Goal: Task Accomplishment & Management: Manage account settings

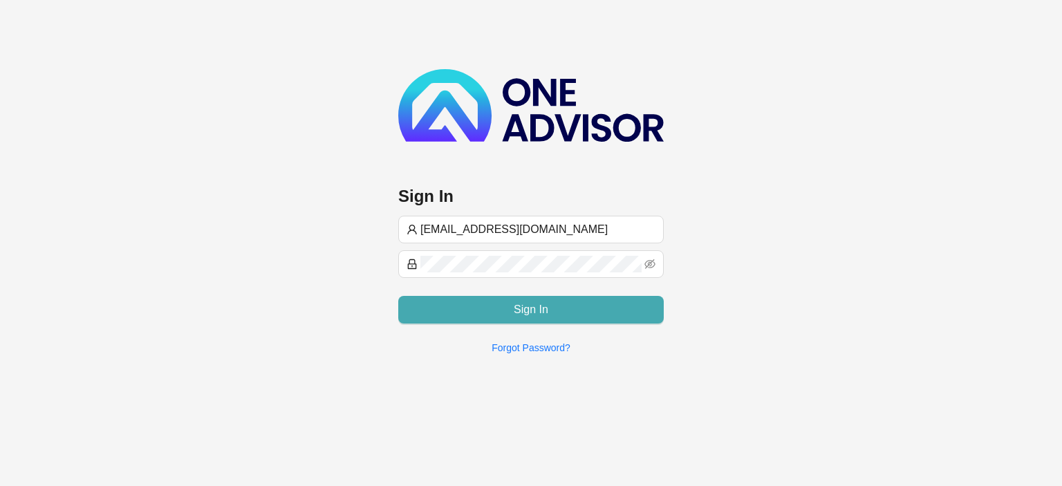
type input "[EMAIL_ADDRESS][DOMAIN_NAME]"
click at [500, 300] on button "Sign In" at bounding box center [530, 310] width 265 height 28
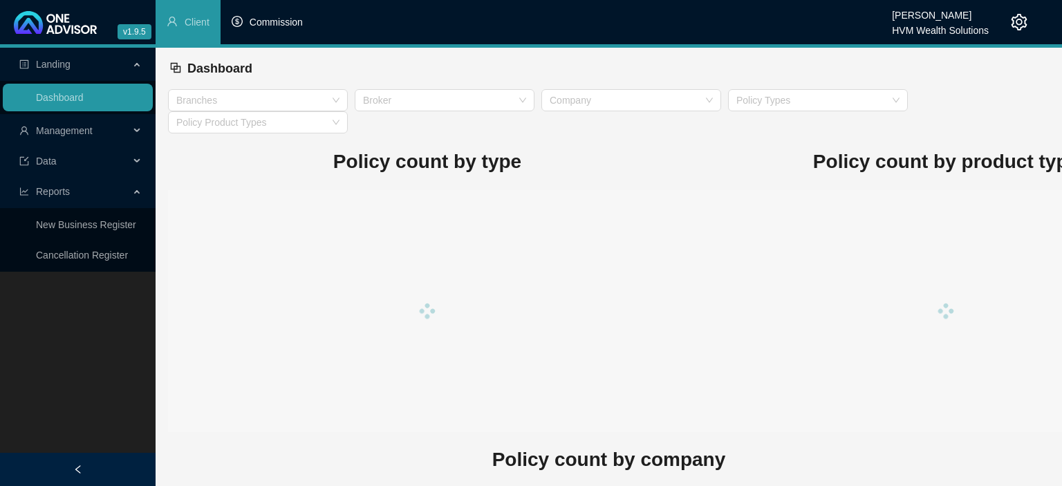
click at [262, 24] on span "Commission" at bounding box center [276, 22] width 53 height 11
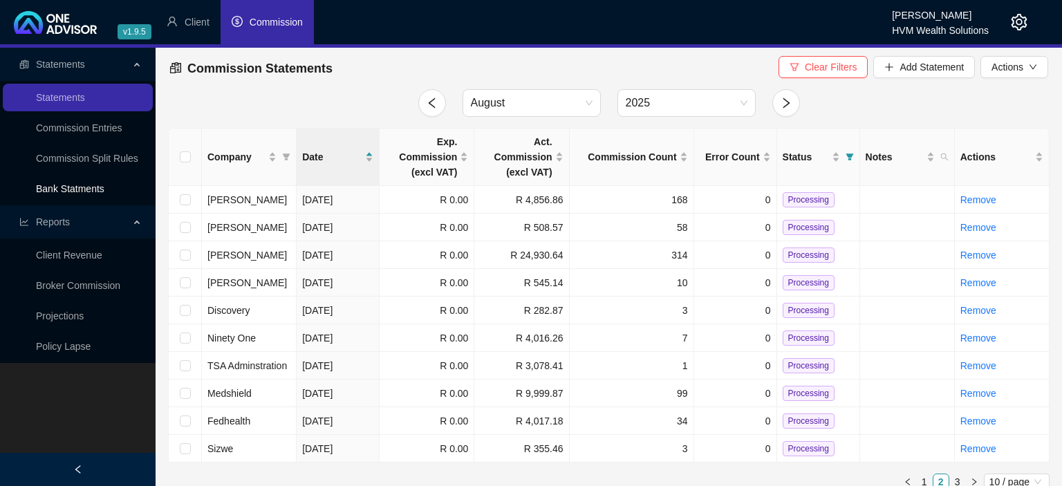
click at [104, 187] on link "Bank Statments" at bounding box center [70, 188] width 68 height 11
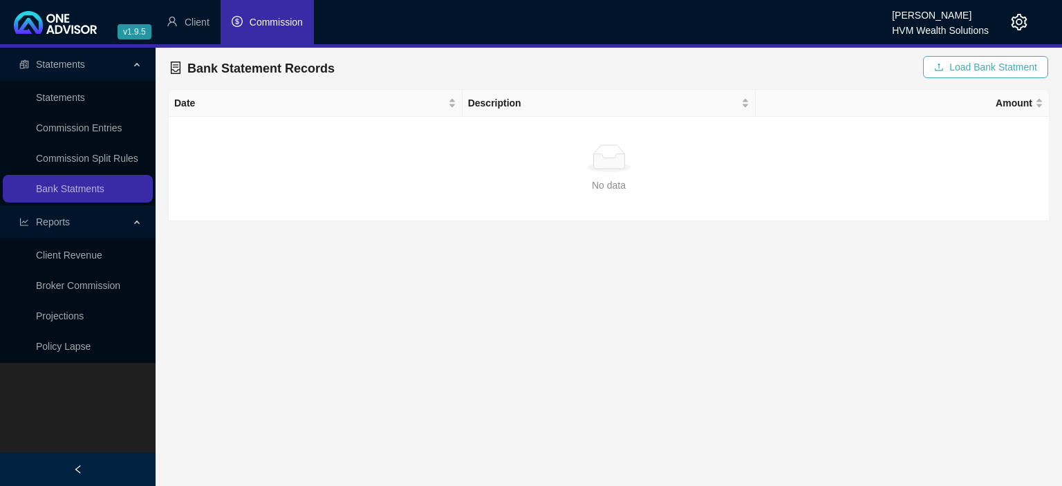
click at [975, 69] on span "Load Bank Statment" at bounding box center [993, 66] width 88 height 15
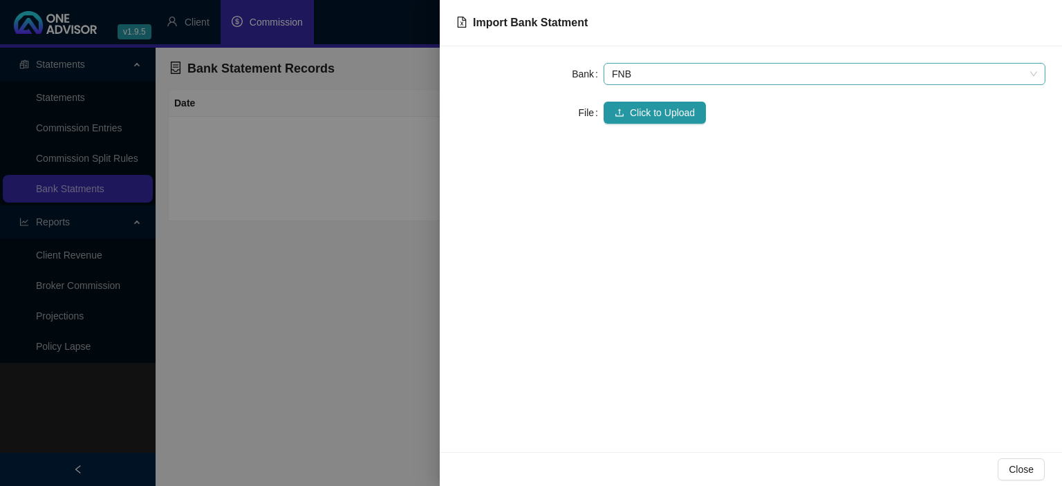
click at [646, 82] on span "FNB" at bounding box center [824, 74] width 425 height 21
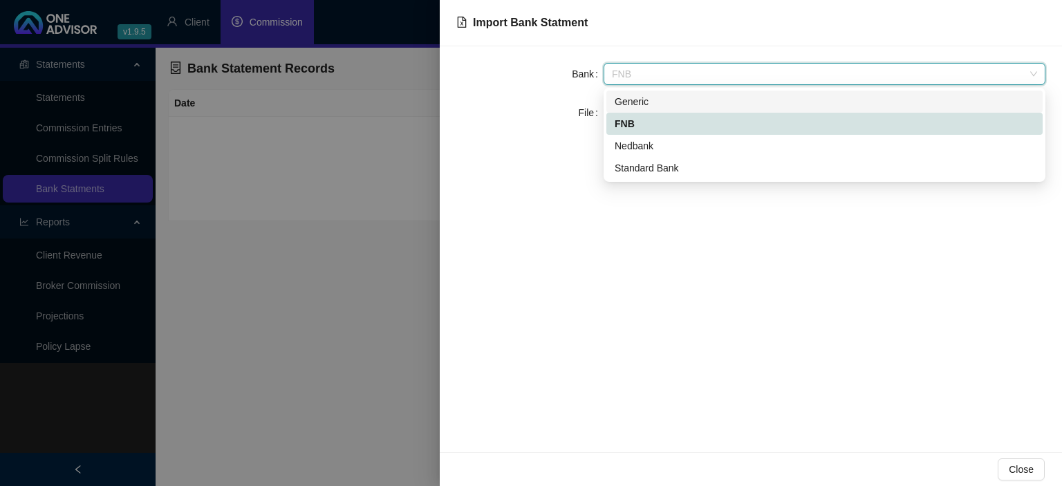
click at [636, 104] on div "Generic" at bounding box center [825, 101] width 420 height 15
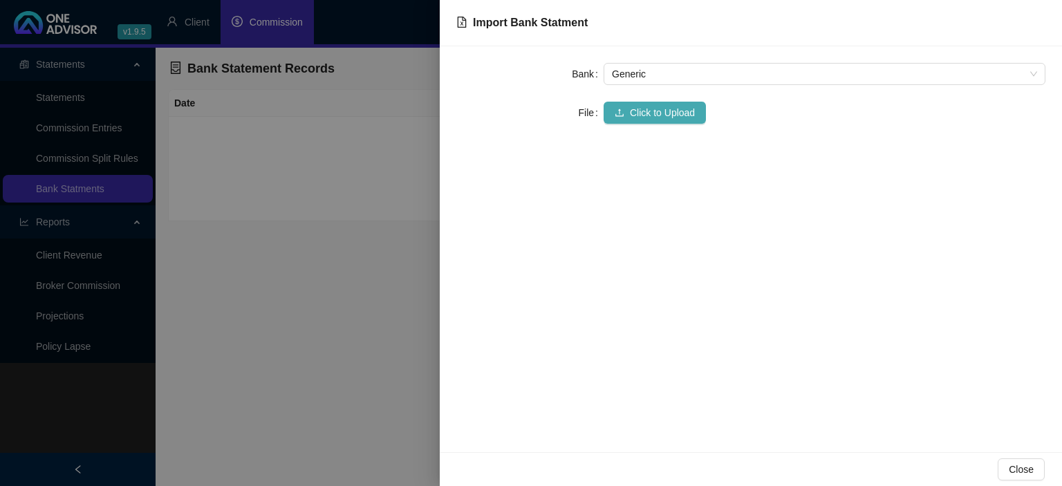
click at [630, 120] on span "Click to Upload" at bounding box center [662, 112] width 65 height 15
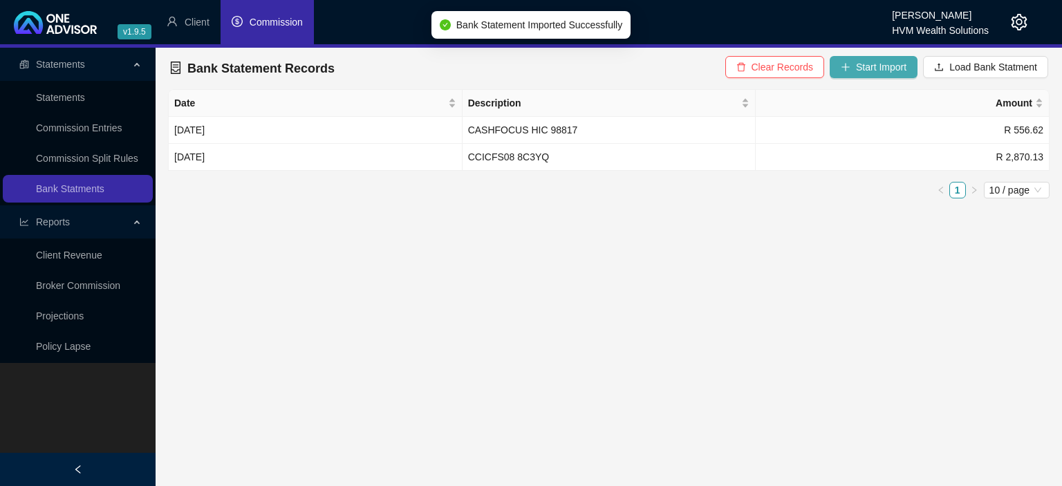
click at [850, 66] on icon "plus" at bounding box center [846, 67] width 10 height 10
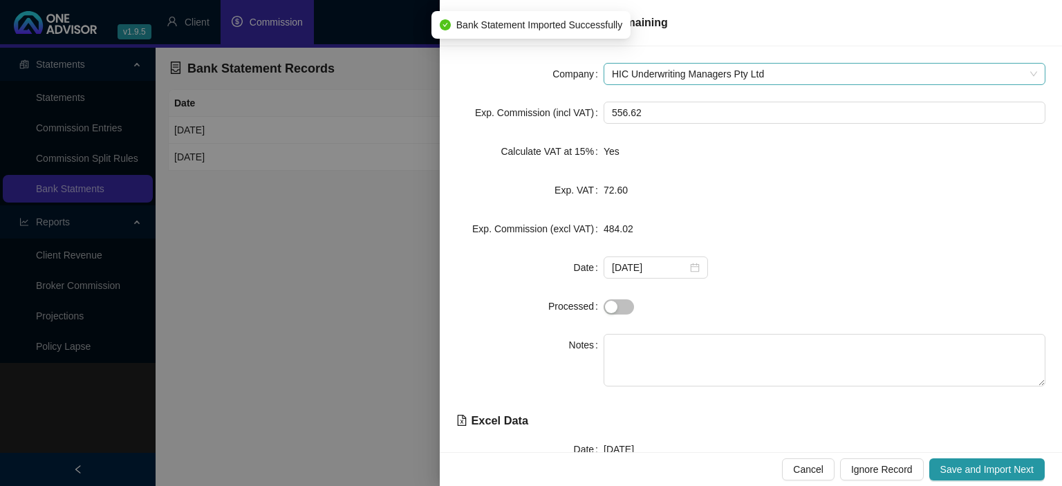
click at [671, 72] on span "HIC Underwriting Managers Pty Ltd" at bounding box center [824, 74] width 425 height 21
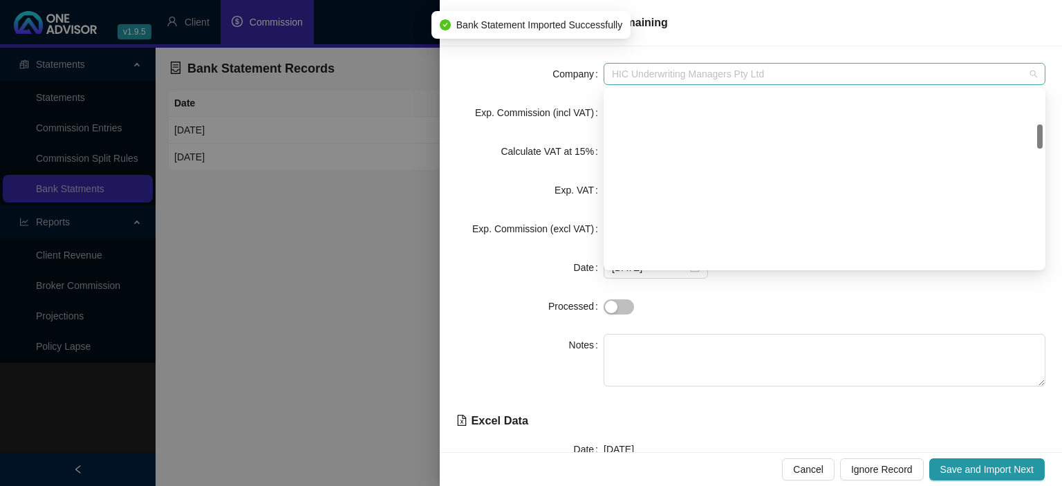
scroll to position [243, 0]
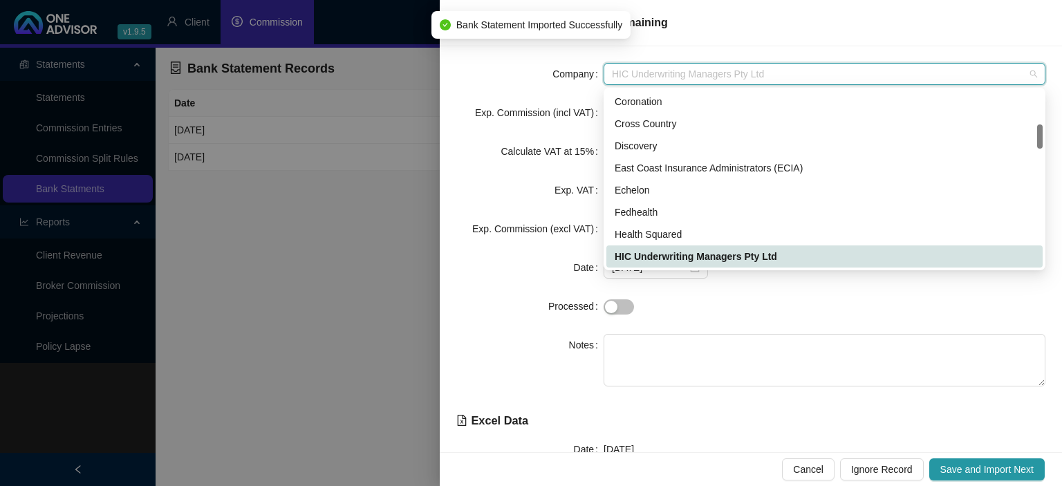
click at [364, 77] on div at bounding box center [531, 243] width 1062 height 486
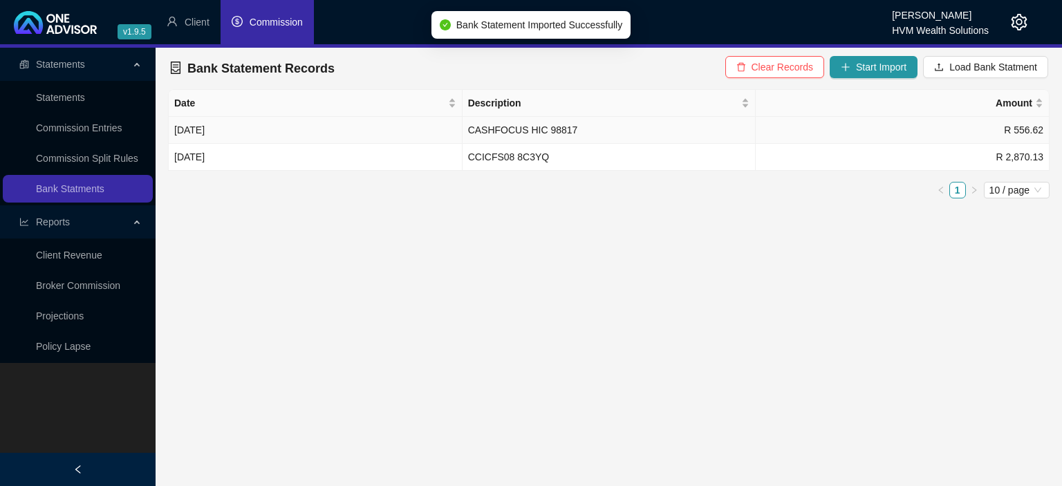
click at [882, 132] on td "R 556.62" at bounding box center [903, 130] width 294 height 27
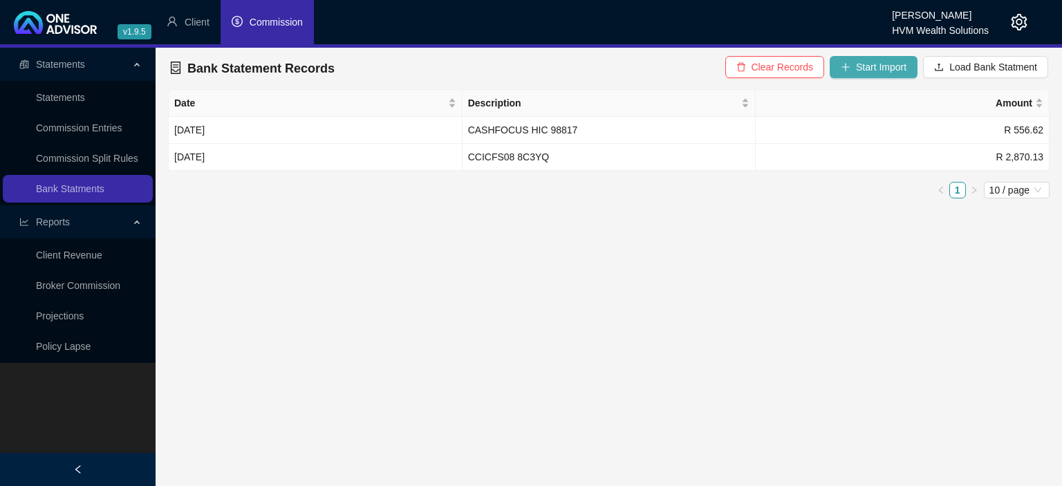
click at [883, 72] on span "Start Import" at bounding box center [881, 66] width 50 height 15
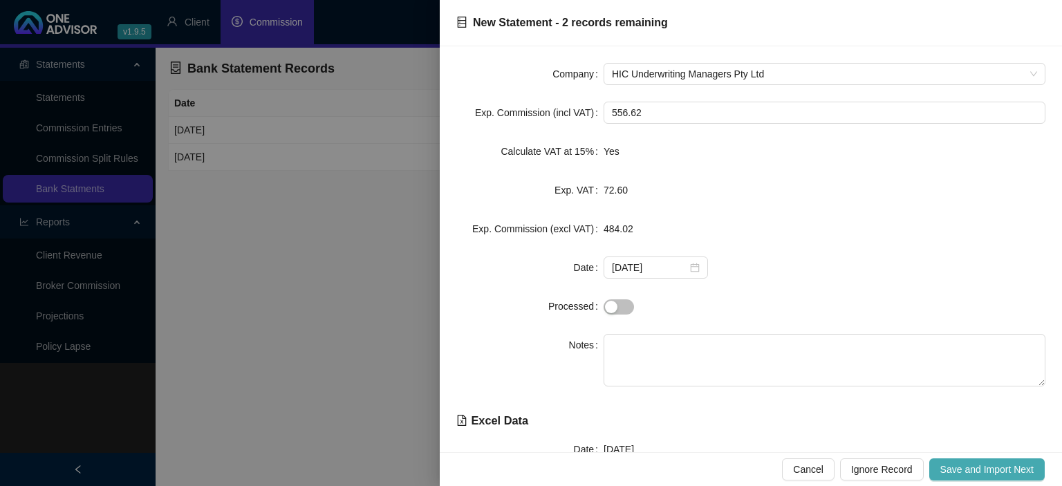
click at [951, 468] on span "Save and Import Next" at bounding box center [986, 469] width 93 height 15
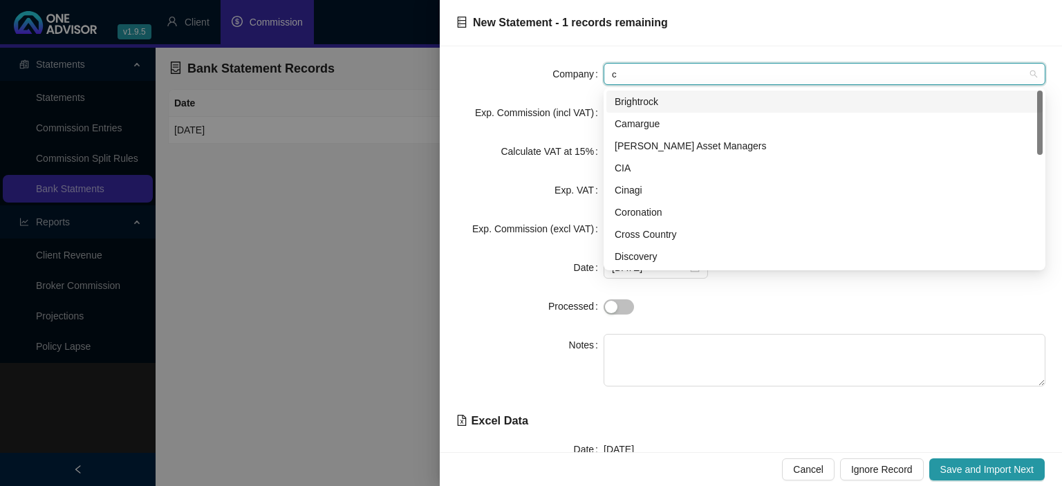
type input "cr"
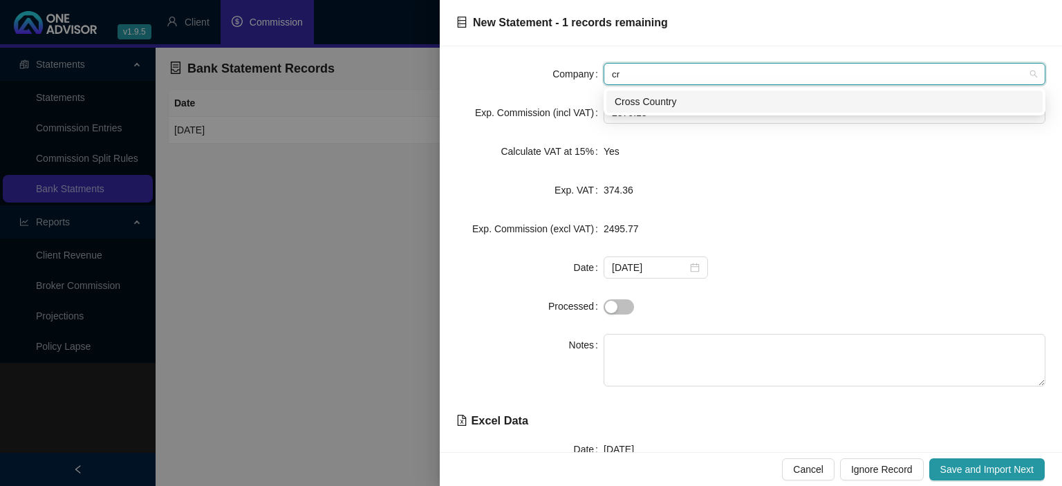
click at [637, 102] on div "Cross Country" at bounding box center [825, 101] width 420 height 15
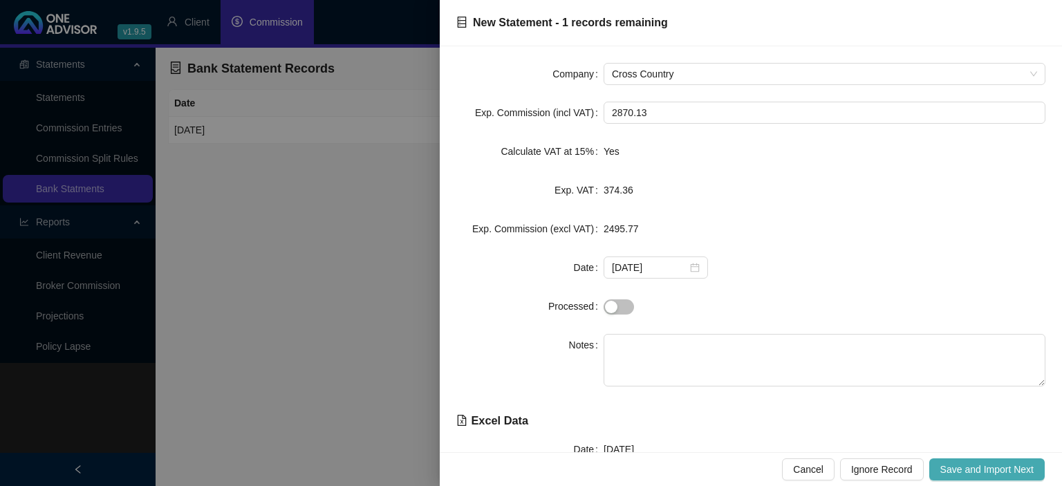
click at [967, 462] on span "Save and Import Next" at bounding box center [986, 469] width 93 height 15
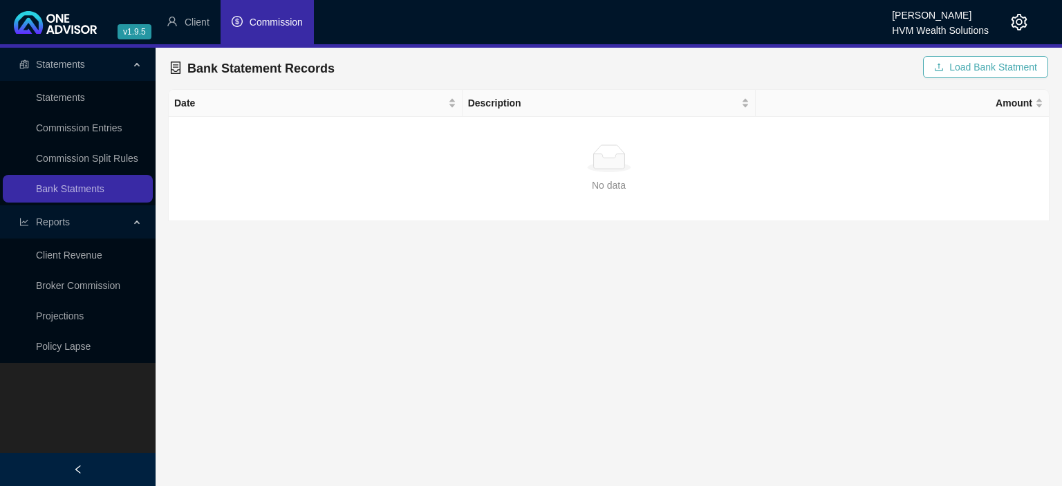
click at [947, 71] on button "Load Bank Statment" at bounding box center [985, 67] width 125 height 22
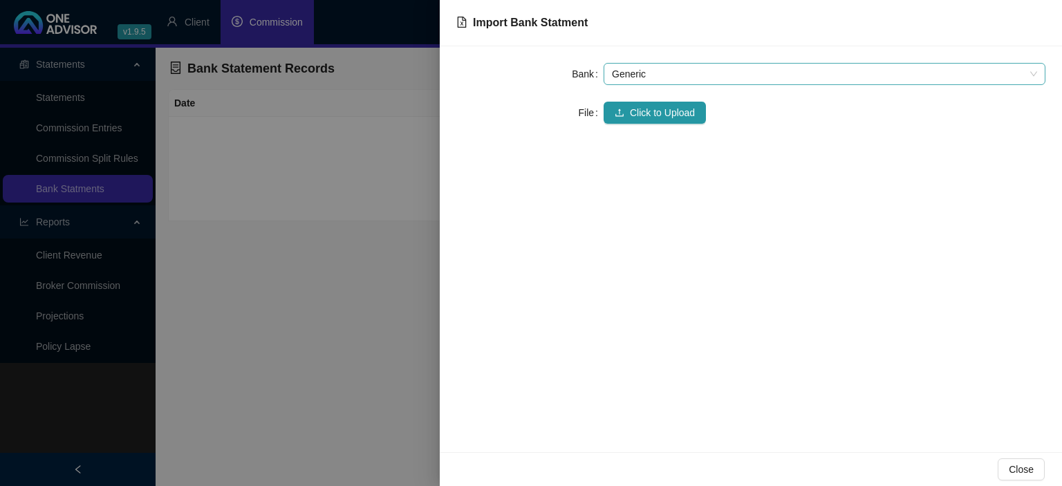
click at [689, 71] on span "Generic" at bounding box center [824, 74] width 425 height 21
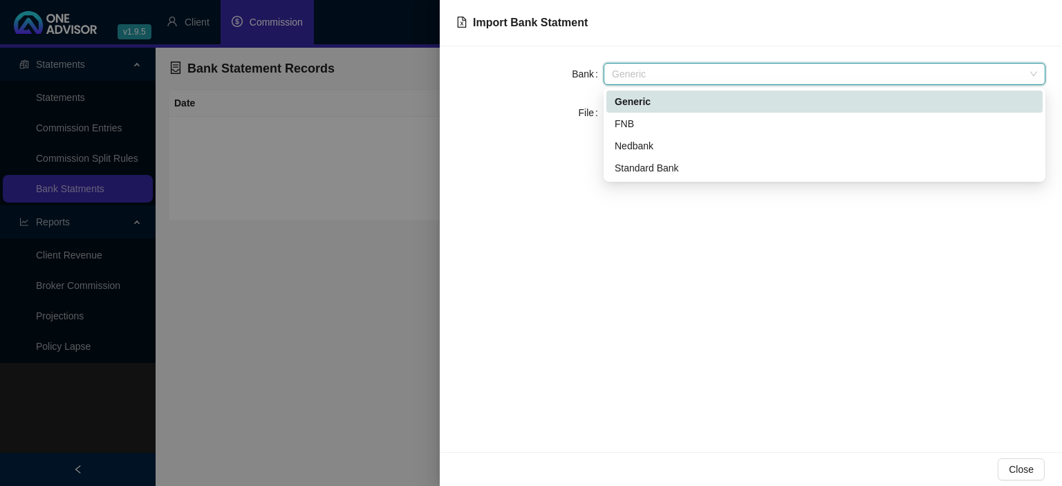
click at [665, 102] on div "Generic" at bounding box center [825, 101] width 420 height 15
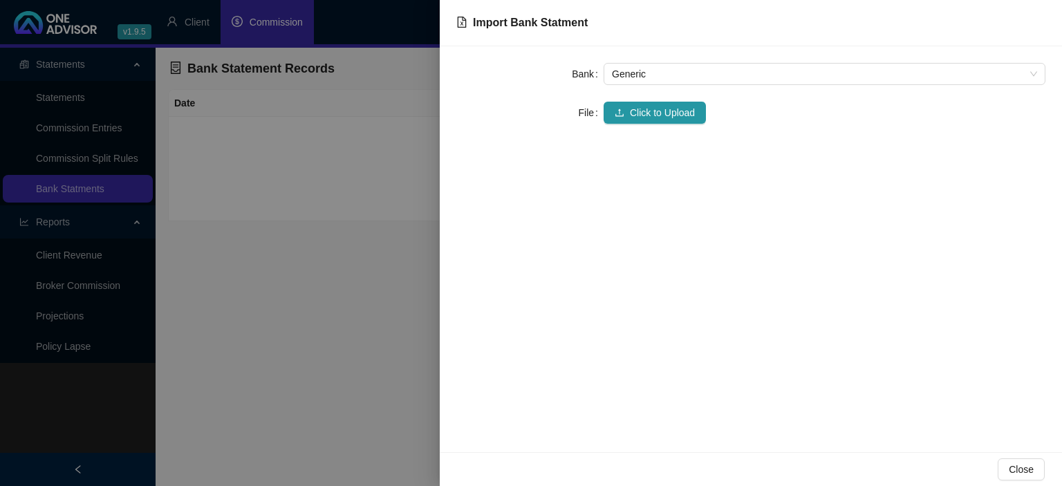
click at [643, 129] on div "Bank Generic File Click to Upload" at bounding box center [751, 249] width 622 height 406
click at [635, 118] on span "Click to Upload" at bounding box center [662, 112] width 65 height 15
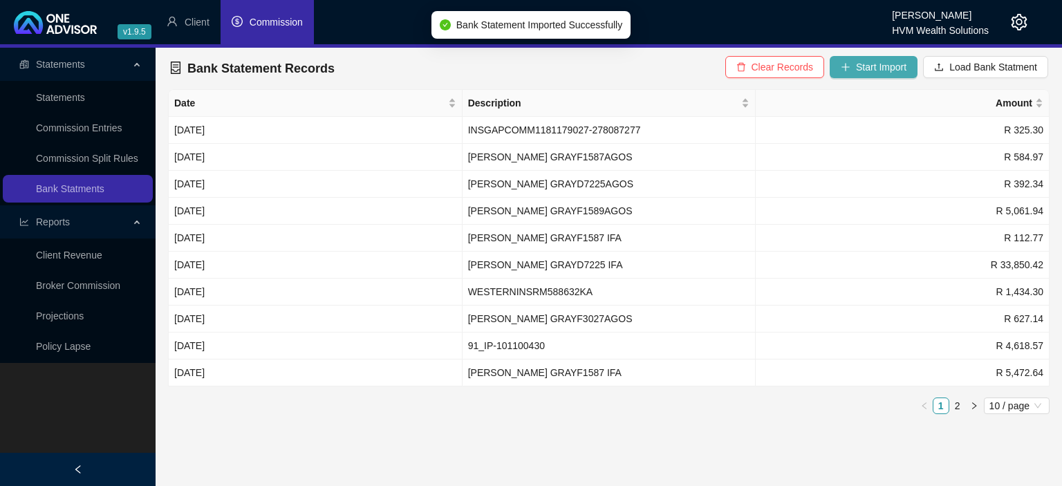
click at [871, 65] on span "Start Import" at bounding box center [881, 66] width 50 height 15
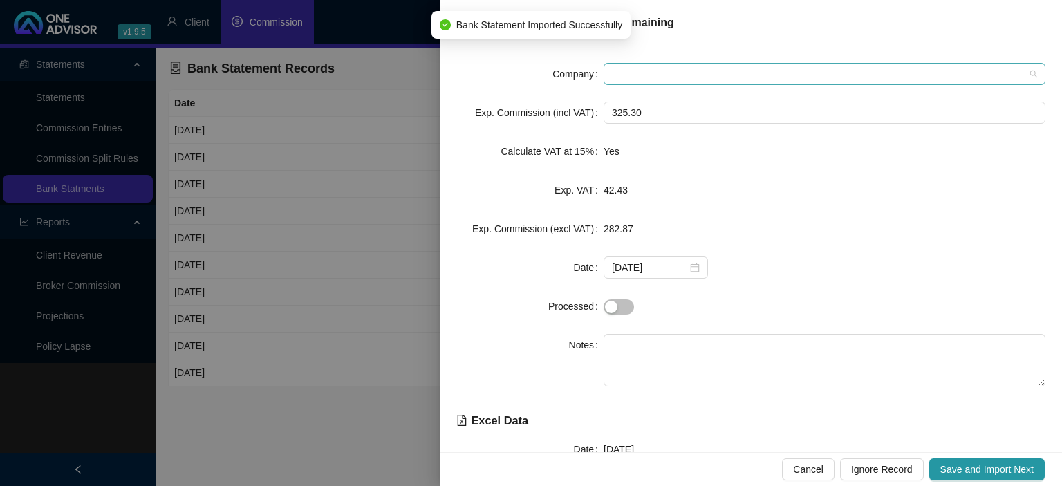
click at [668, 74] on span at bounding box center [824, 74] width 425 height 21
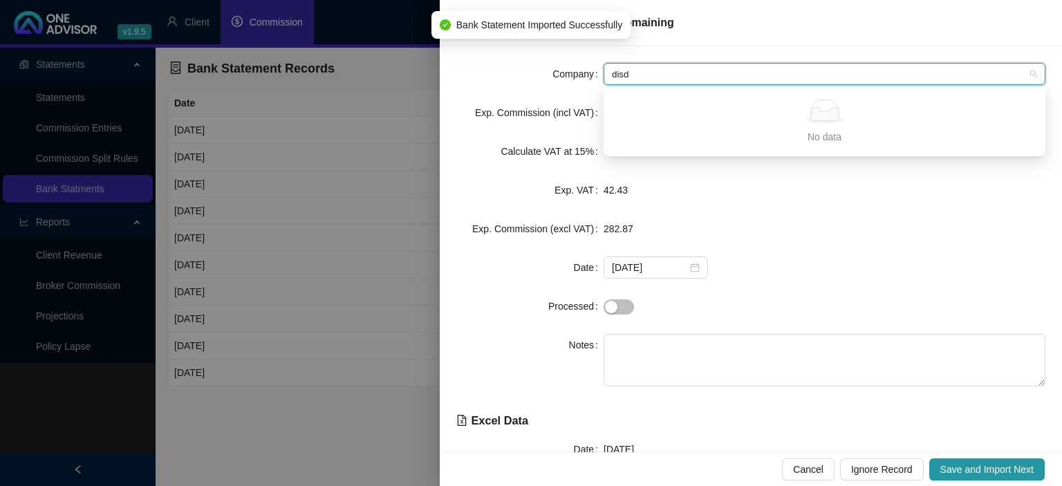
click at [658, 71] on input "disd" at bounding box center [818, 74] width 413 height 21
drag, startPoint x: 657, startPoint y: 71, endPoint x: 514, endPoint y: 69, distance: 143.8
click at [612, 69] on input "disd" at bounding box center [818, 74] width 413 height 21
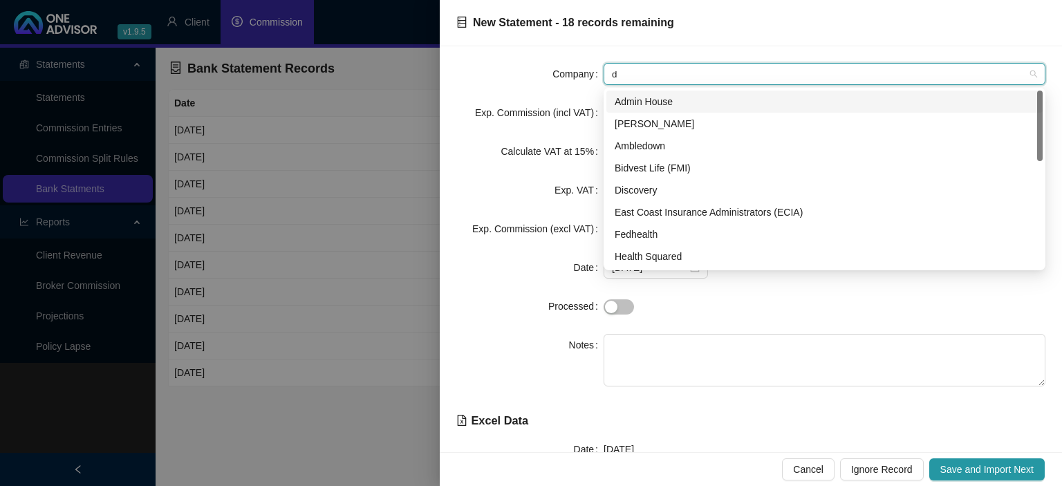
type input "di"
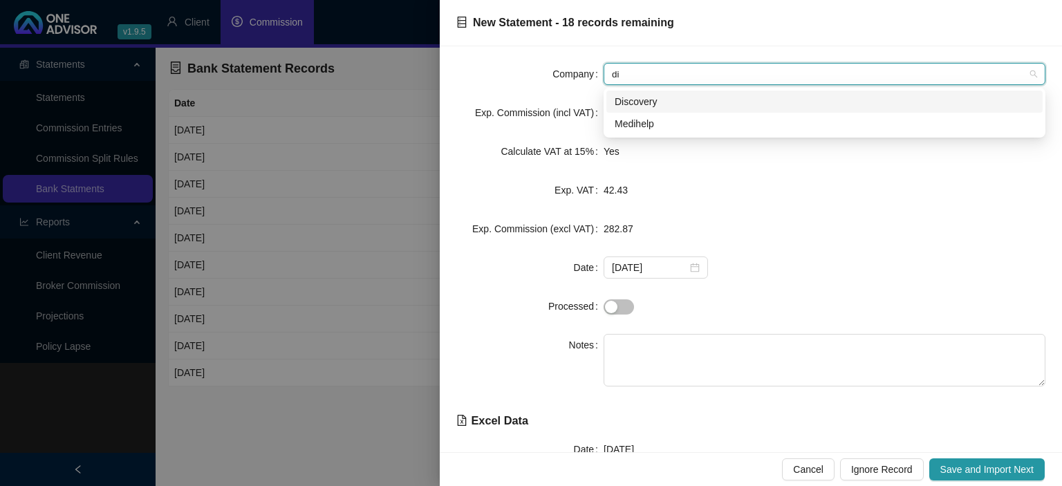
click at [646, 97] on div "Discovery" at bounding box center [825, 101] width 420 height 15
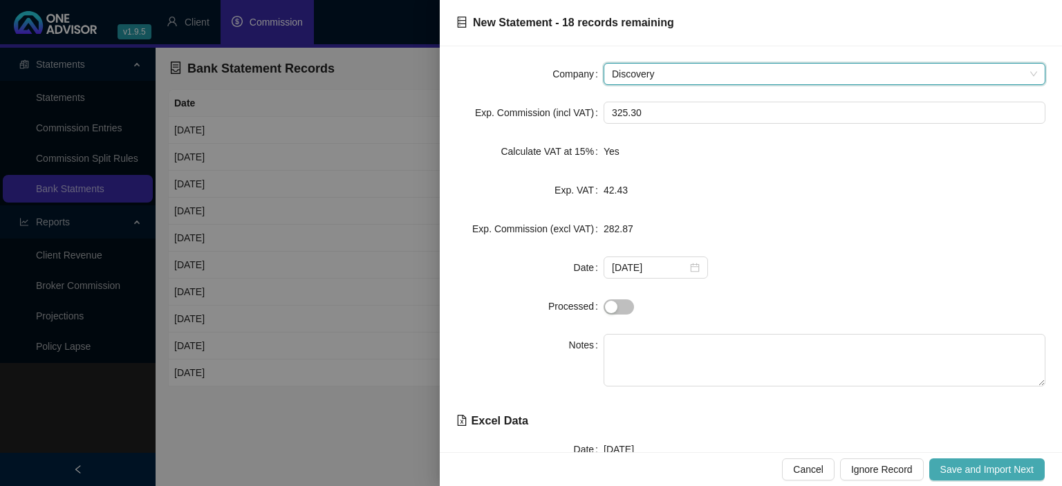
click at [977, 473] on span "Save and Import Next" at bounding box center [986, 469] width 93 height 15
click at [975, 471] on span "Save and Import Next" at bounding box center [986, 469] width 93 height 15
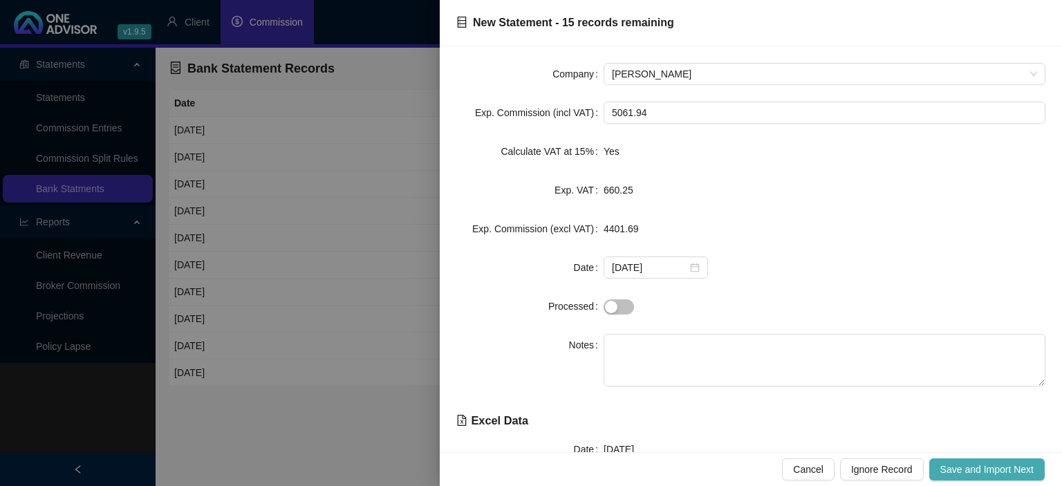
click at [975, 471] on span "Save and Import Next" at bounding box center [986, 469] width 93 height 15
click at [975, 470] on span "Save and Import Next" at bounding box center [986, 469] width 93 height 15
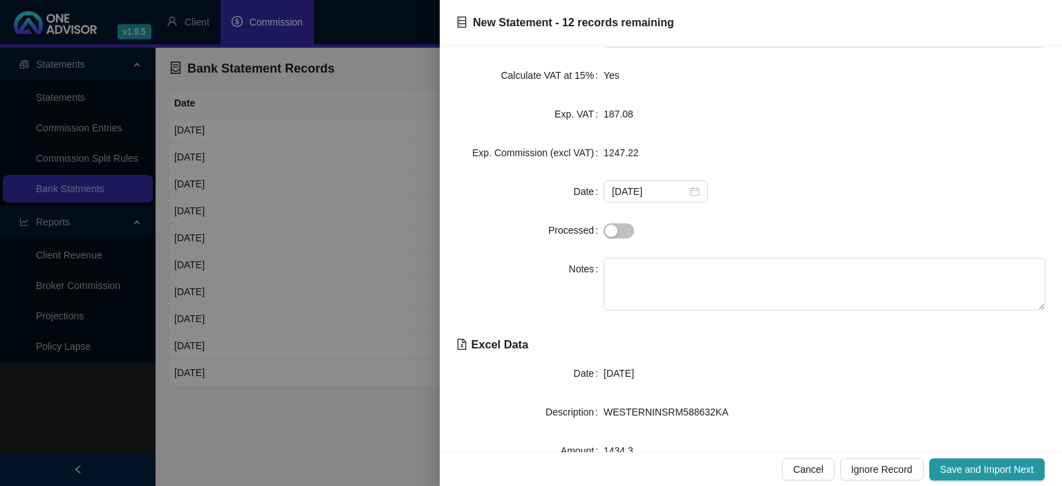
scroll to position [0, 0]
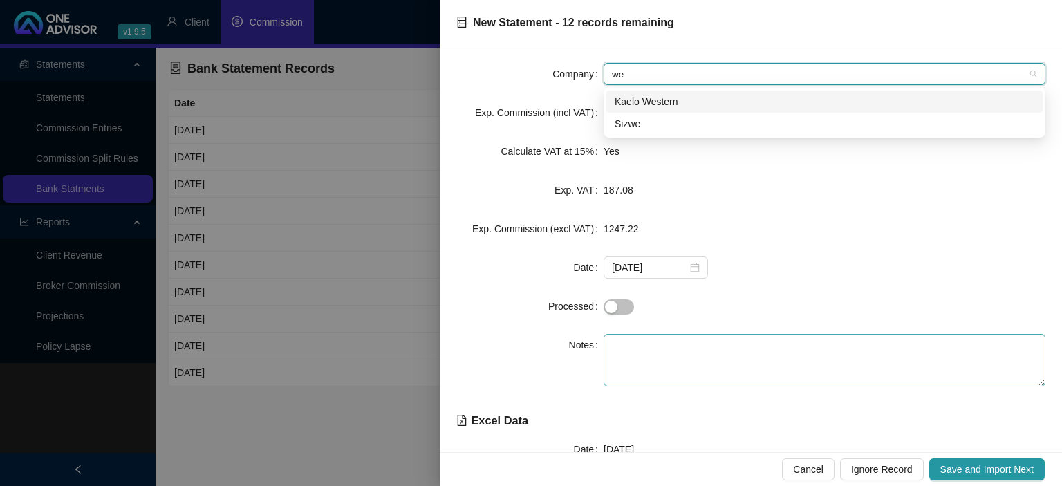
type input "[PERSON_NAME]"
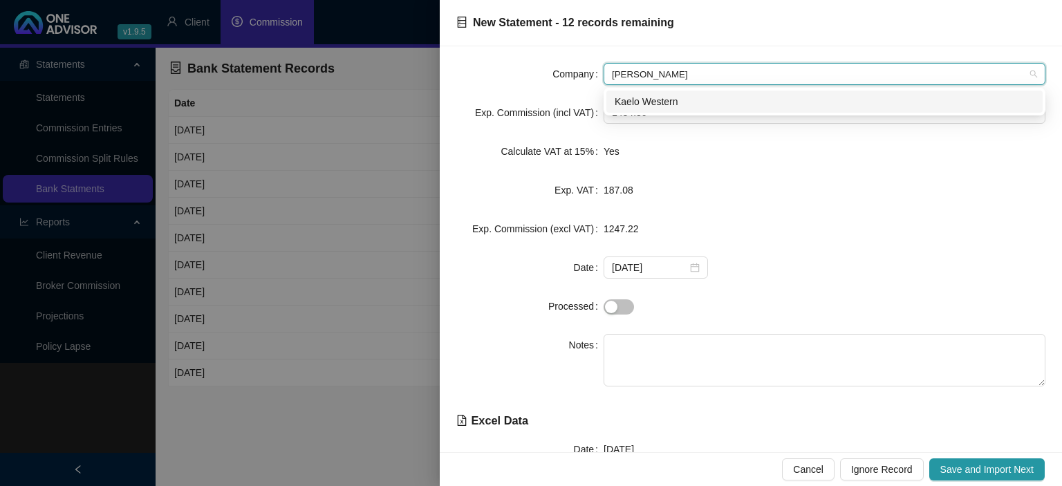
click at [665, 100] on div "Kaelo Western" at bounding box center [825, 101] width 420 height 15
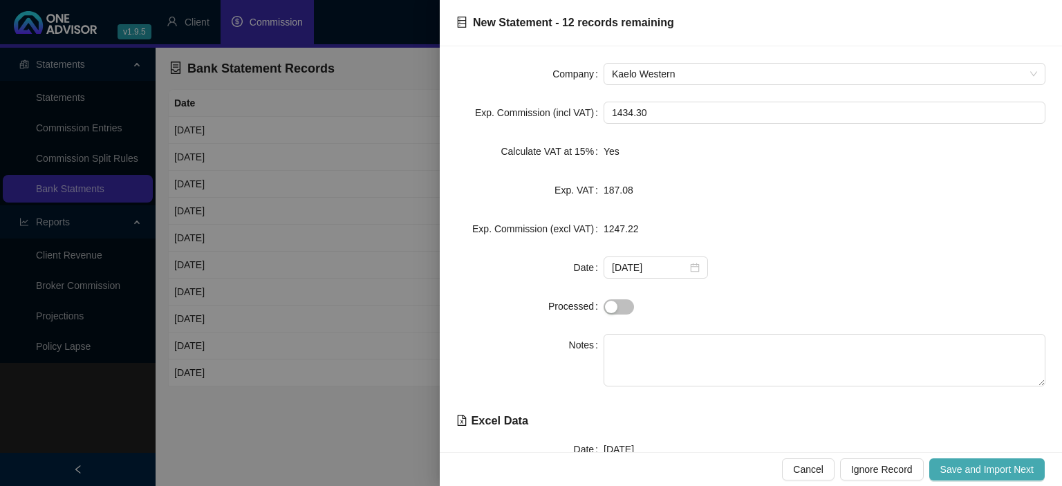
click at [984, 467] on span "Save and Import Next" at bounding box center [986, 469] width 93 height 15
click at [984, 469] on span "Save and Import Next" at bounding box center [986, 469] width 93 height 15
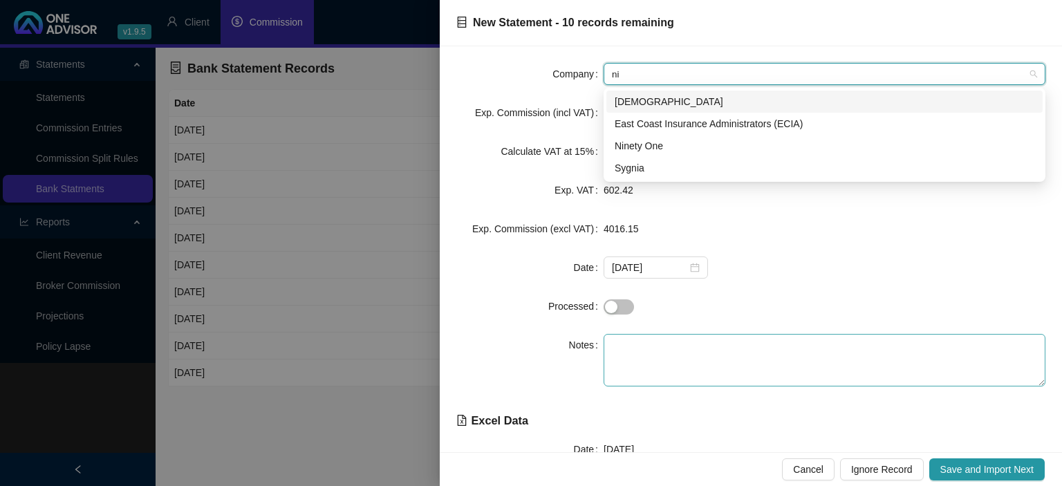
type input "nin"
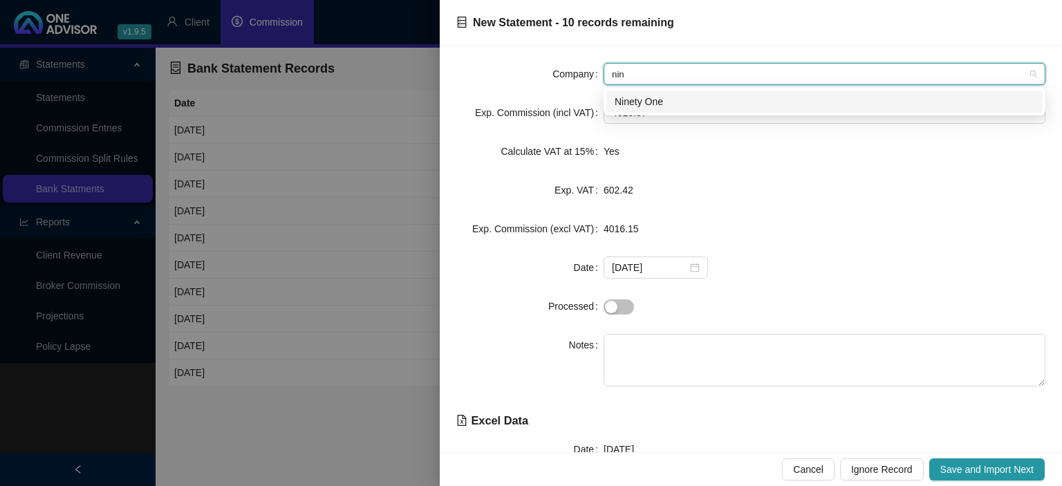
click at [653, 93] on div "Ninety One" at bounding box center [824, 102] width 436 height 22
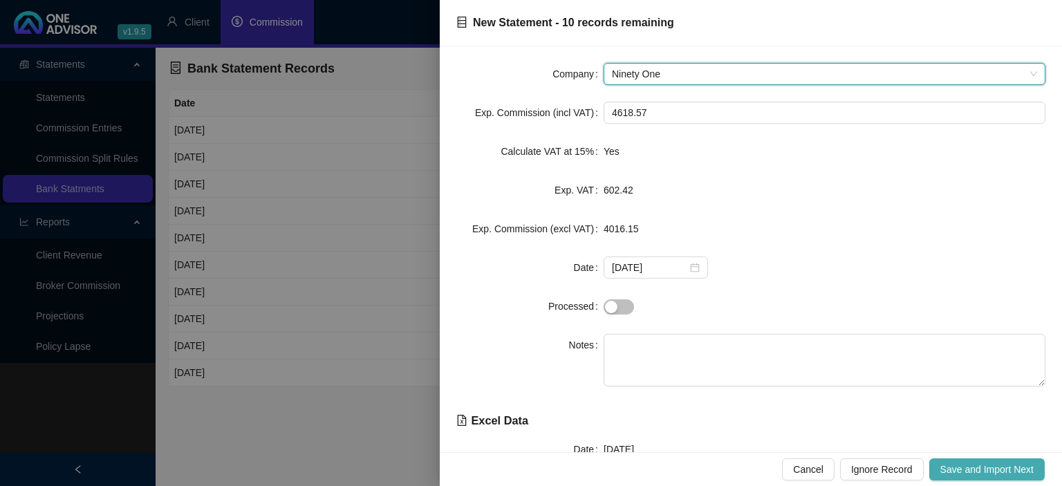
click at [939, 471] on button "Save and Import Next" at bounding box center [986, 469] width 115 height 22
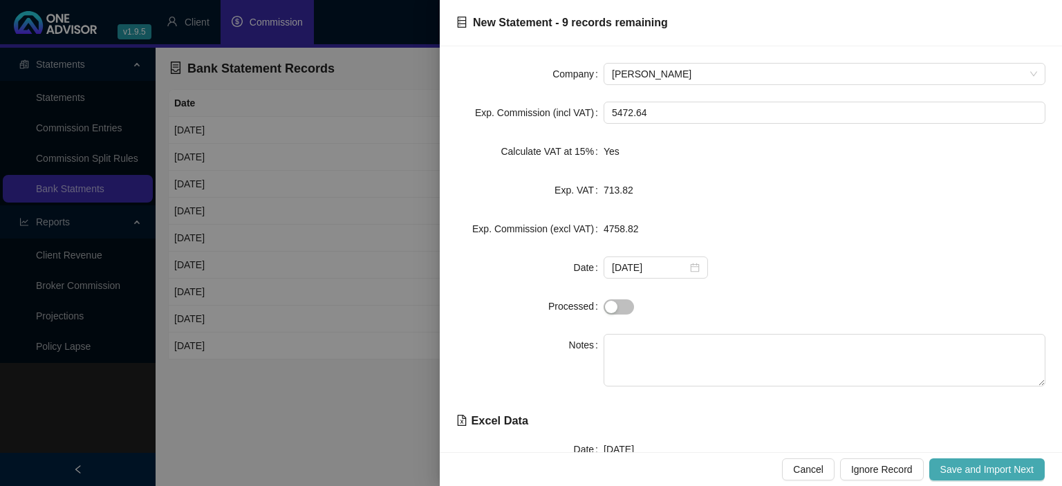
click at [939, 471] on button "Save and Import Next" at bounding box center [986, 469] width 115 height 22
click at [939, 473] on button "Save and Import Next" at bounding box center [986, 469] width 115 height 22
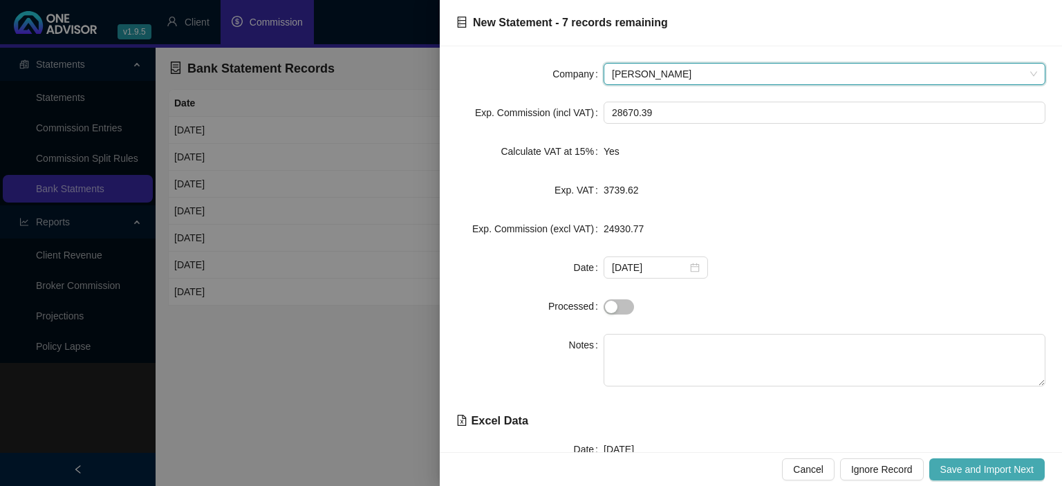
click at [939, 476] on button "Save and Import Next" at bounding box center [986, 469] width 115 height 22
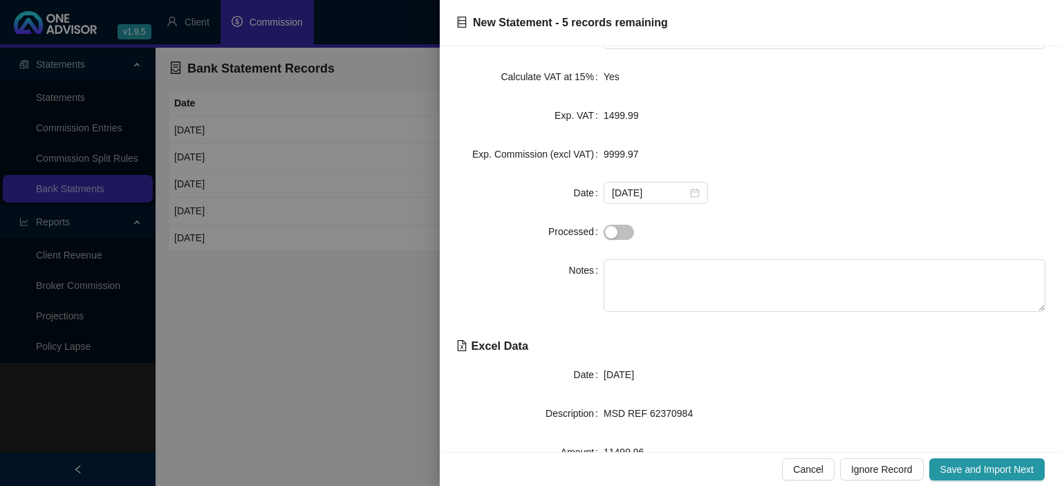
scroll to position [76, 0]
click at [950, 471] on span "Save and Import Next" at bounding box center [986, 469] width 93 height 15
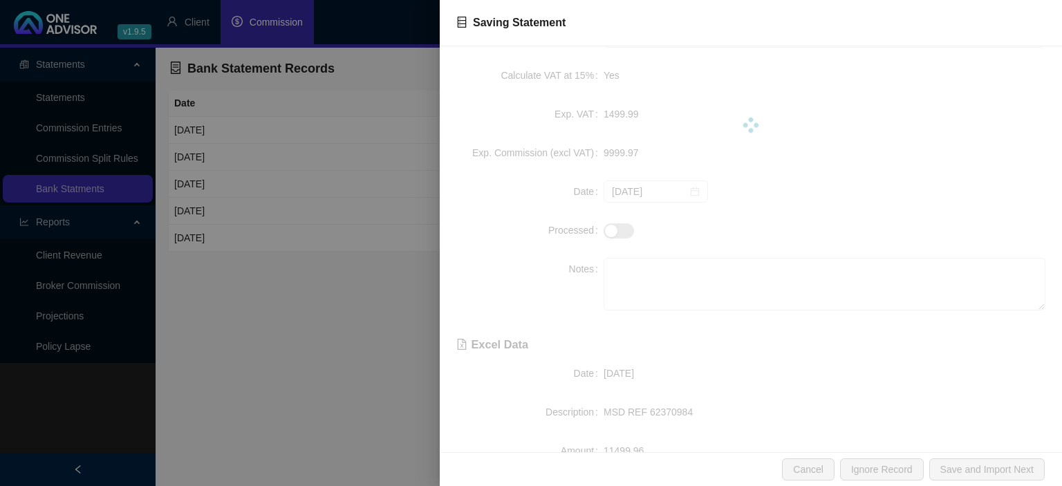
scroll to position [0, 0]
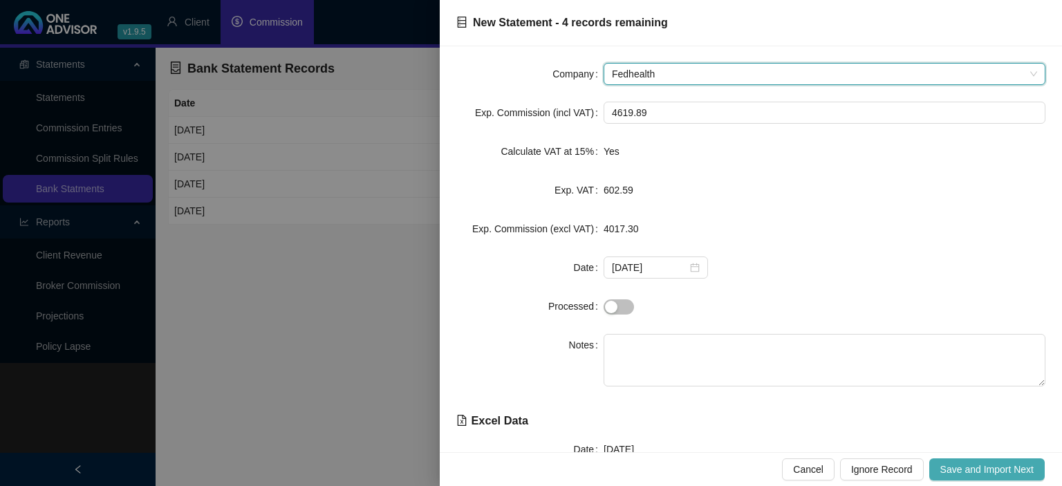
click at [950, 472] on span "Save and Import Next" at bounding box center [986, 469] width 93 height 15
click at [949, 472] on span "Save and Import Next" at bounding box center [986, 469] width 93 height 15
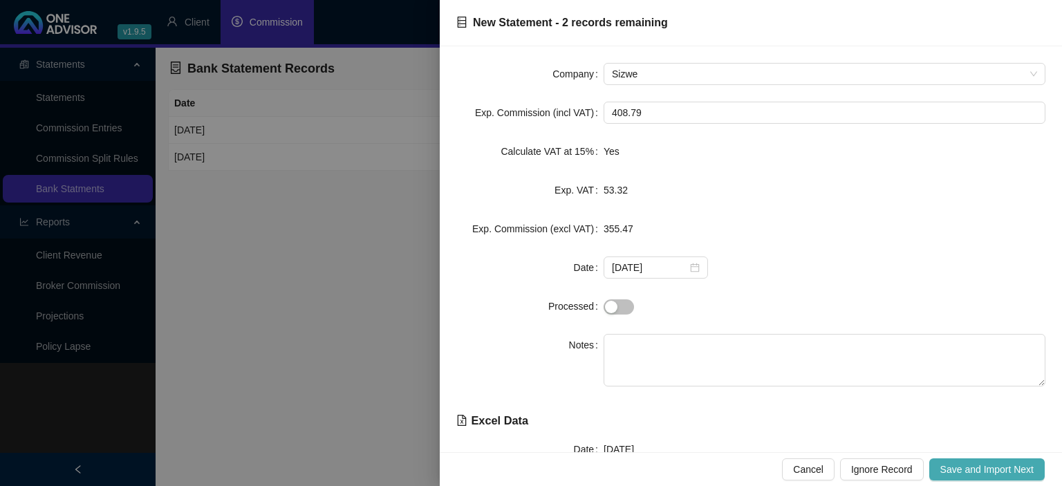
click at [949, 472] on span "Save and Import Next" at bounding box center [986, 469] width 93 height 15
click at [948, 473] on span "Save and Import Next" at bounding box center [986, 469] width 93 height 15
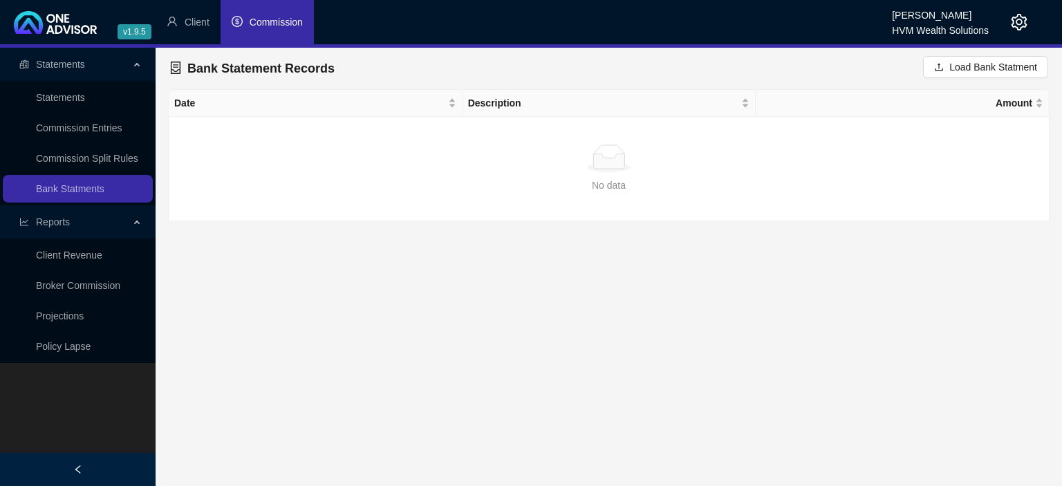
click at [264, 31] on li "Commission" at bounding box center [267, 22] width 93 height 44
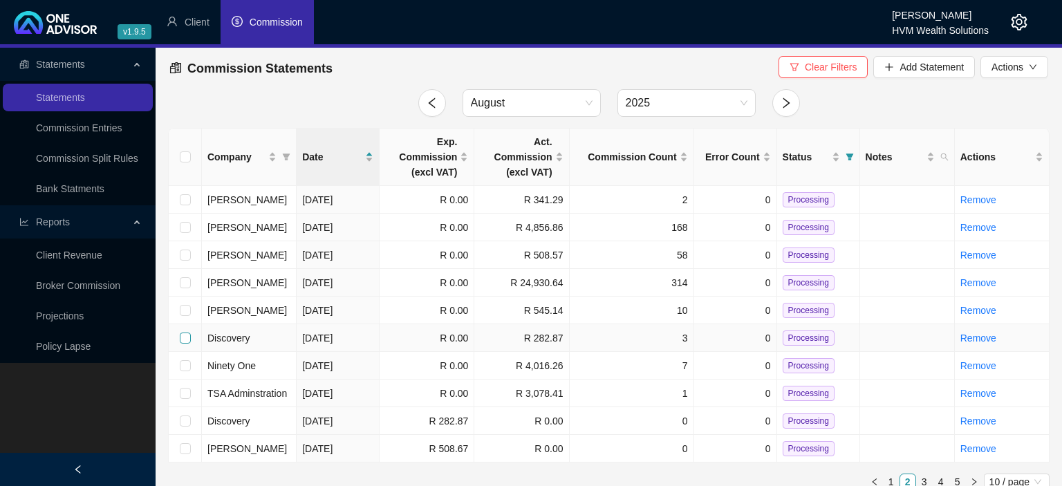
click at [182, 335] on input "checkbox" at bounding box center [185, 337] width 11 height 11
checkbox input "true"
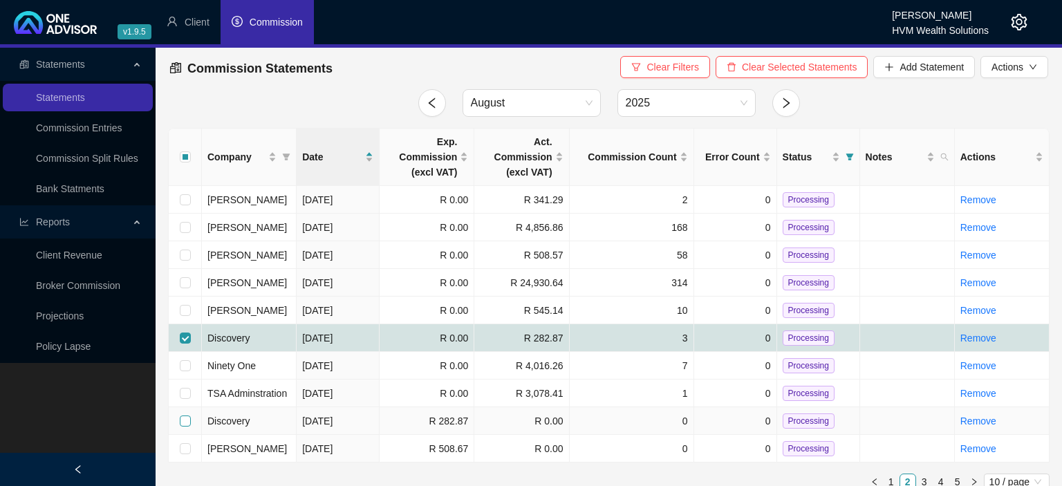
click at [189, 420] on input "checkbox" at bounding box center [185, 420] width 11 height 11
checkbox input "true"
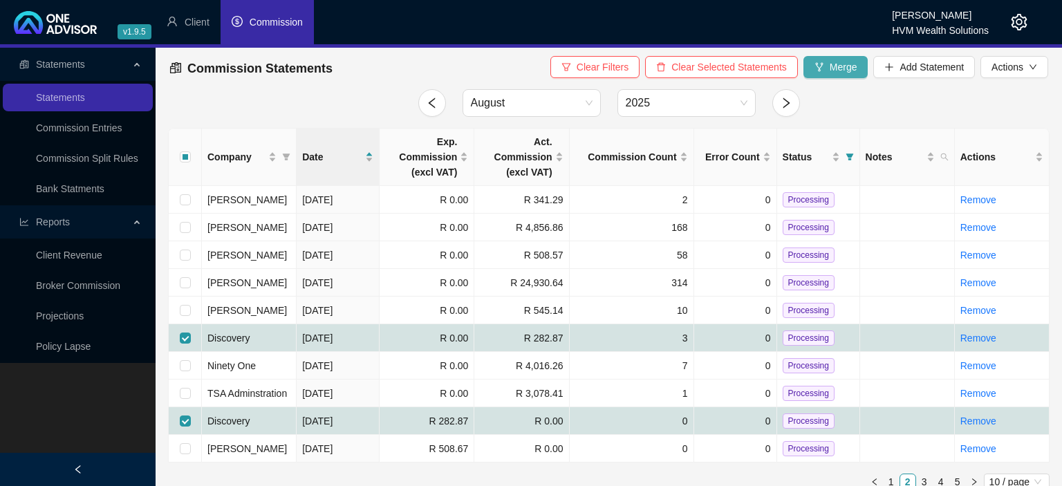
click at [830, 68] on span "Merge" at bounding box center [844, 66] width 28 height 15
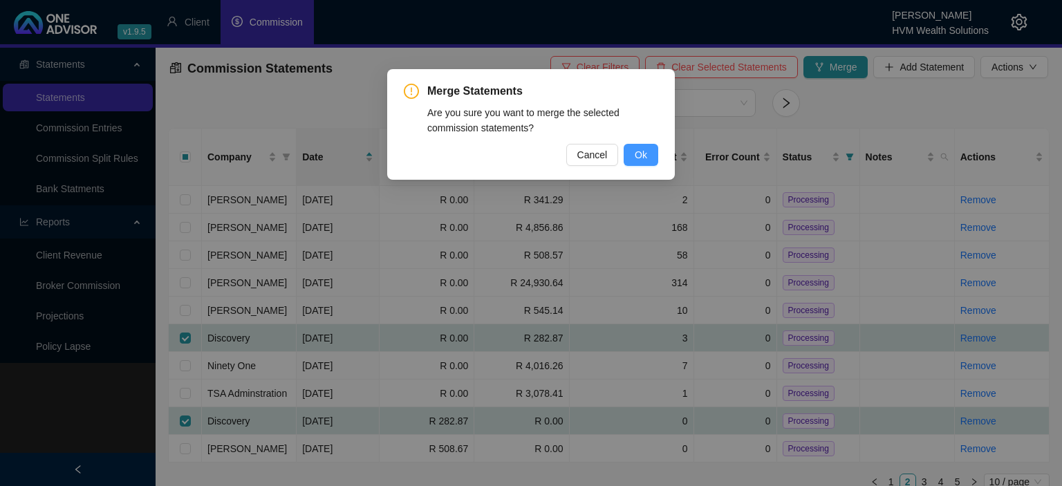
click at [644, 152] on span "Ok" at bounding box center [641, 154] width 12 height 15
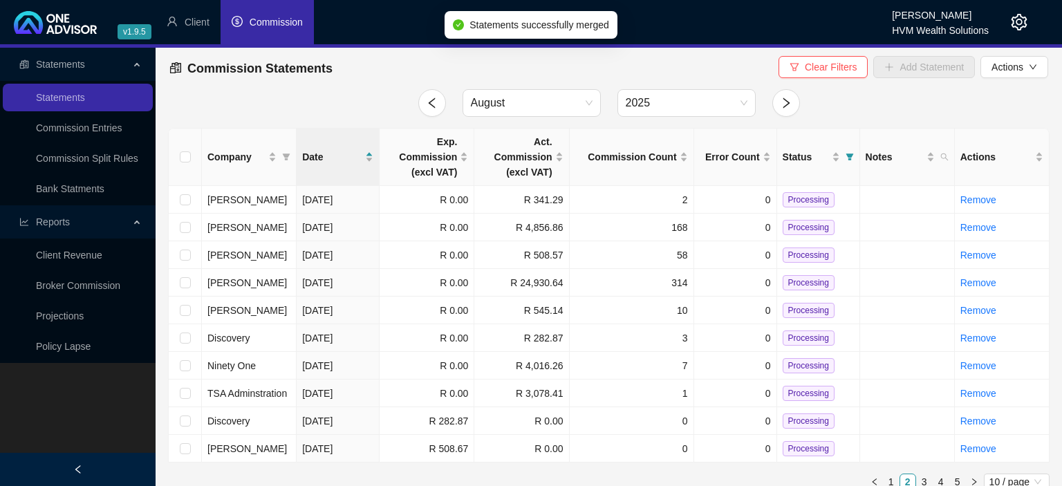
checkbox input "false"
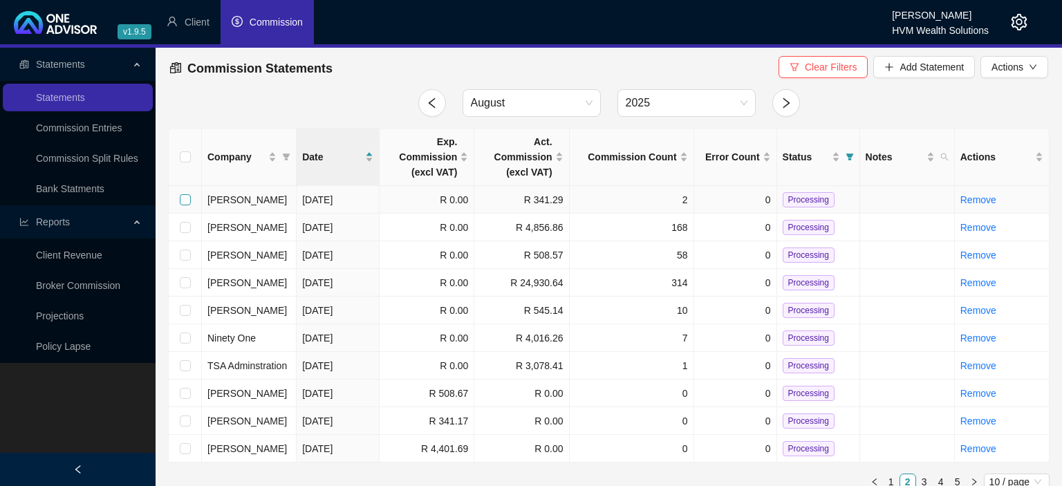
click at [184, 197] on input "checkbox" at bounding box center [185, 199] width 11 height 11
checkbox input "true"
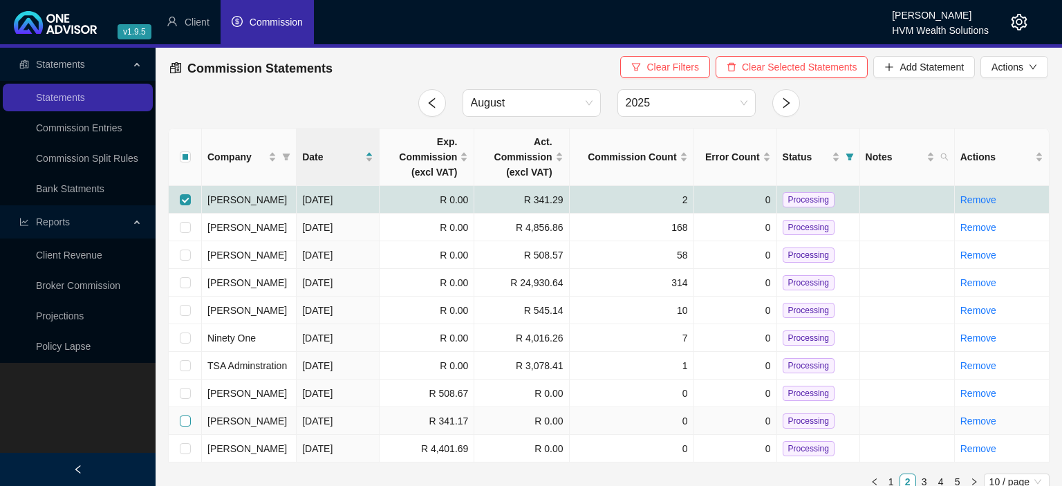
click at [187, 420] on input "checkbox" at bounding box center [185, 420] width 11 height 11
checkbox input "true"
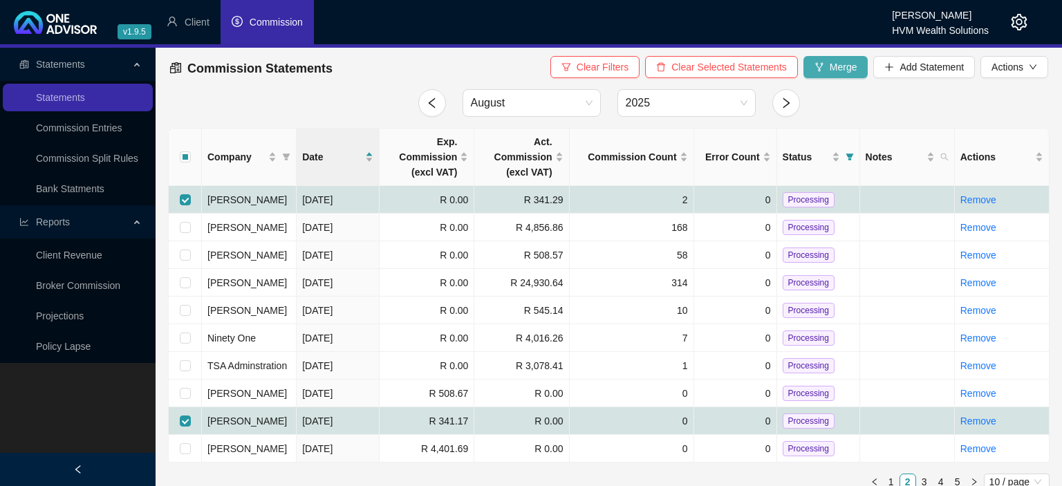
click at [815, 71] on icon "fork" at bounding box center [819, 67] width 10 height 10
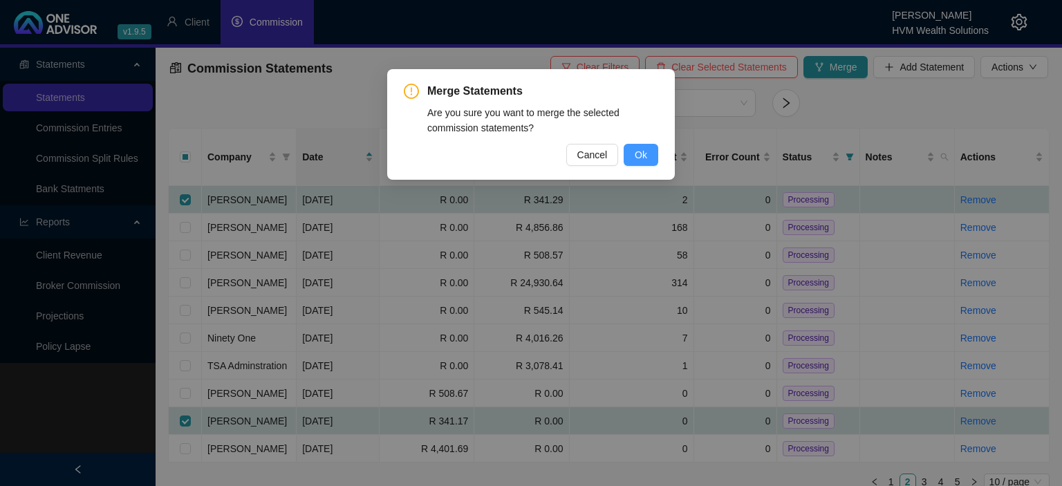
click at [650, 156] on button "Ok" at bounding box center [641, 155] width 35 height 22
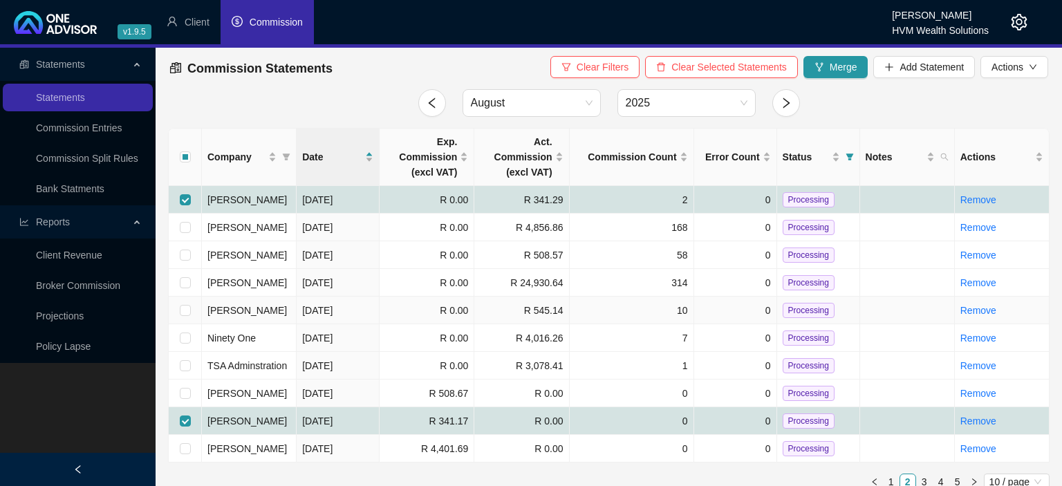
checkbox input "false"
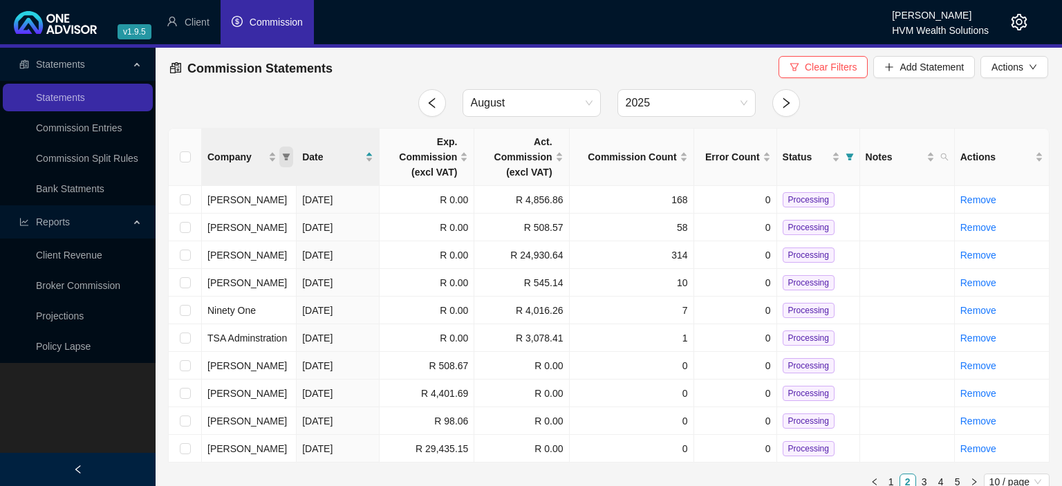
click at [283, 156] on icon "filter" at bounding box center [287, 156] width 8 height 7
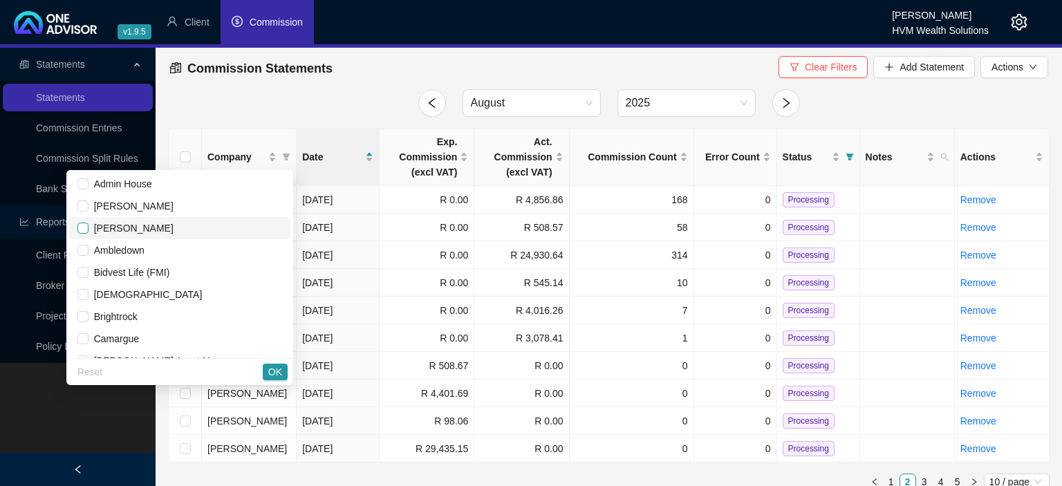
click at [88, 231] on input "checkbox" at bounding box center [82, 228] width 11 height 11
checkbox input "true"
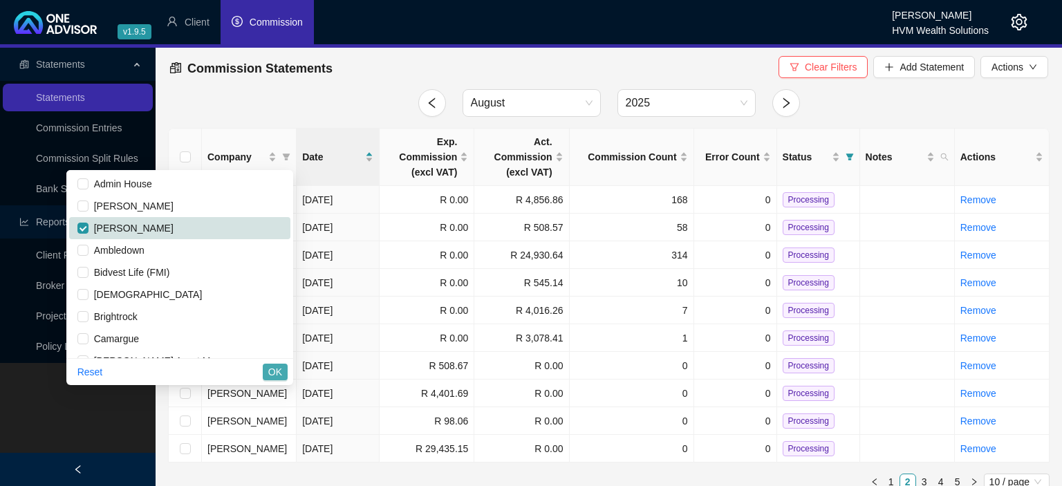
click at [283, 370] on button "OK" at bounding box center [275, 372] width 25 height 17
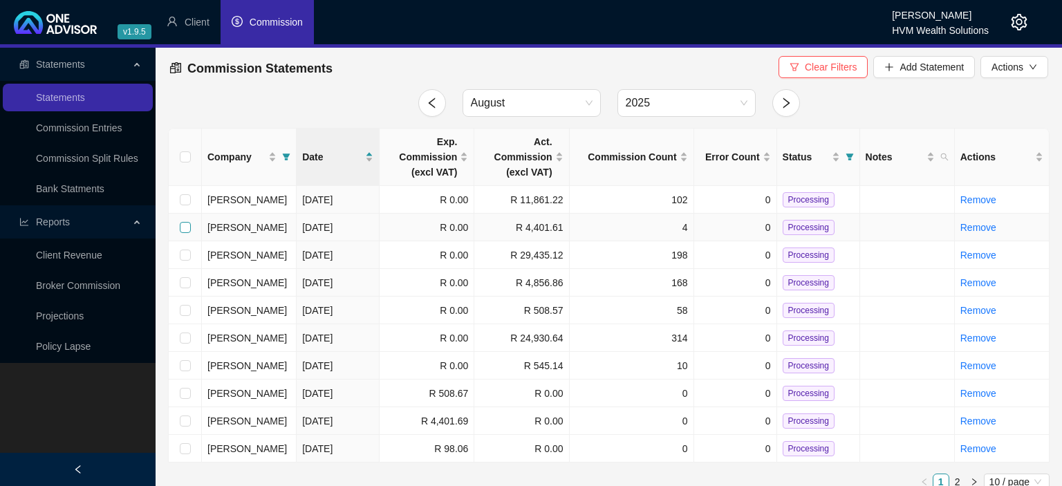
click at [187, 228] on input "checkbox" at bounding box center [185, 227] width 11 height 11
checkbox input "true"
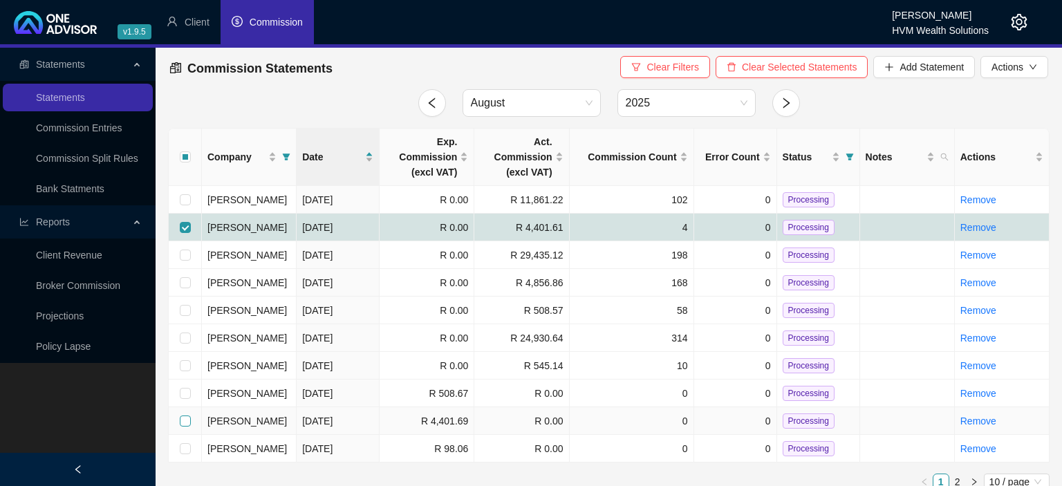
click at [185, 420] on input "checkbox" at bounding box center [185, 420] width 11 height 11
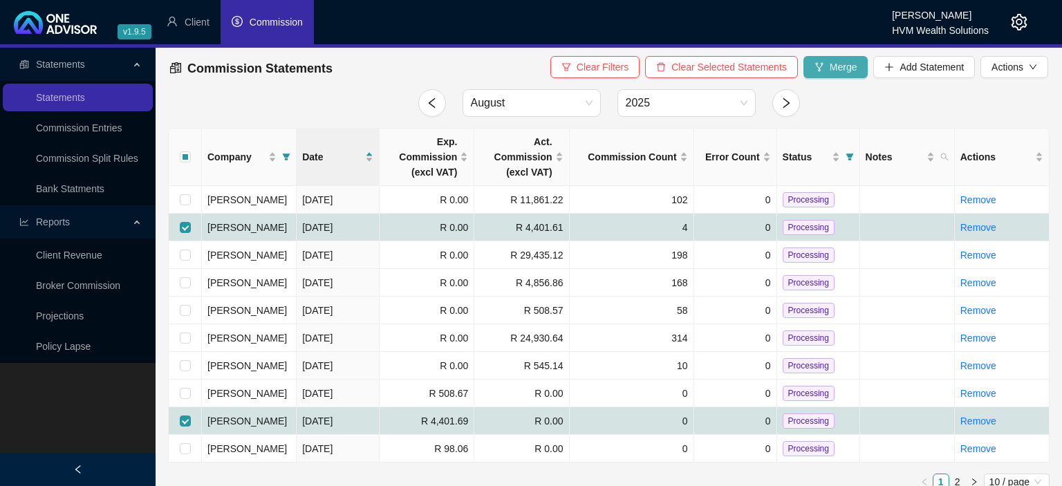
click at [823, 70] on icon "fork" at bounding box center [819, 67] width 10 height 10
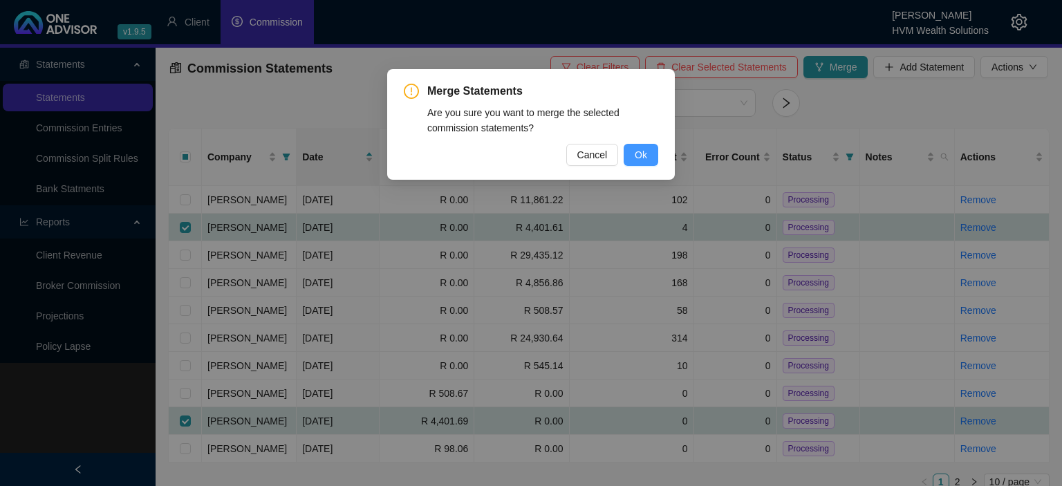
click at [637, 161] on span "Ok" at bounding box center [641, 154] width 12 height 15
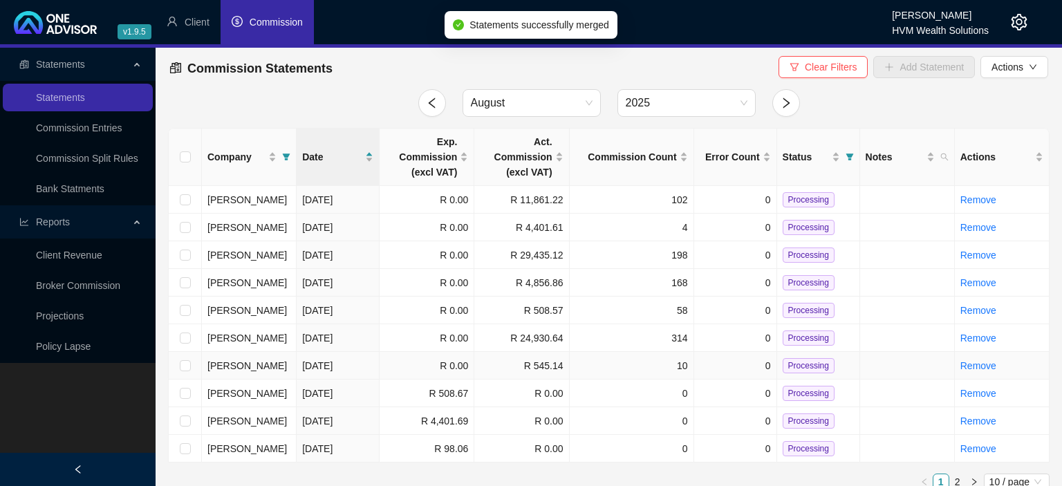
checkbox input "false"
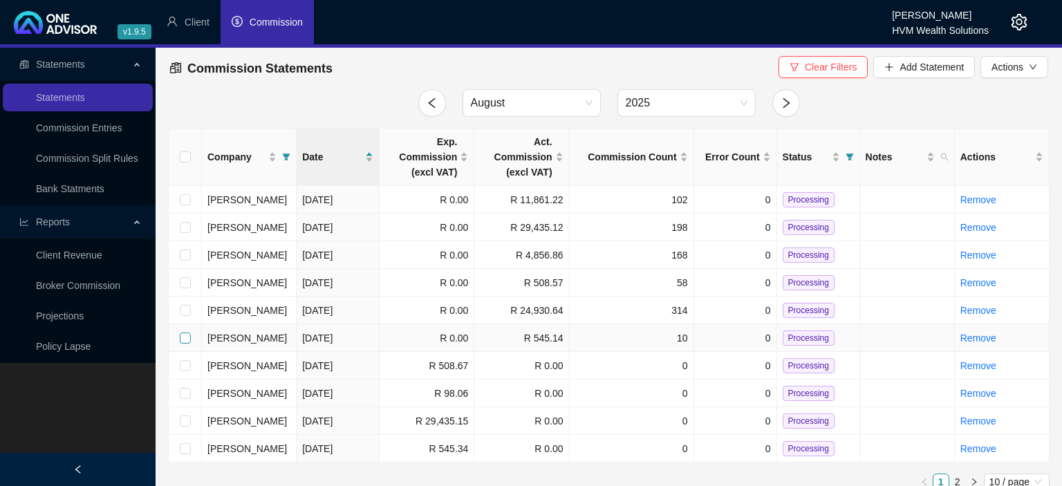
click at [185, 336] on input "checkbox" at bounding box center [185, 337] width 11 height 11
checkbox input "true"
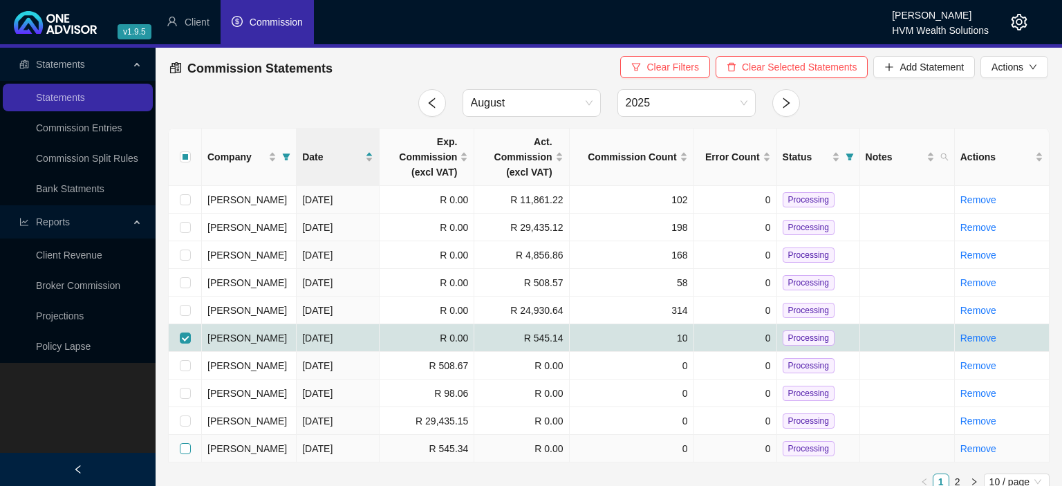
click at [187, 447] on input "checkbox" at bounding box center [185, 448] width 11 height 11
checkbox input "true"
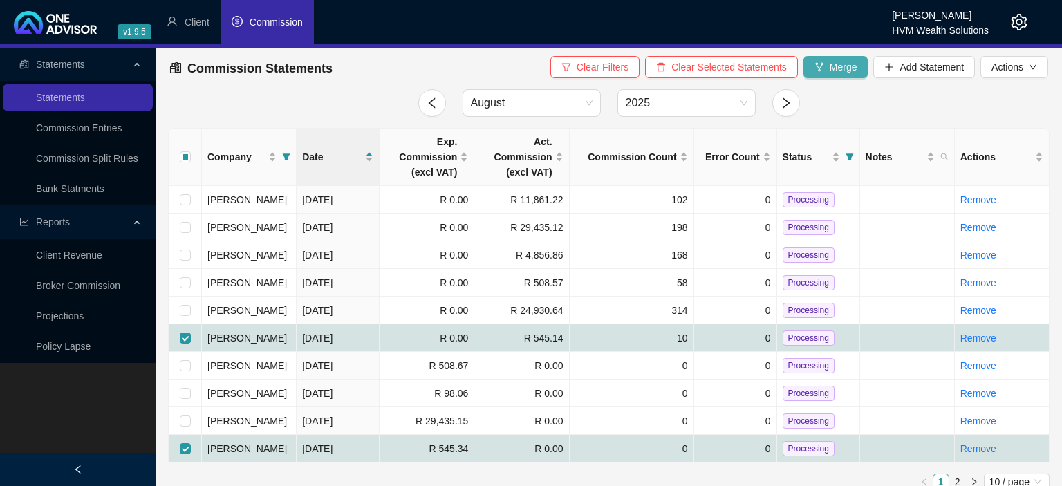
click at [834, 73] on span "Merge" at bounding box center [844, 66] width 28 height 15
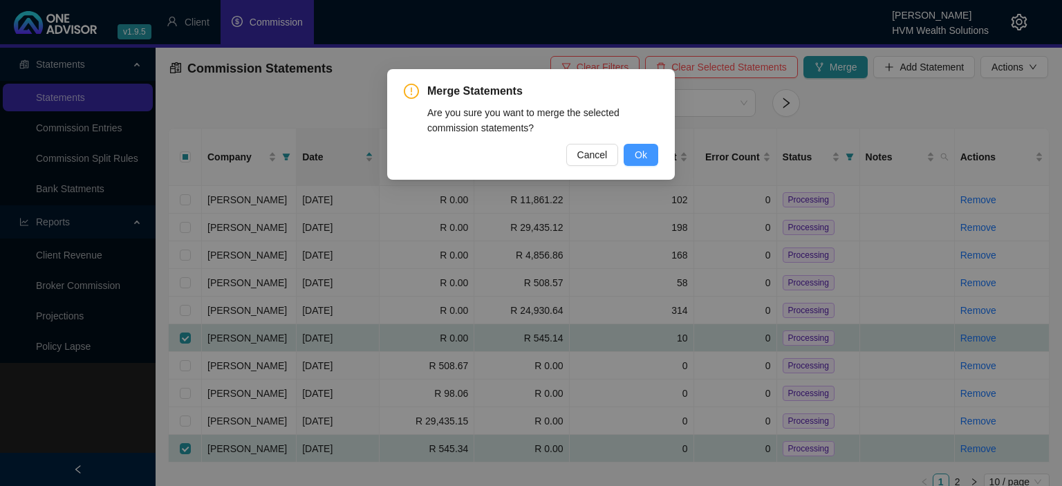
click at [653, 147] on button "Ok" at bounding box center [641, 155] width 35 height 22
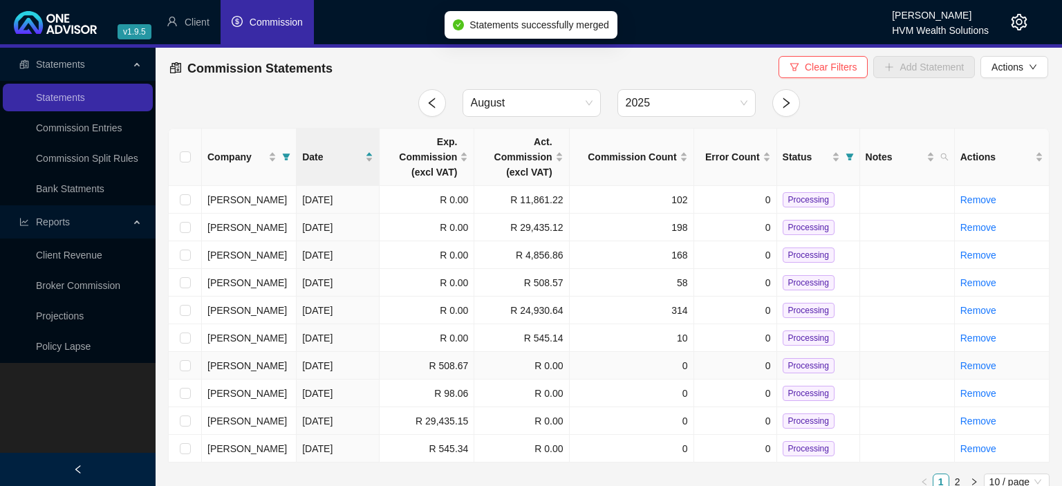
checkbox input "false"
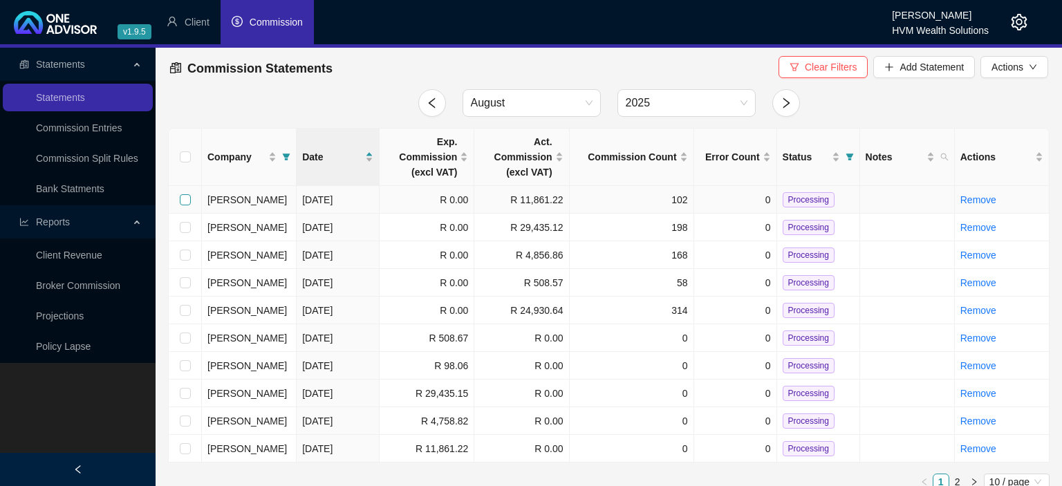
click at [182, 200] on input "checkbox" at bounding box center [185, 199] width 11 height 11
checkbox input "true"
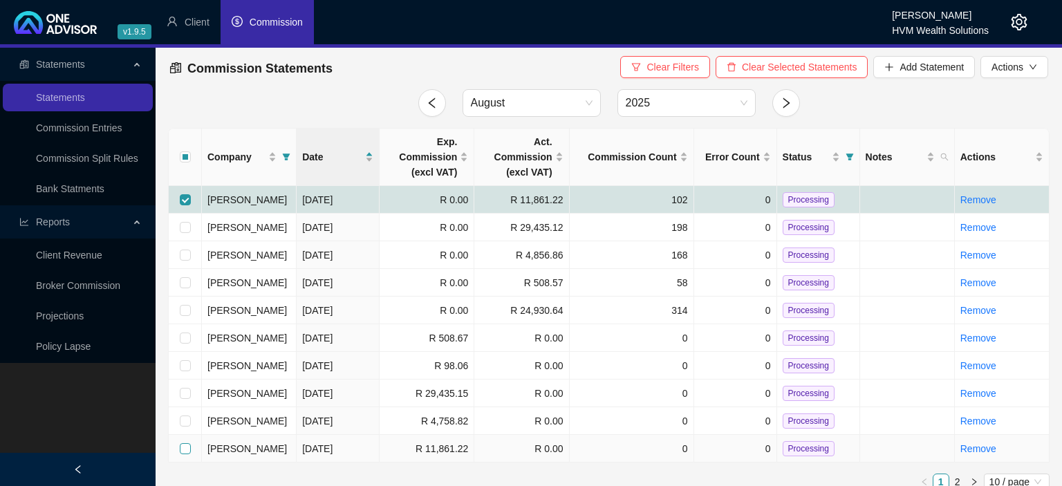
click at [181, 447] on input "checkbox" at bounding box center [185, 448] width 11 height 11
checkbox input "true"
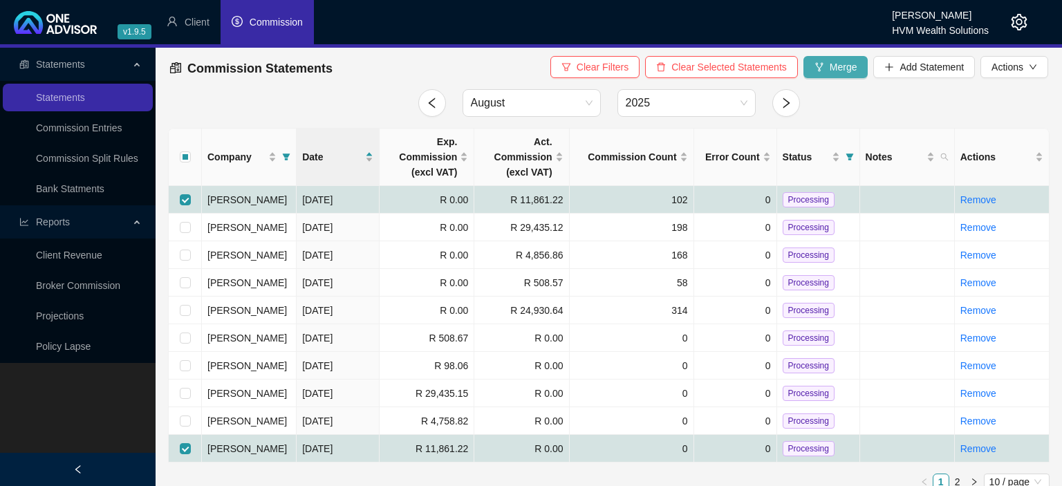
click at [825, 65] on button "Merge" at bounding box center [835, 67] width 65 height 22
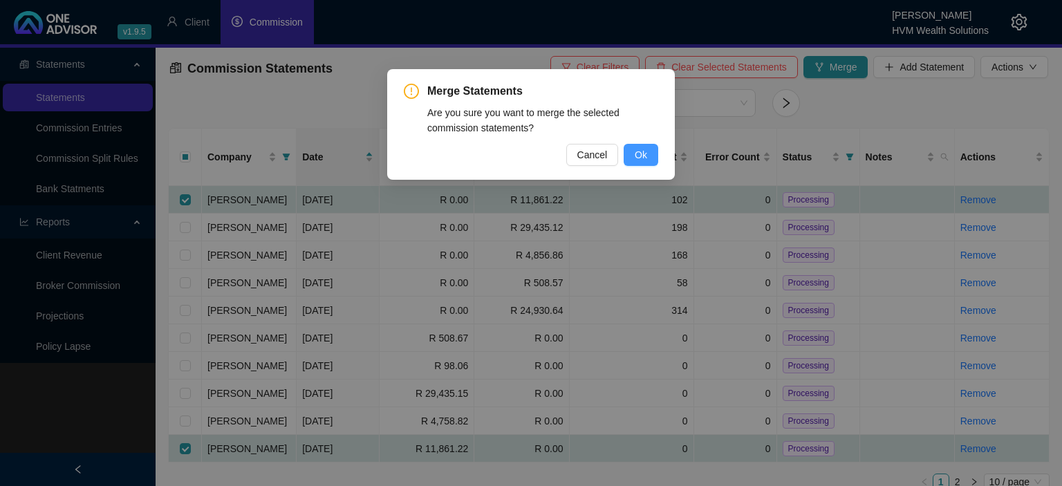
click at [646, 151] on span "Ok" at bounding box center [641, 154] width 12 height 15
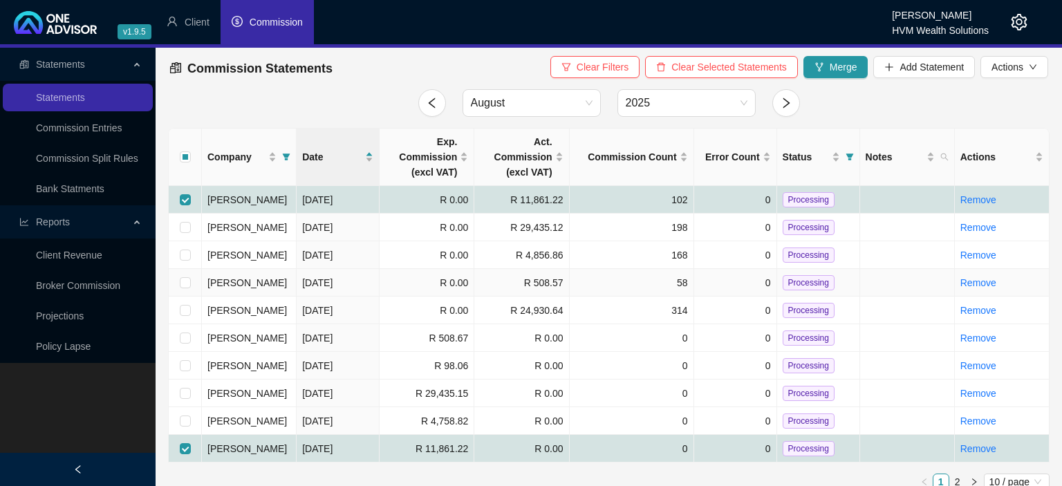
checkbox input "false"
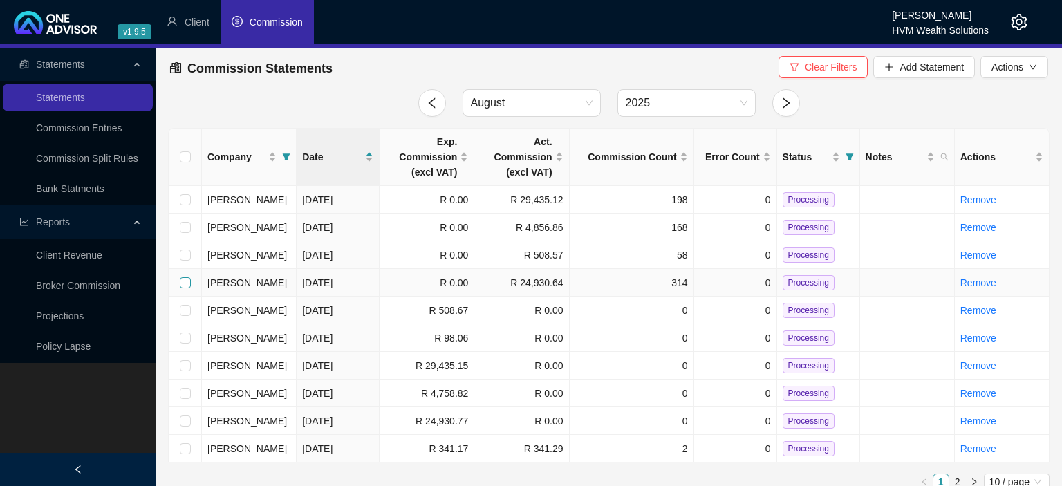
click at [185, 283] on input "checkbox" at bounding box center [185, 282] width 11 height 11
checkbox input "true"
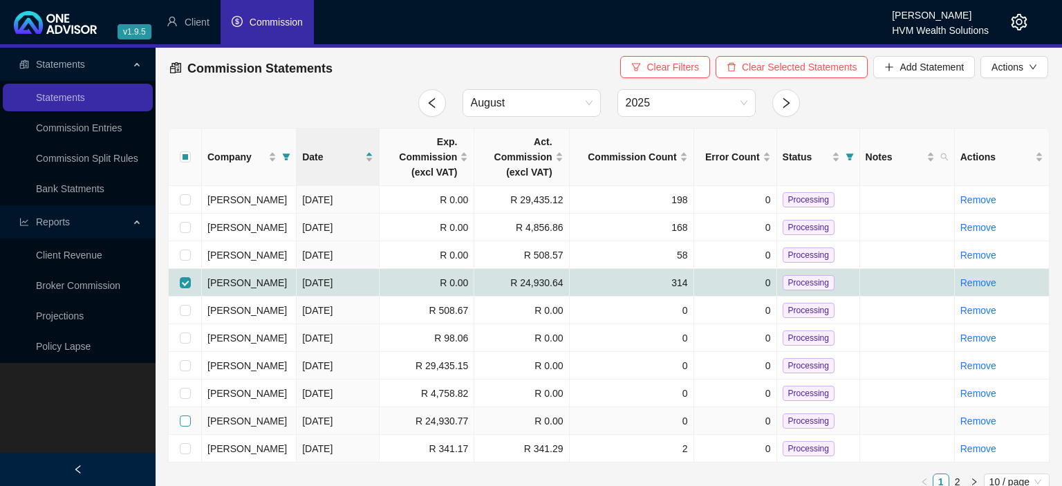
click at [186, 420] on input "checkbox" at bounding box center [185, 420] width 11 height 11
checkbox input "true"
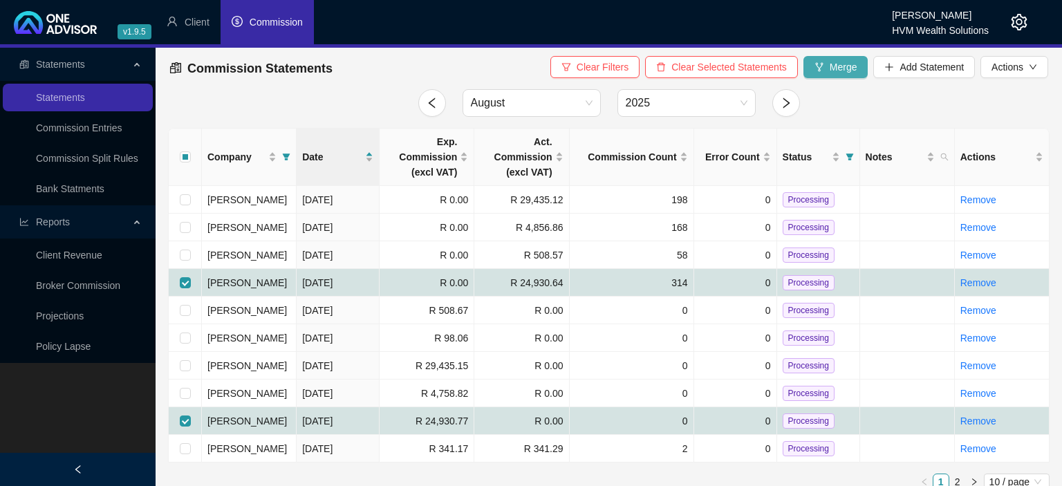
click at [828, 62] on button "Merge" at bounding box center [835, 67] width 65 height 22
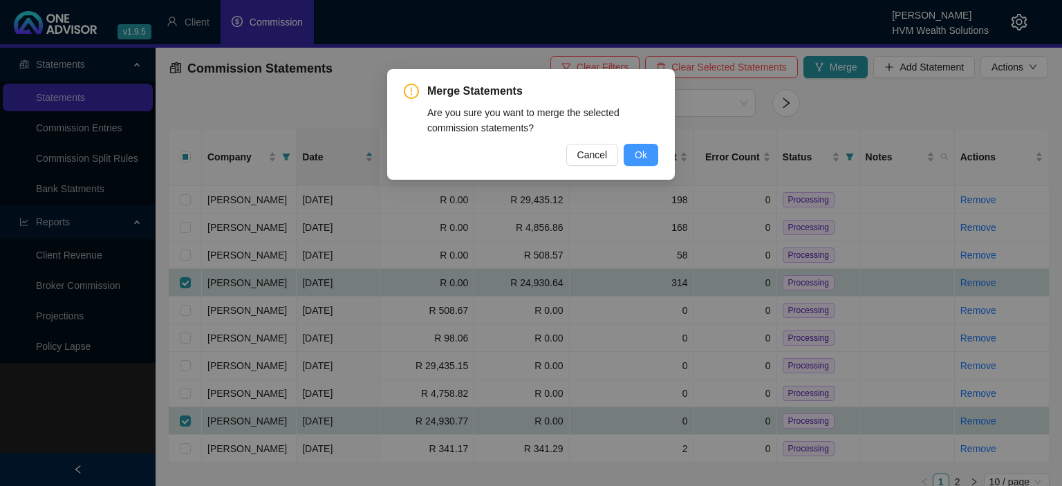
click at [643, 155] on span "Ok" at bounding box center [641, 154] width 12 height 15
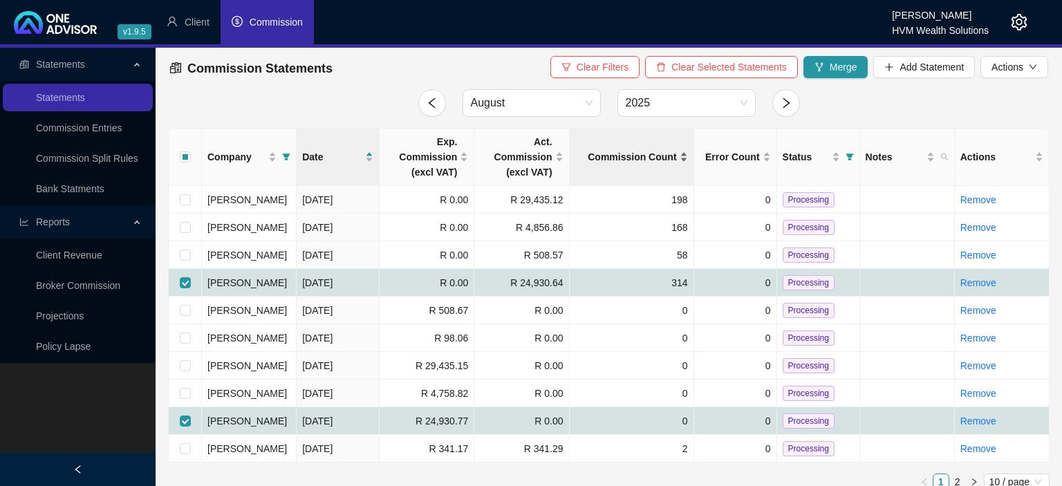
checkbox input "false"
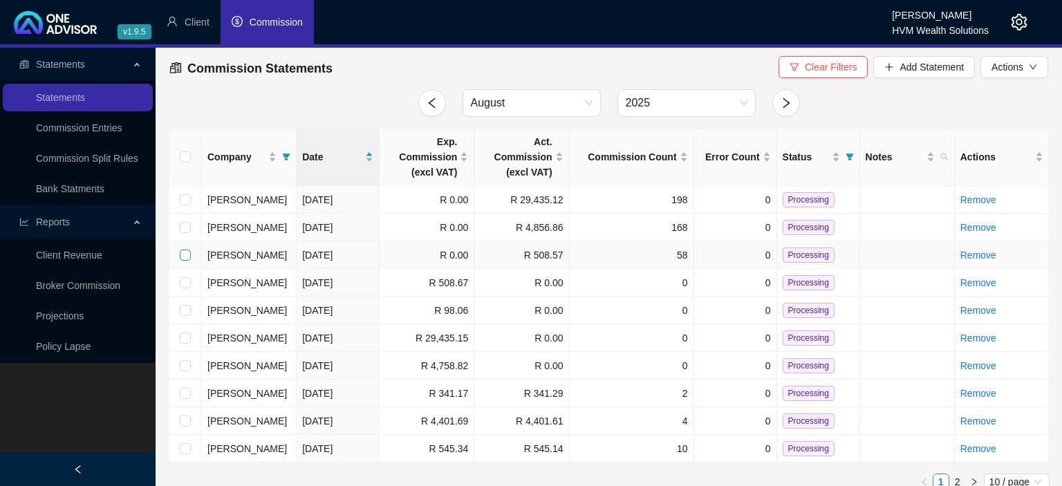
click at [186, 255] on input "checkbox" at bounding box center [185, 255] width 11 height 11
checkbox input "true"
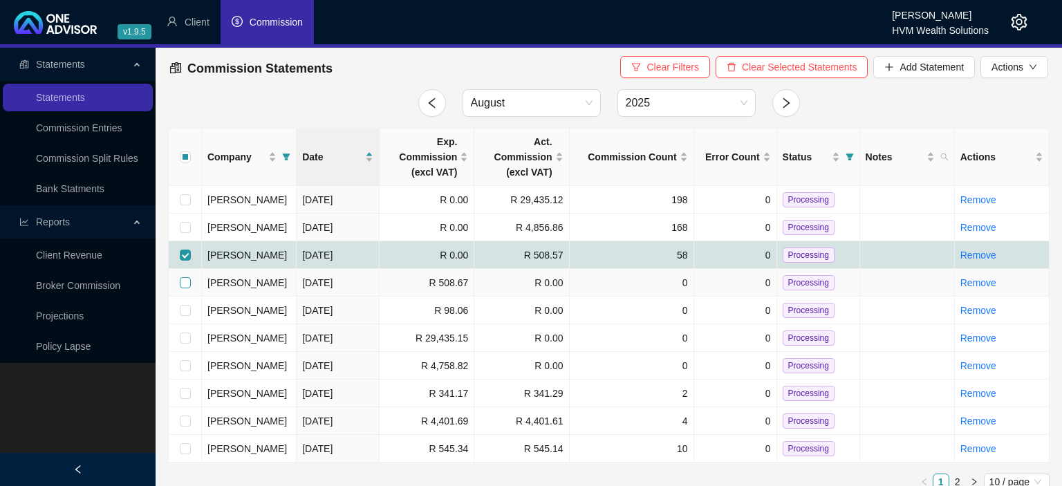
click at [187, 285] on input "checkbox" at bounding box center [185, 282] width 11 height 11
checkbox input "true"
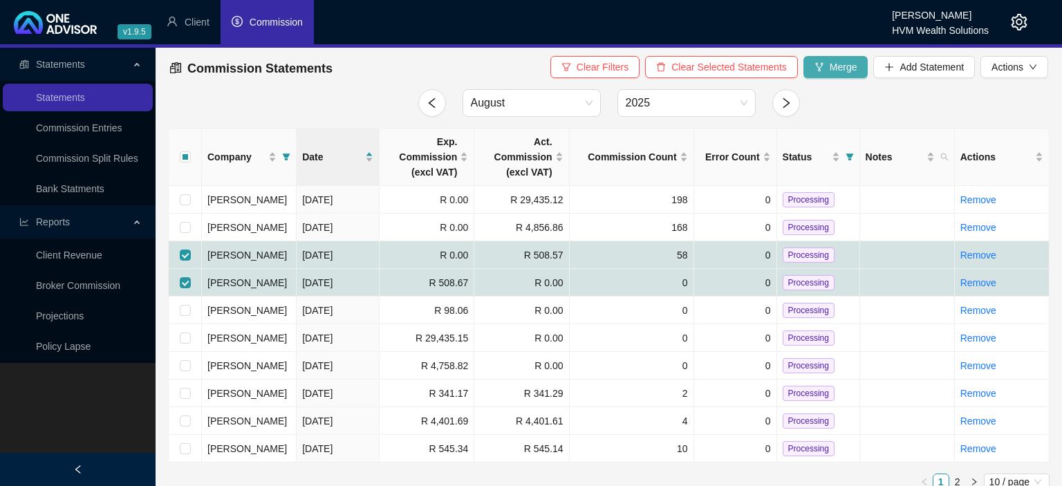
click at [839, 73] on span "Merge" at bounding box center [844, 66] width 28 height 15
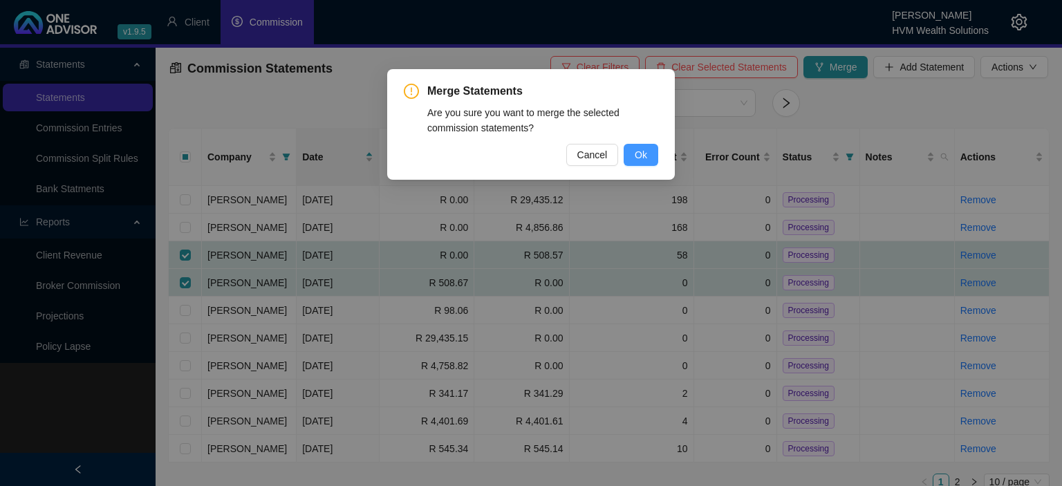
click at [644, 153] on span "Ok" at bounding box center [641, 154] width 12 height 15
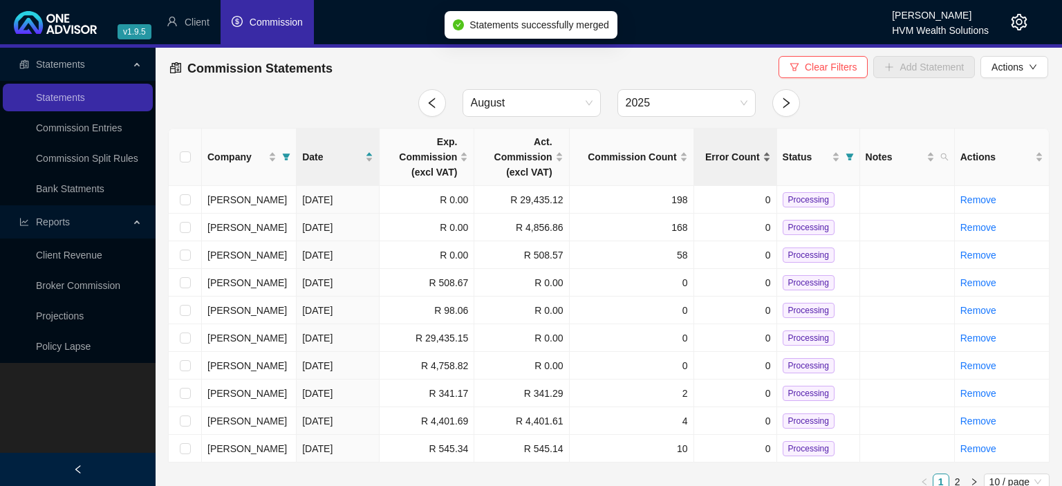
checkbox input "false"
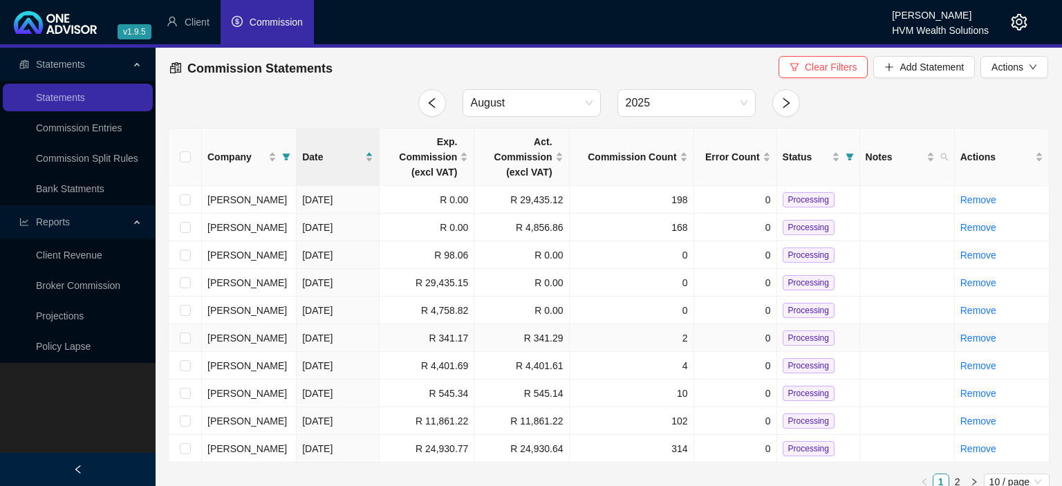
click at [802, 339] on span "Processing" at bounding box center [809, 337] width 52 height 15
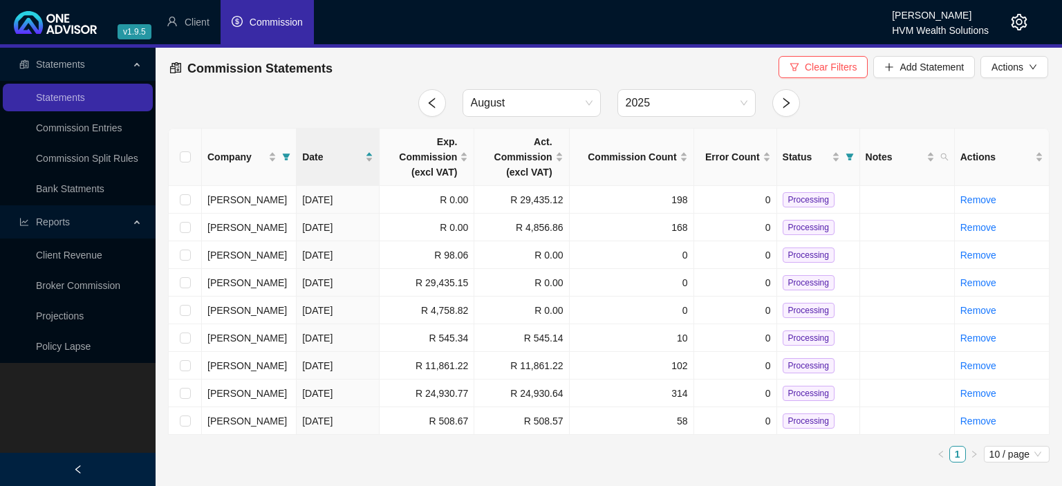
click at [802, 339] on span "Processing" at bounding box center [809, 337] width 52 height 15
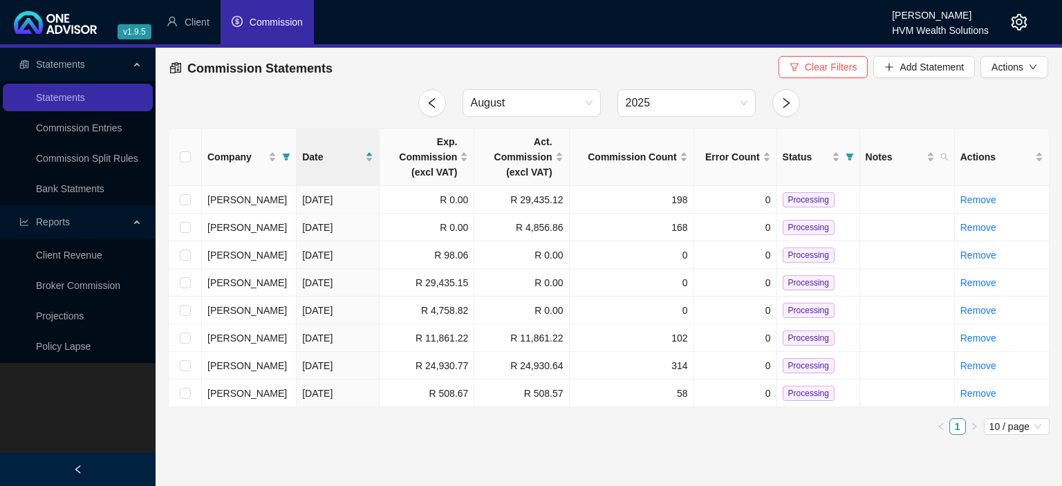
click at [800, 339] on span "Processing" at bounding box center [809, 337] width 52 height 15
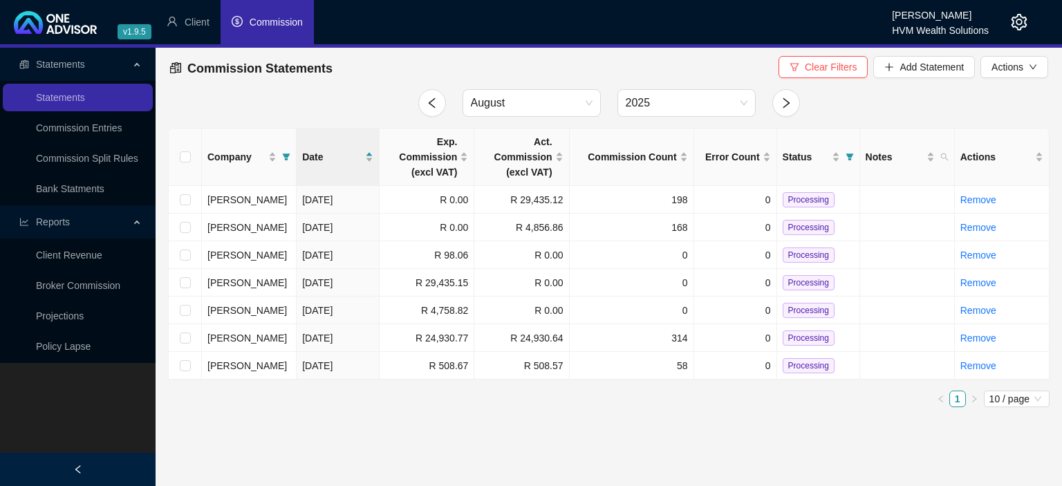
click at [800, 339] on span "Processing" at bounding box center [809, 337] width 52 height 15
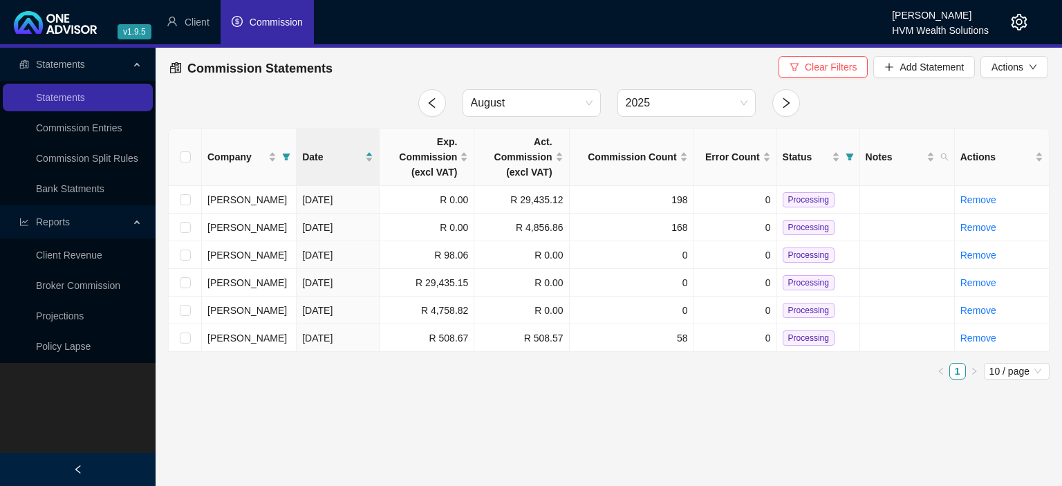
click at [800, 339] on span "Processing" at bounding box center [809, 337] width 52 height 15
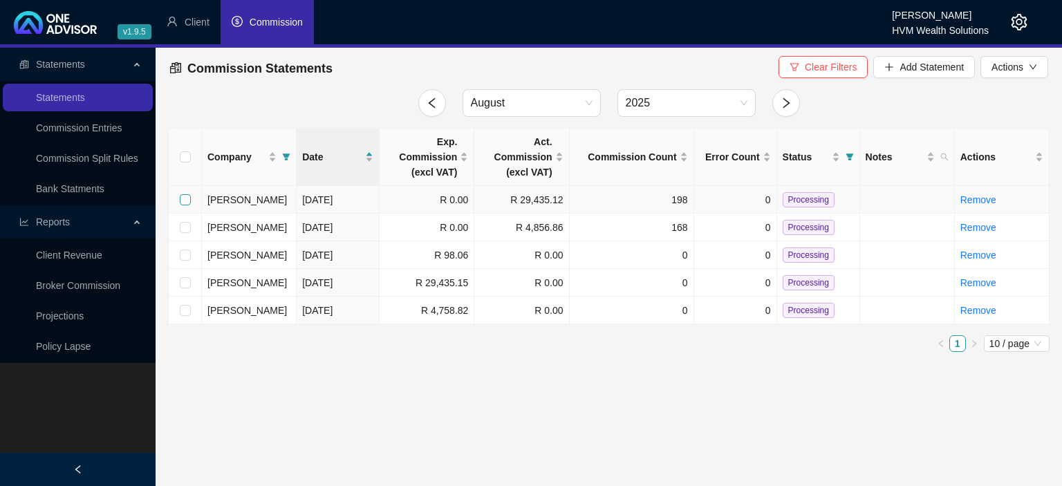
click at [184, 198] on input "checkbox" at bounding box center [185, 199] width 11 height 11
checkbox input "true"
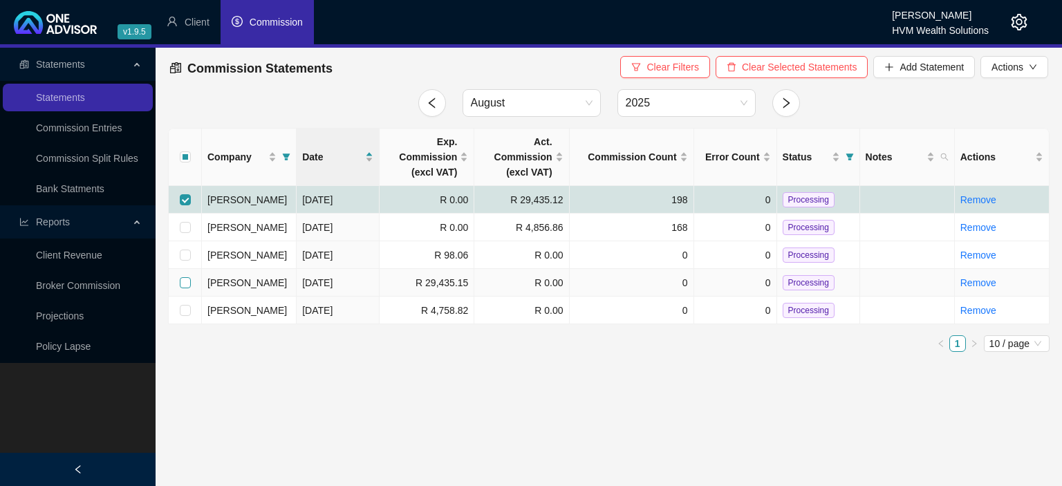
click at [185, 281] on input "checkbox" at bounding box center [185, 282] width 11 height 11
checkbox input "true"
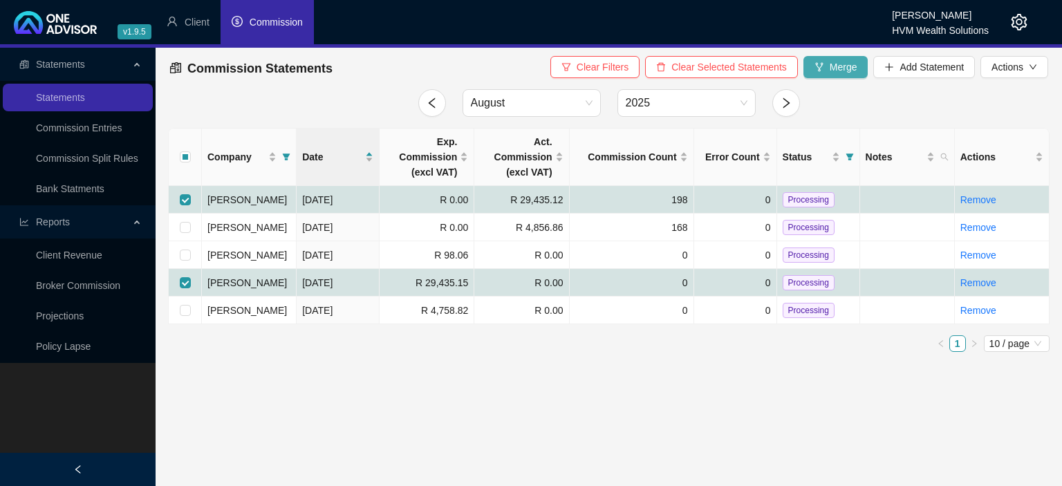
click at [829, 62] on button "Merge" at bounding box center [835, 67] width 65 height 22
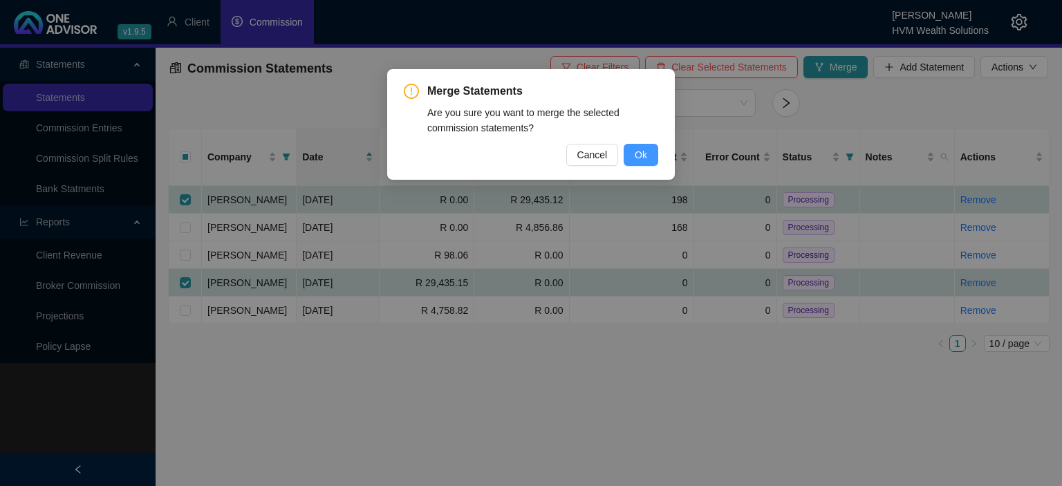
click at [654, 155] on button "Ok" at bounding box center [641, 155] width 35 height 22
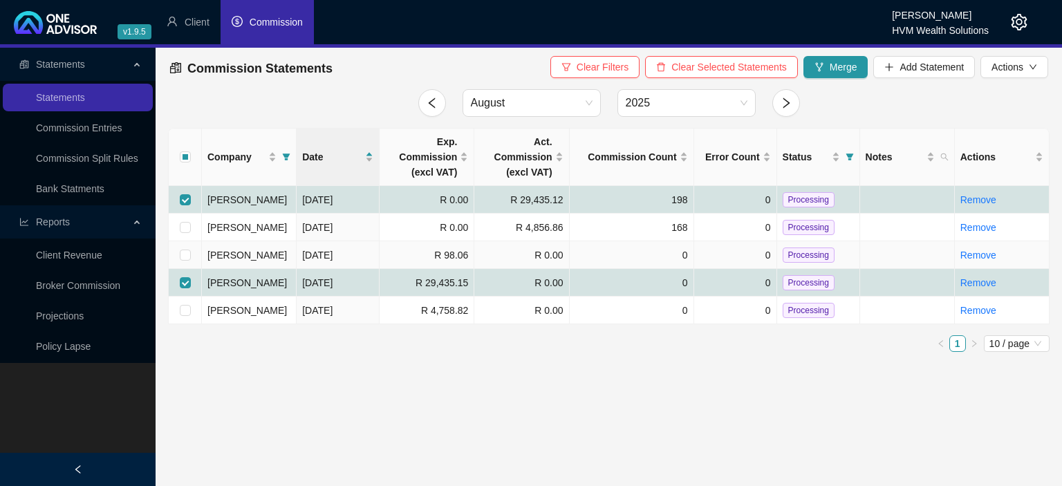
checkbox input "false"
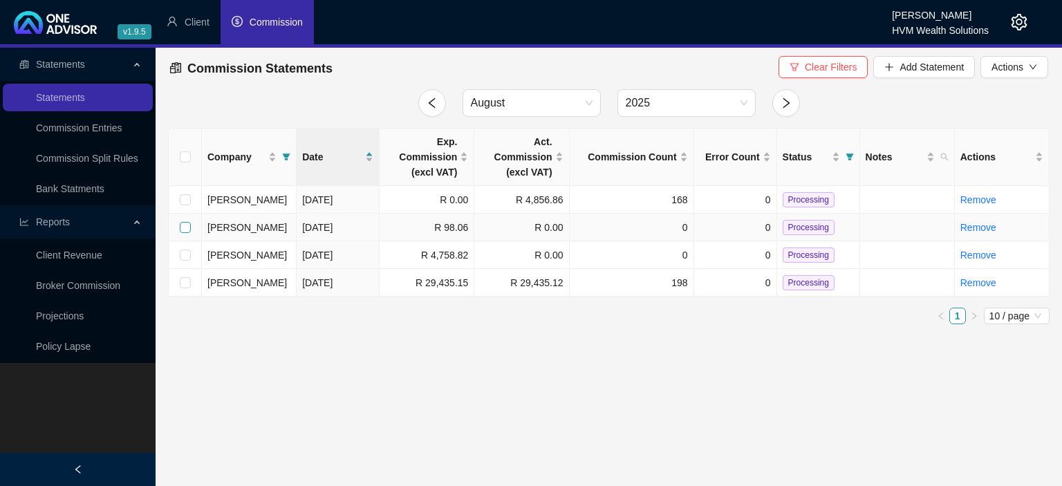
click at [190, 226] on input "checkbox" at bounding box center [185, 227] width 11 height 11
checkbox input "true"
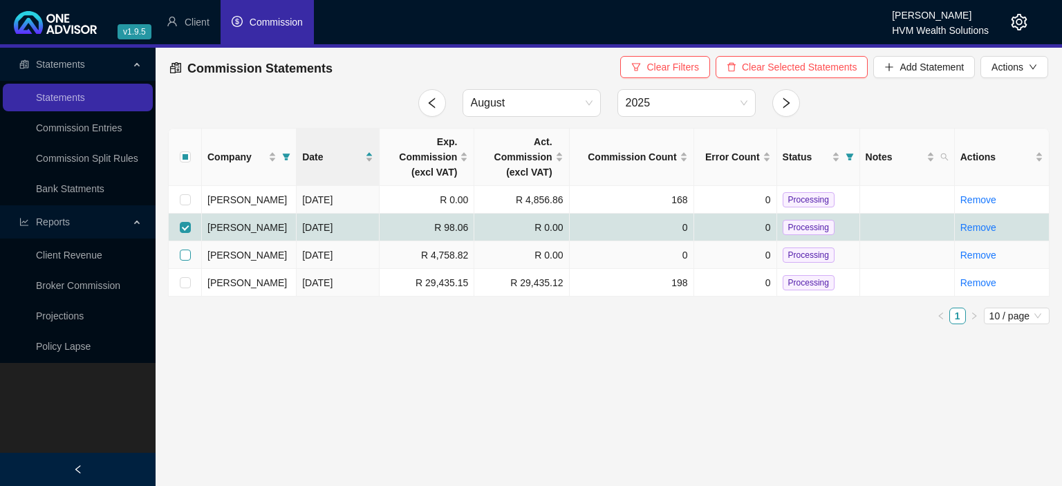
click at [187, 254] on input "checkbox" at bounding box center [185, 255] width 11 height 11
checkbox input "true"
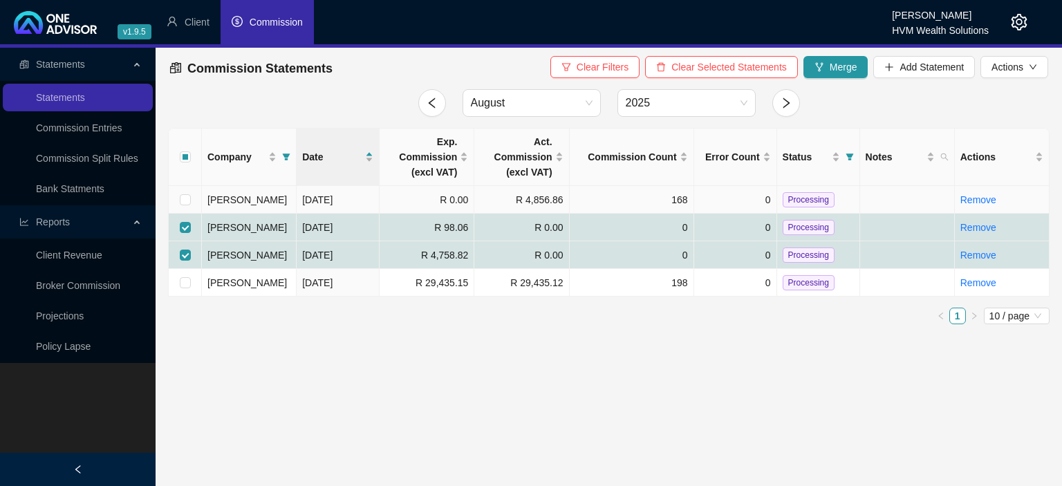
click at [192, 196] on td at bounding box center [185, 200] width 33 height 28
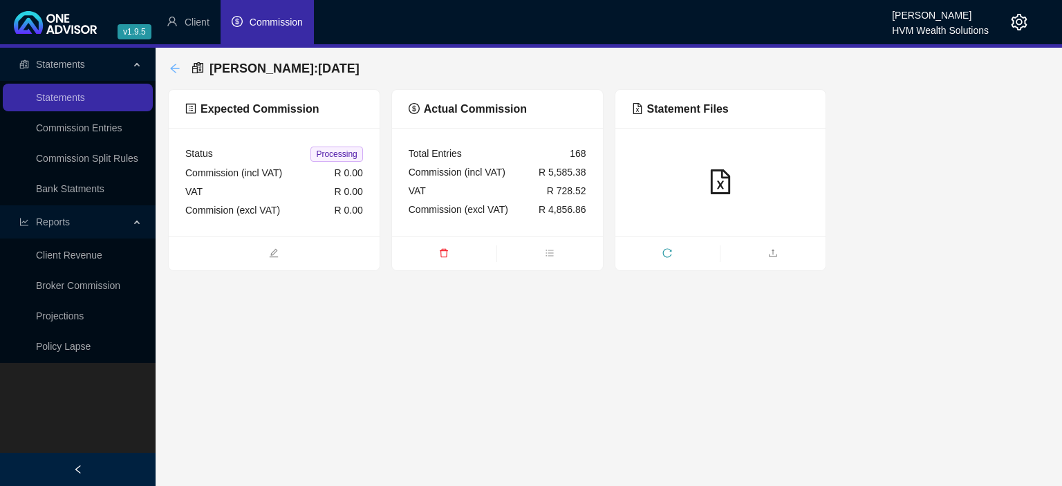
click at [173, 66] on icon "arrow-left" at bounding box center [174, 68] width 9 height 9
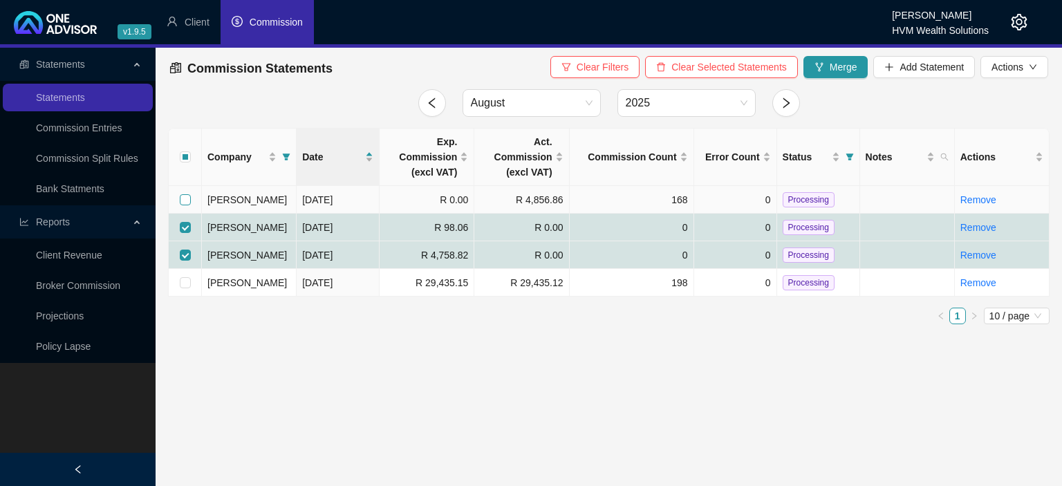
click at [182, 201] on input "checkbox" at bounding box center [185, 199] width 11 height 11
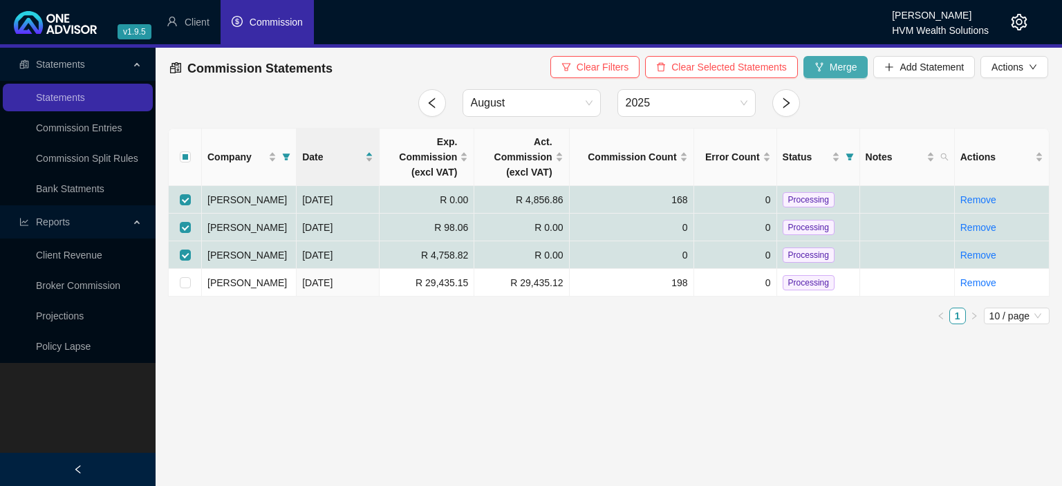
click at [842, 66] on span "Merge" at bounding box center [844, 66] width 28 height 15
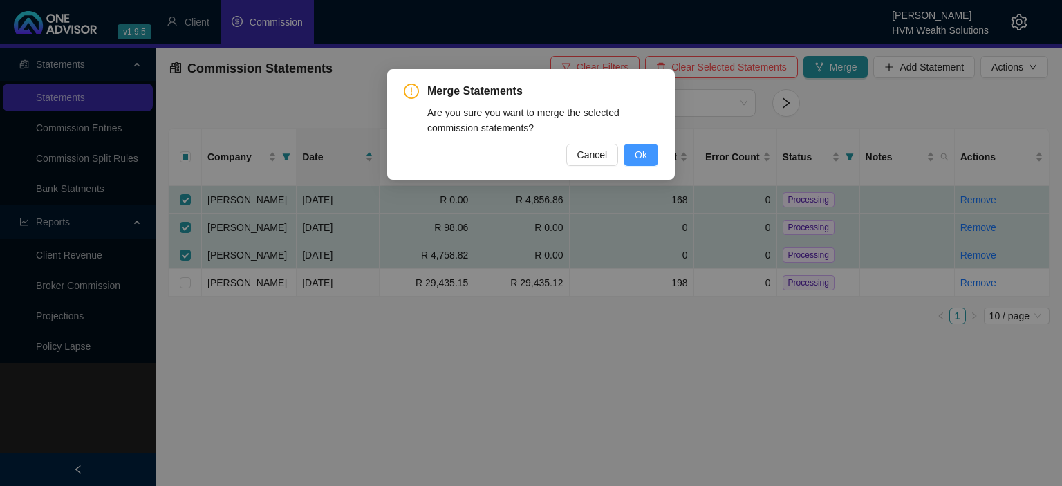
click at [635, 152] on span "Ok" at bounding box center [641, 154] width 12 height 15
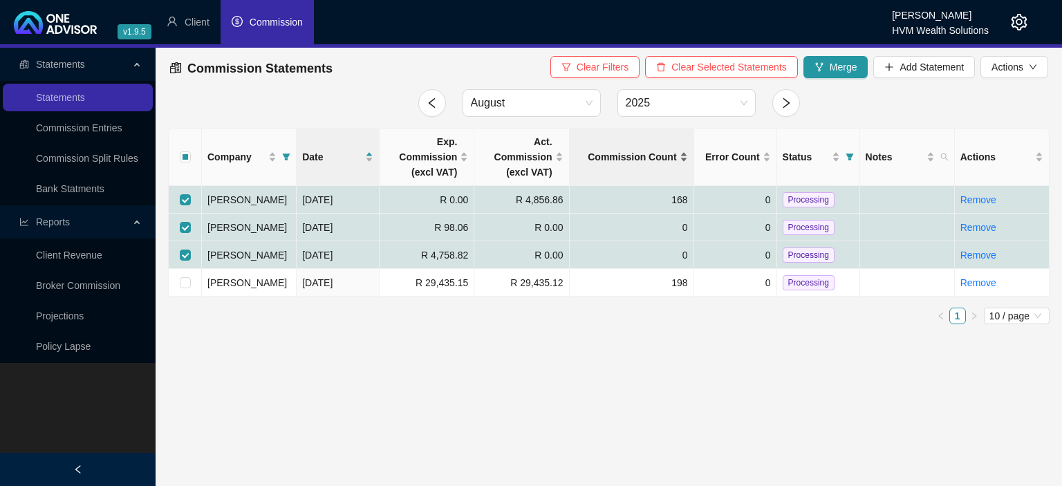
checkbox input "false"
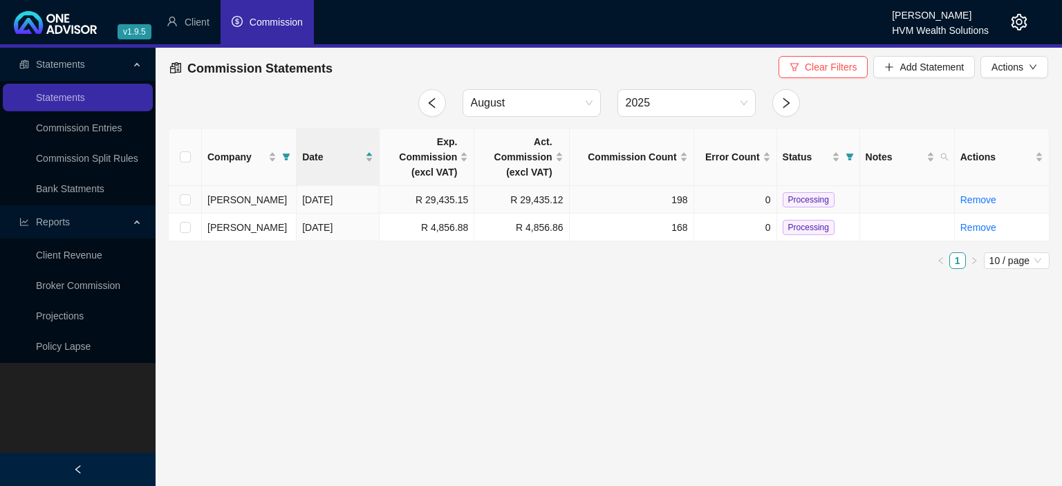
click at [789, 198] on span "Processing" at bounding box center [809, 199] width 52 height 15
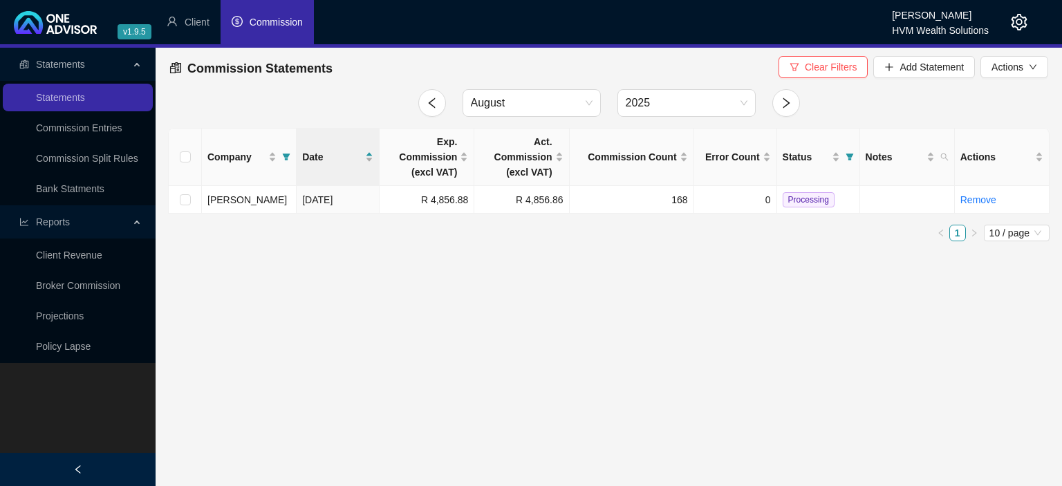
click at [789, 198] on span "Processing" at bounding box center [809, 199] width 52 height 15
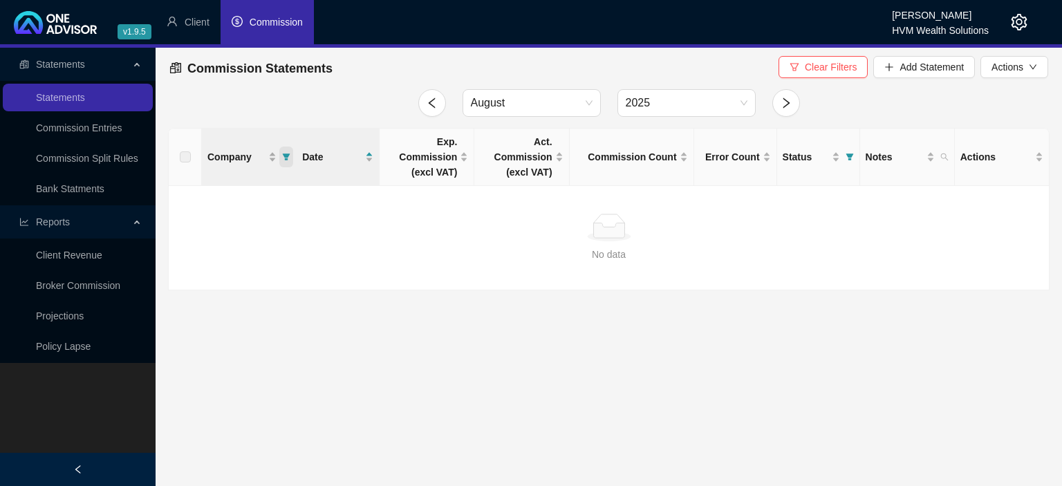
click at [285, 156] on icon "filter" at bounding box center [287, 156] width 8 height 7
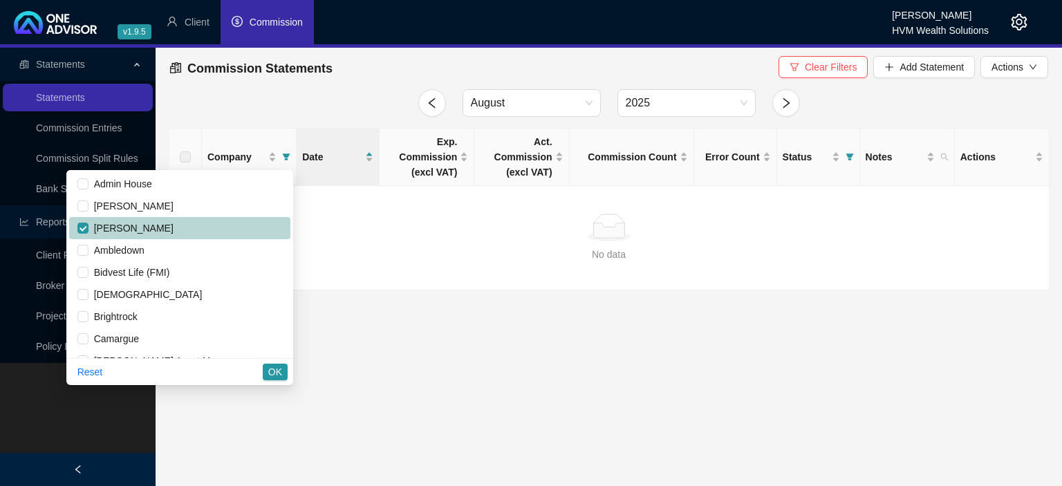
click at [97, 227] on span "[PERSON_NAME]" at bounding box center [130, 228] width 85 height 11
checkbox input "false"
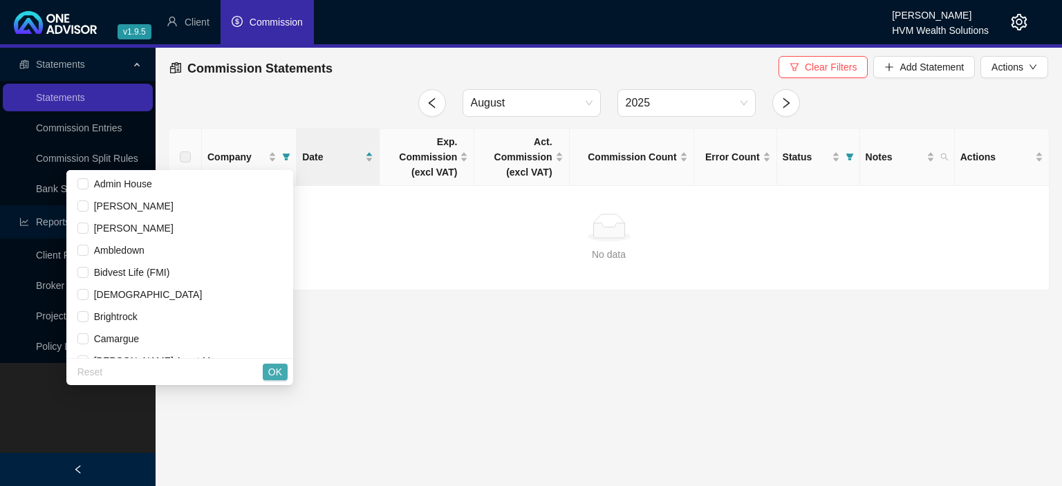
click at [268, 375] on button "OK" at bounding box center [275, 372] width 25 height 17
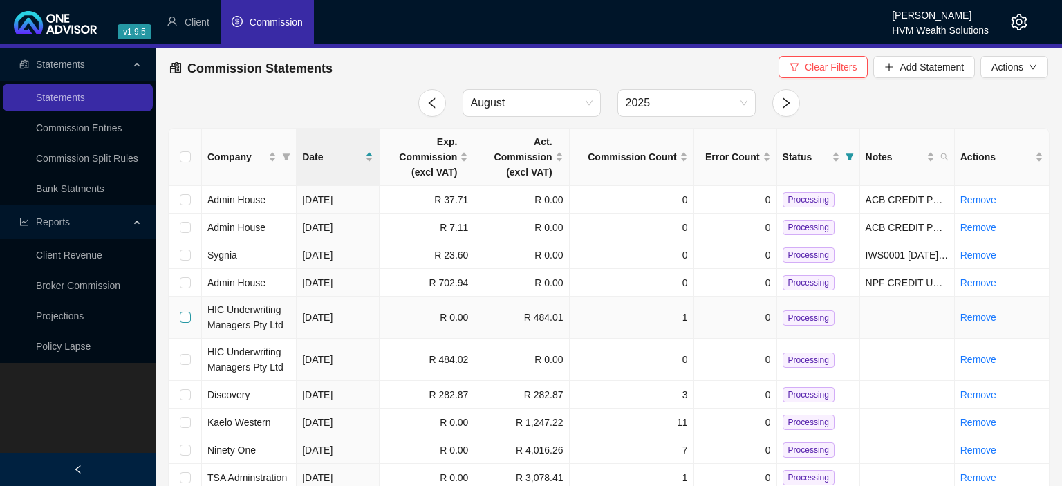
click at [185, 319] on input "checkbox" at bounding box center [185, 317] width 11 height 11
checkbox input "true"
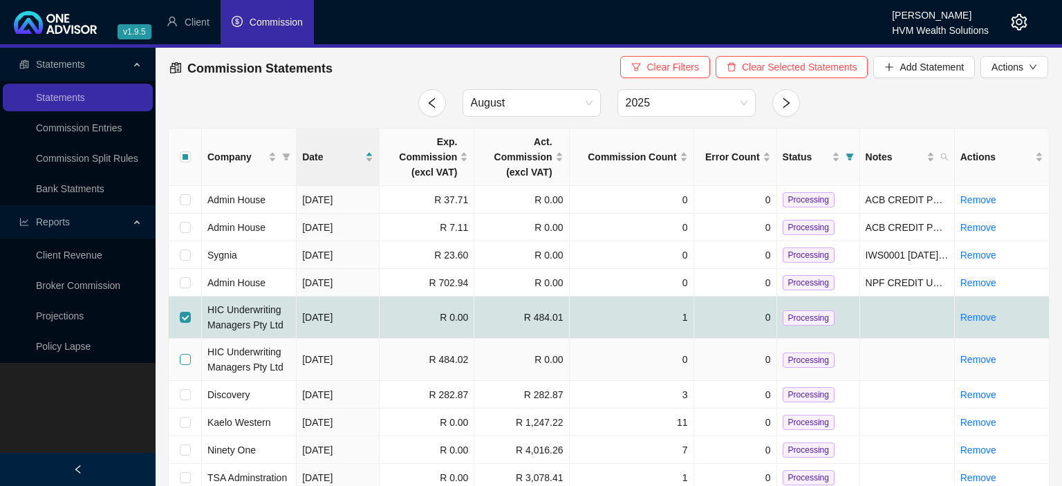
click at [181, 354] on input "checkbox" at bounding box center [185, 359] width 11 height 11
checkbox input "true"
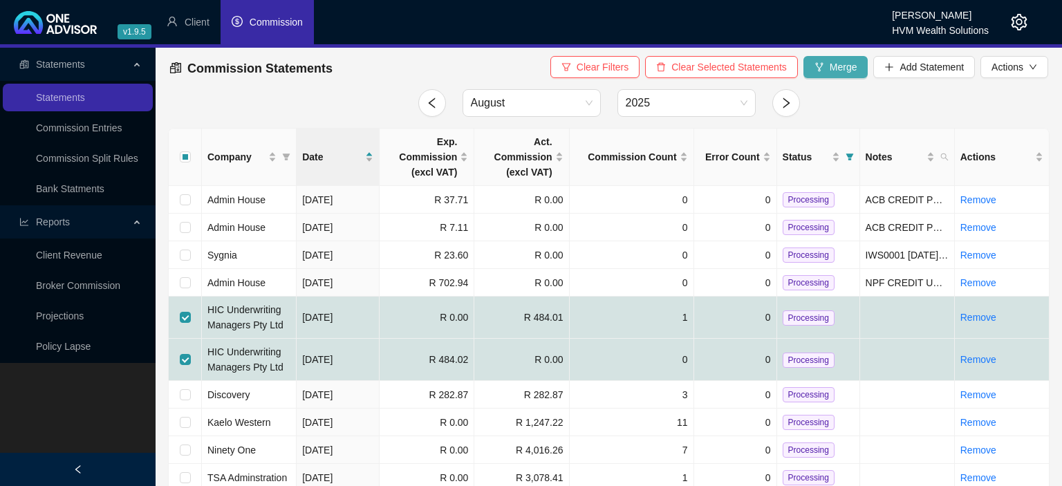
click at [825, 71] on button "Merge" at bounding box center [835, 67] width 65 height 22
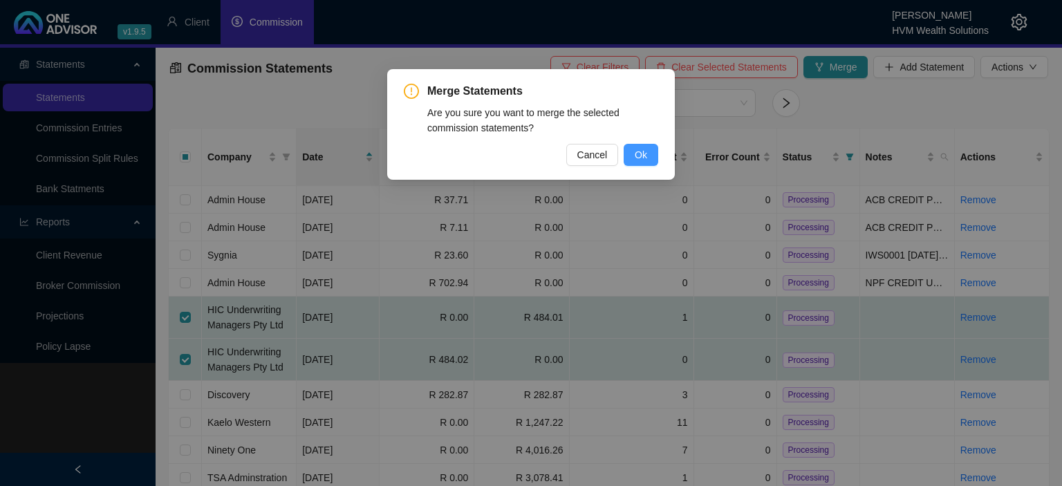
click at [640, 151] on span "Ok" at bounding box center [641, 154] width 12 height 15
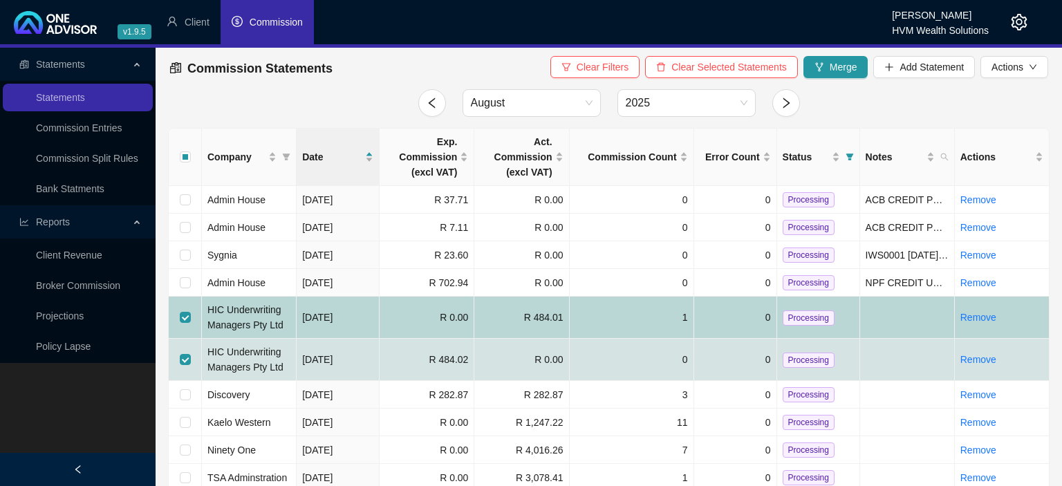
checkbox input "false"
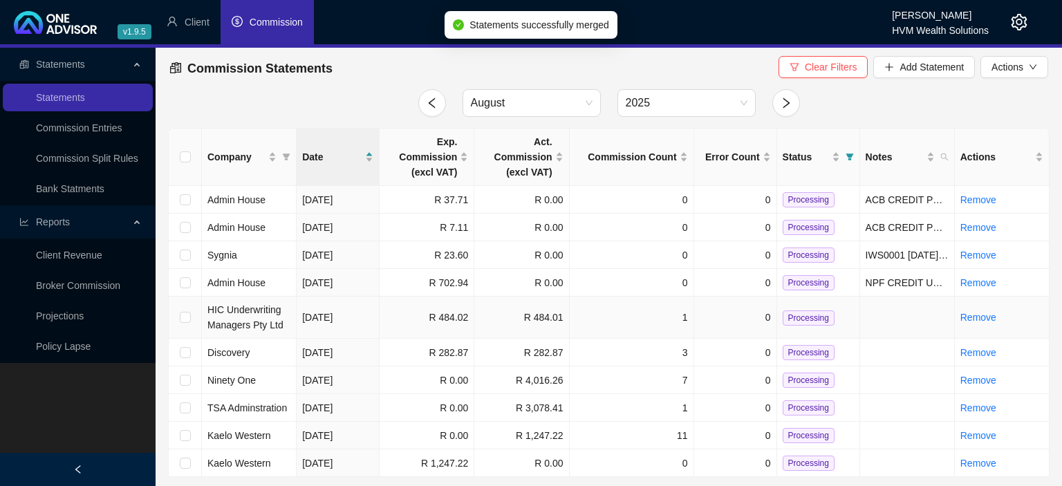
click at [793, 323] on span "Processing" at bounding box center [809, 317] width 52 height 15
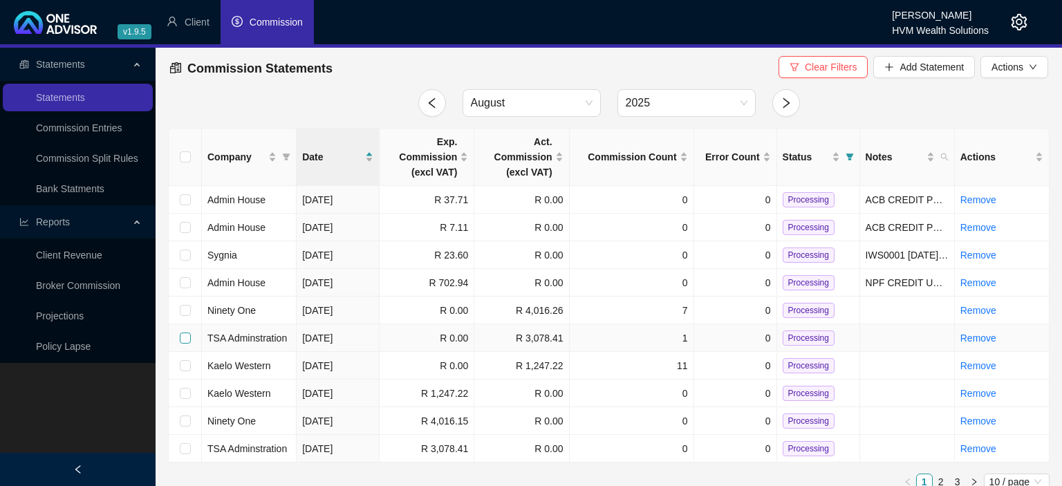
click at [185, 339] on input "checkbox" at bounding box center [185, 337] width 11 height 11
checkbox input "true"
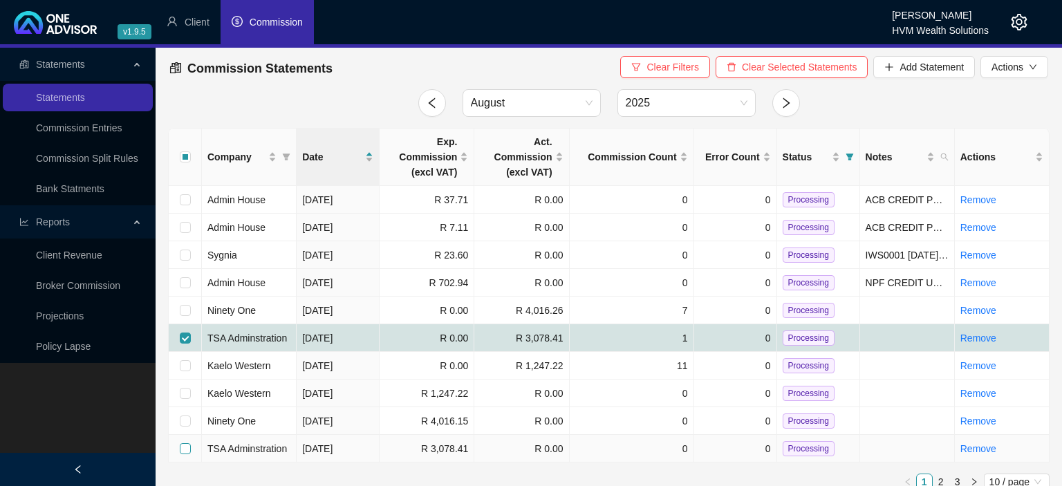
click at [184, 450] on input "checkbox" at bounding box center [185, 448] width 11 height 11
checkbox input "true"
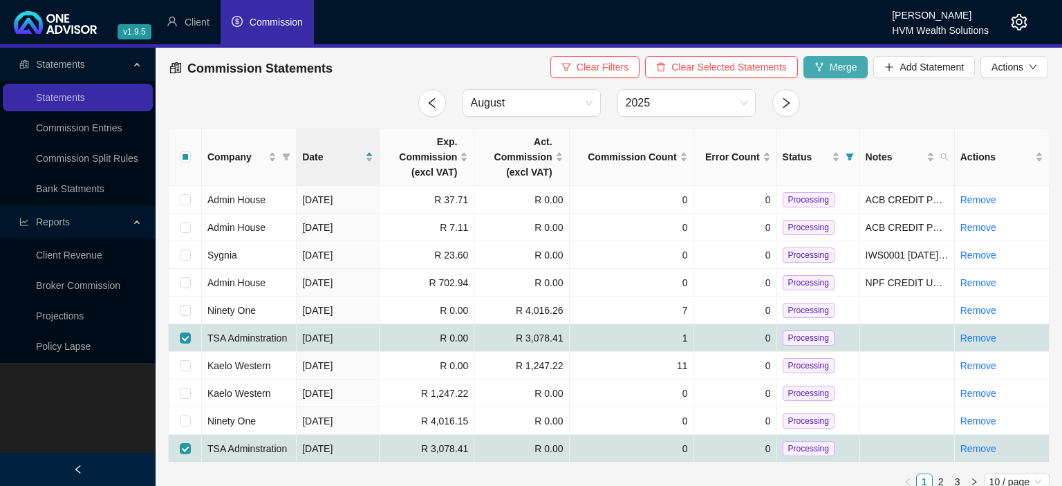
click at [831, 72] on span "Merge" at bounding box center [844, 66] width 28 height 15
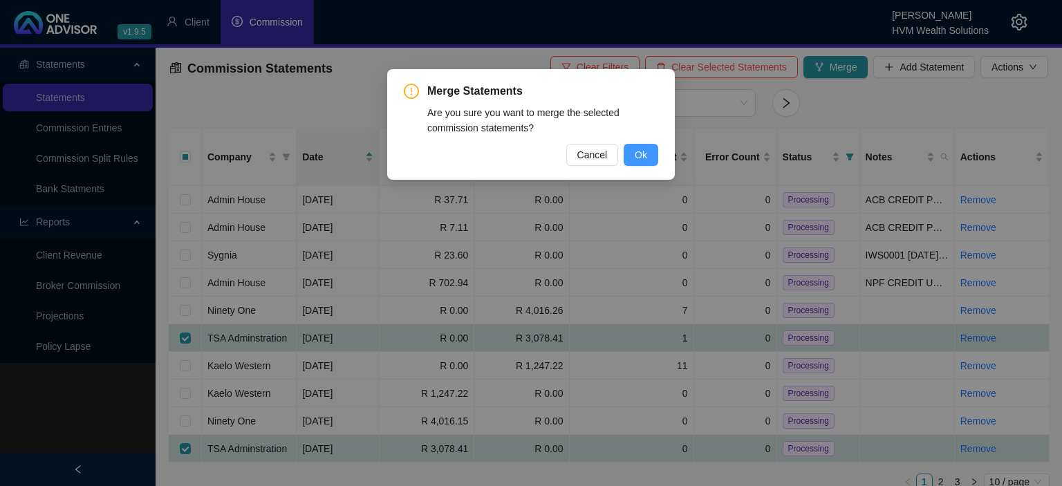
click at [643, 156] on span "Ok" at bounding box center [641, 154] width 12 height 15
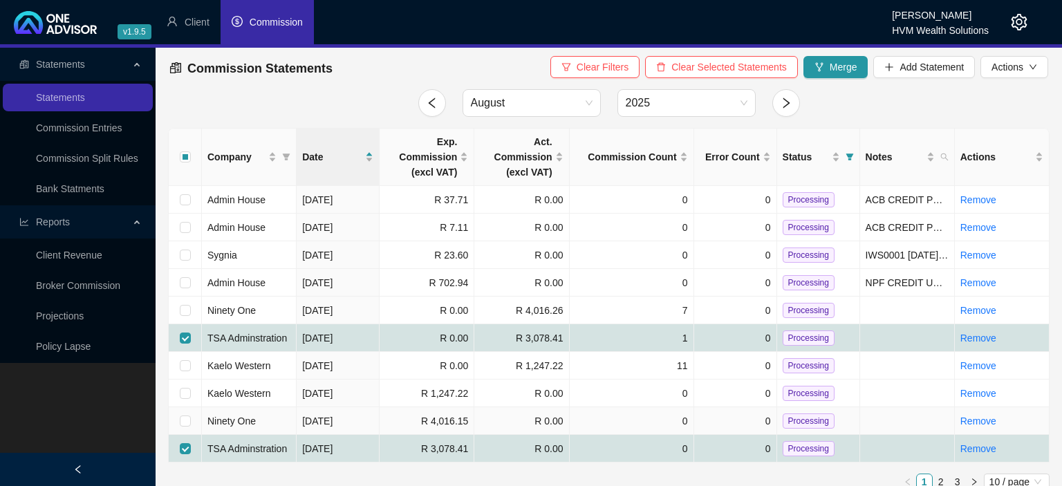
checkbox input "false"
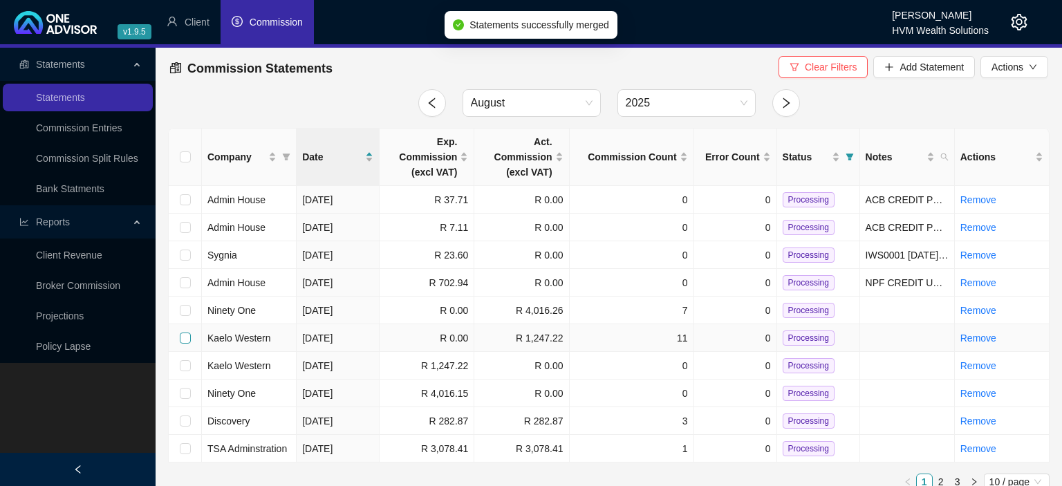
click at [186, 337] on input "checkbox" at bounding box center [185, 337] width 11 height 11
checkbox input "true"
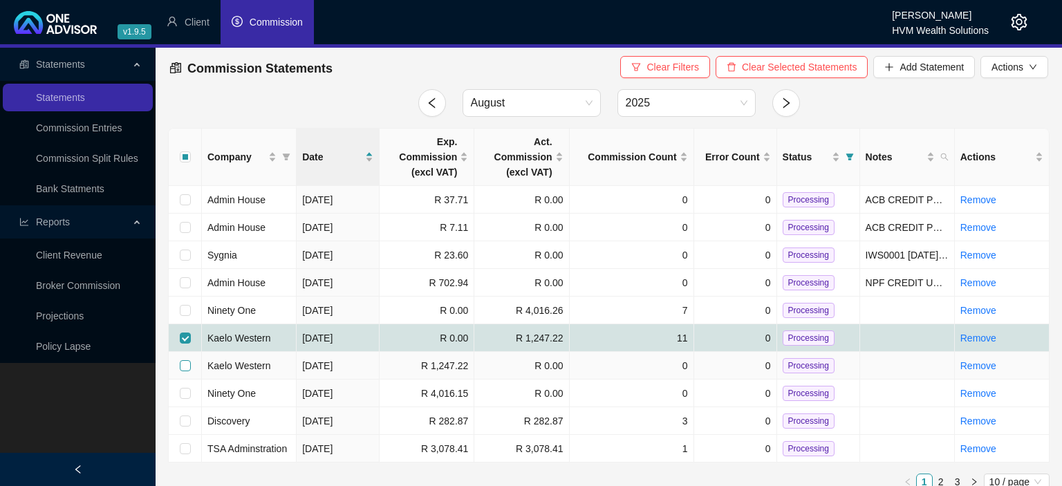
click at [183, 365] on input "checkbox" at bounding box center [185, 365] width 11 height 11
checkbox input "true"
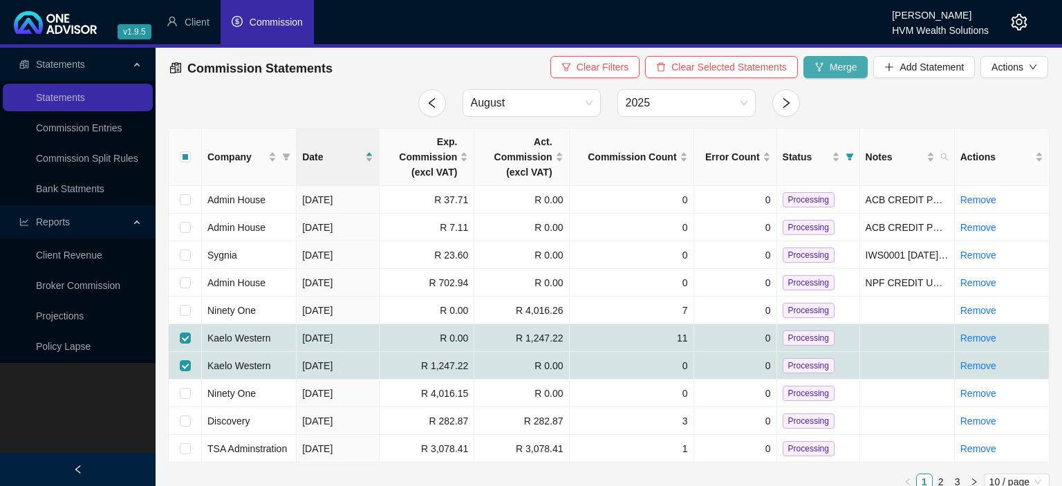
click at [816, 71] on icon "fork" at bounding box center [819, 67] width 10 height 10
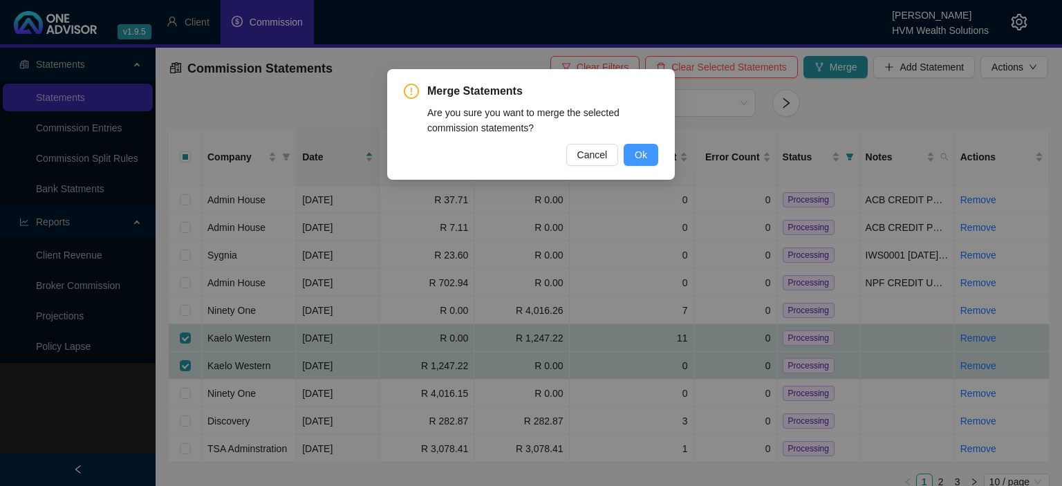
click at [630, 158] on button "Ok" at bounding box center [641, 155] width 35 height 22
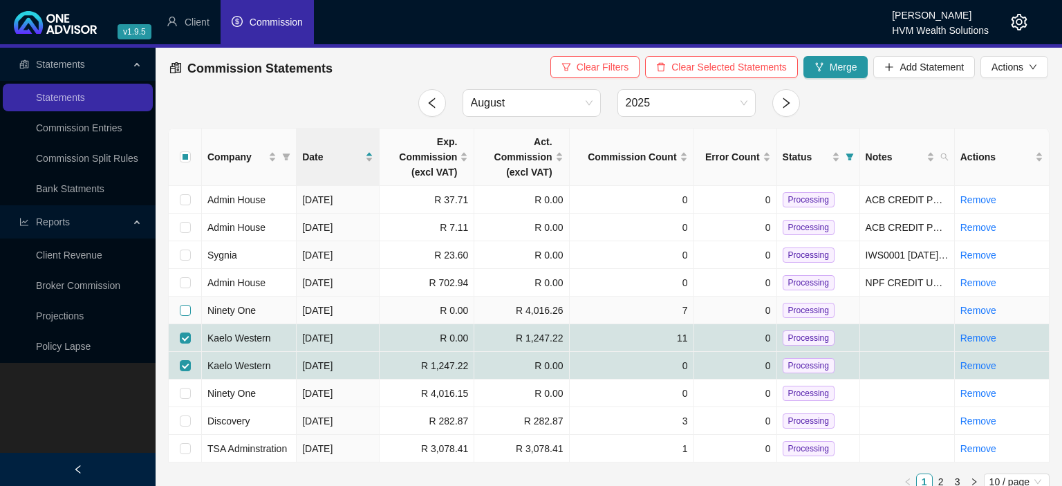
checkbox input "false"
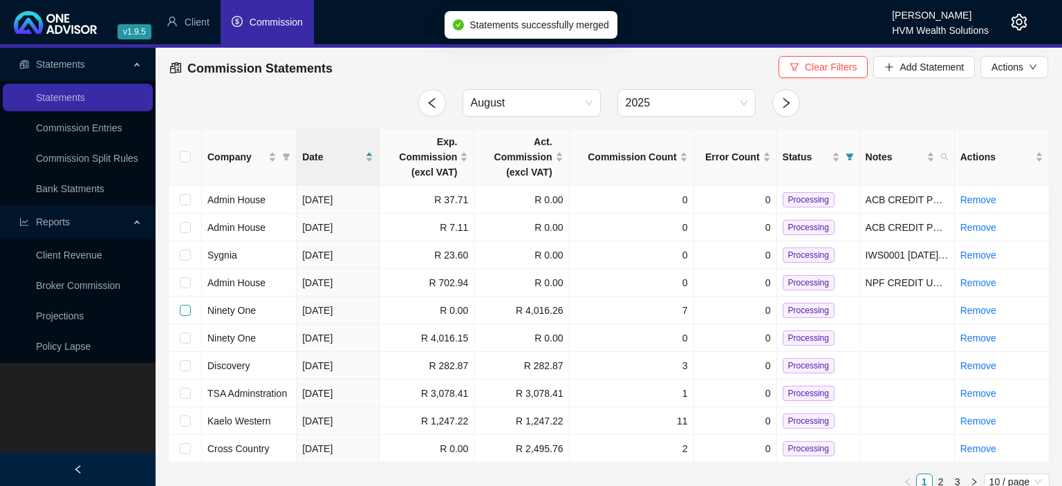
click at [187, 308] on input "checkbox" at bounding box center [185, 310] width 11 height 11
checkbox input "true"
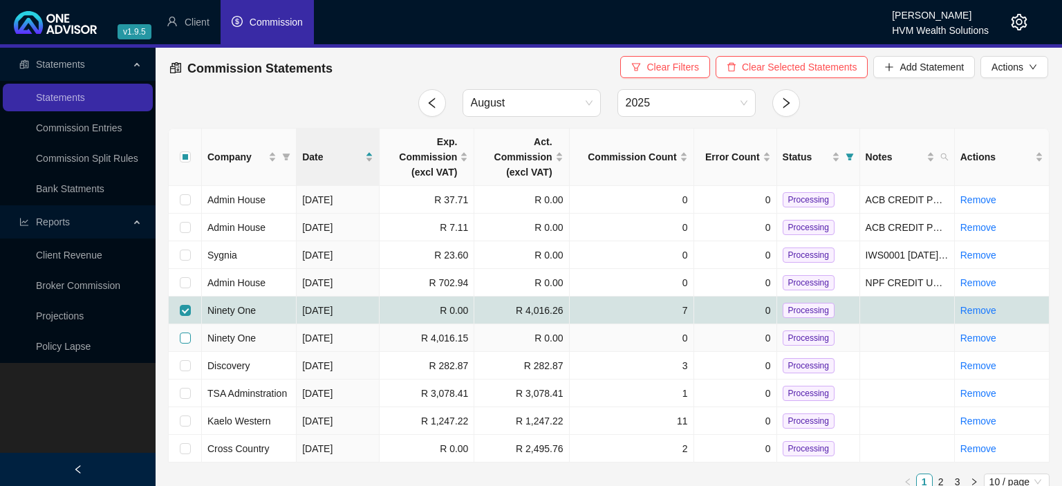
click at [187, 339] on input "checkbox" at bounding box center [185, 337] width 11 height 11
checkbox input "true"
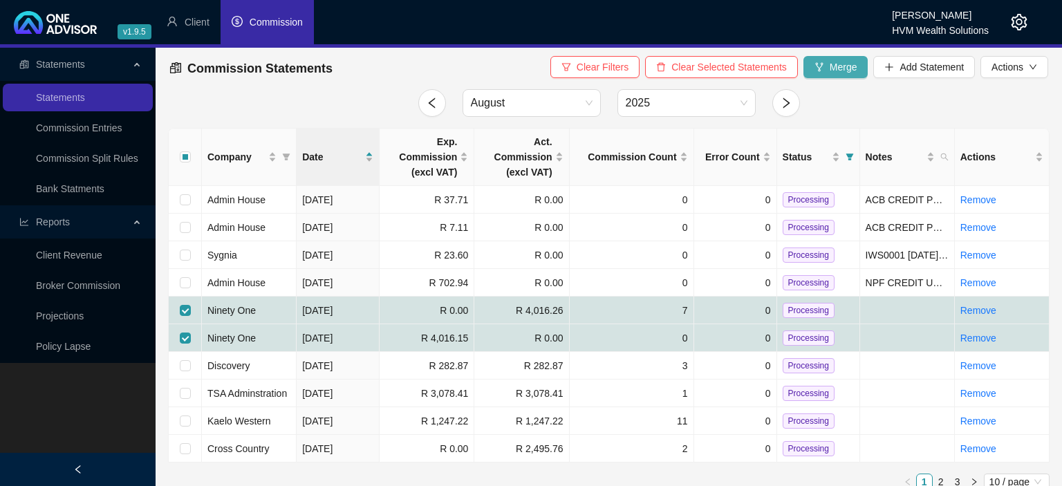
click at [832, 64] on span "Merge" at bounding box center [844, 66] width 28 height 15
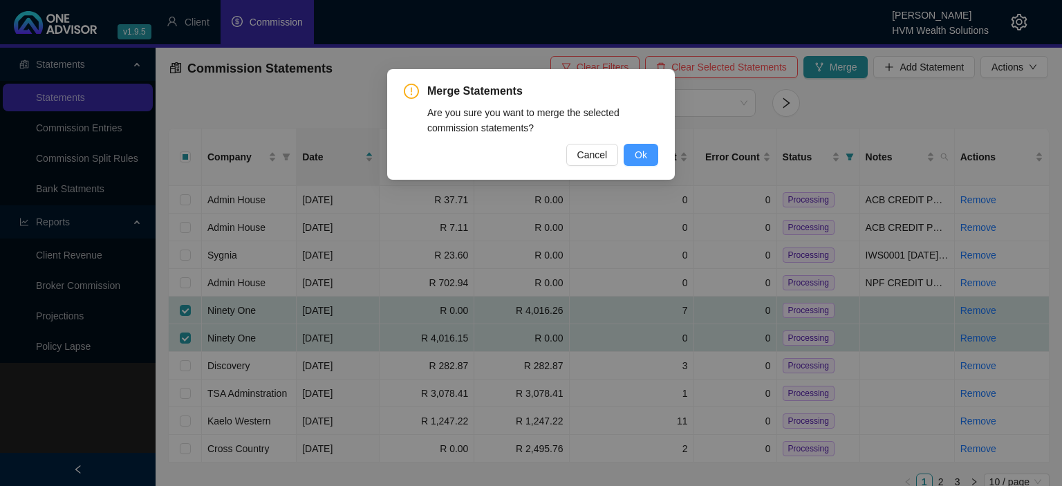
click at [634, 153] on button "Ok" at bounding box center [641, 155] width 35 height 22
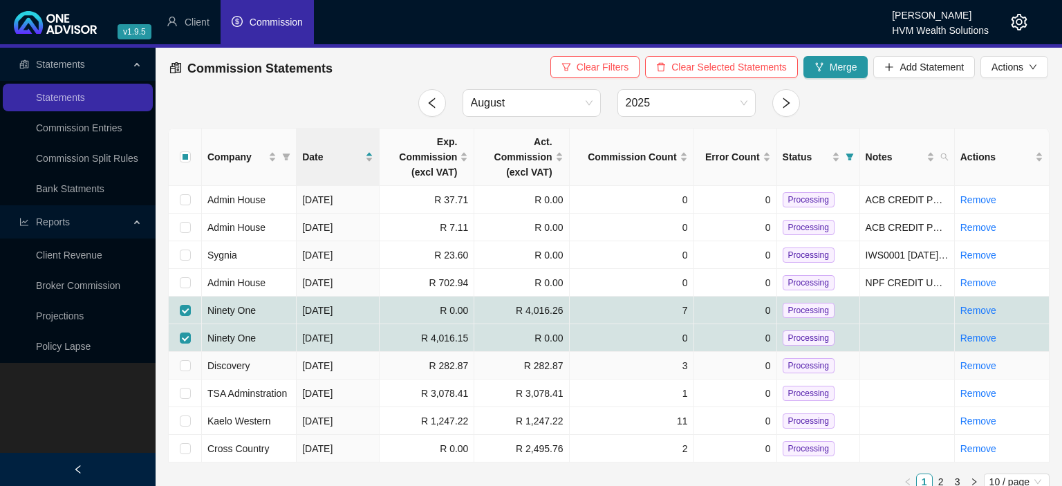
checkbox input "false"
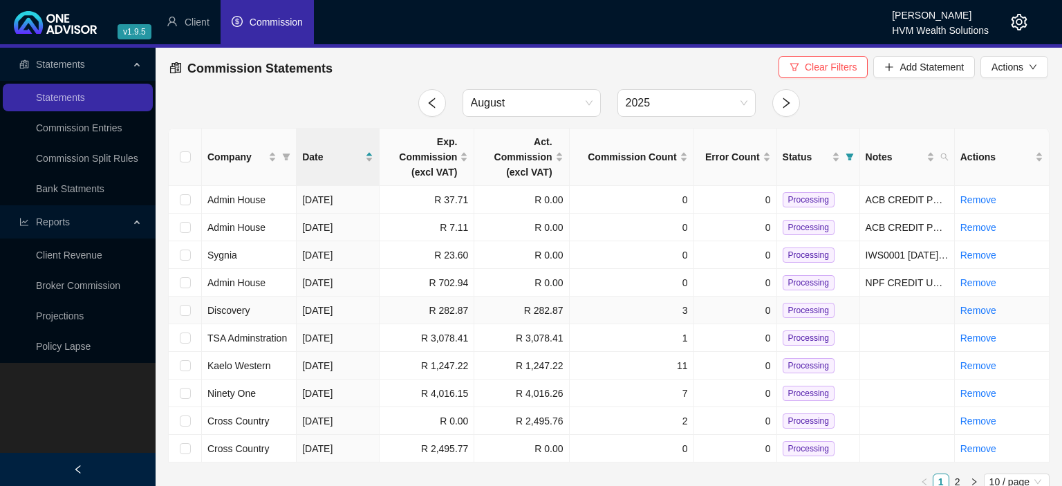
click at [809, 308] on span "Processing" at bounding box center [809, 310] width 52 height 15
click at [185, 418] on input "checkbox" at bounding box center [185, 420] width 11 height 11
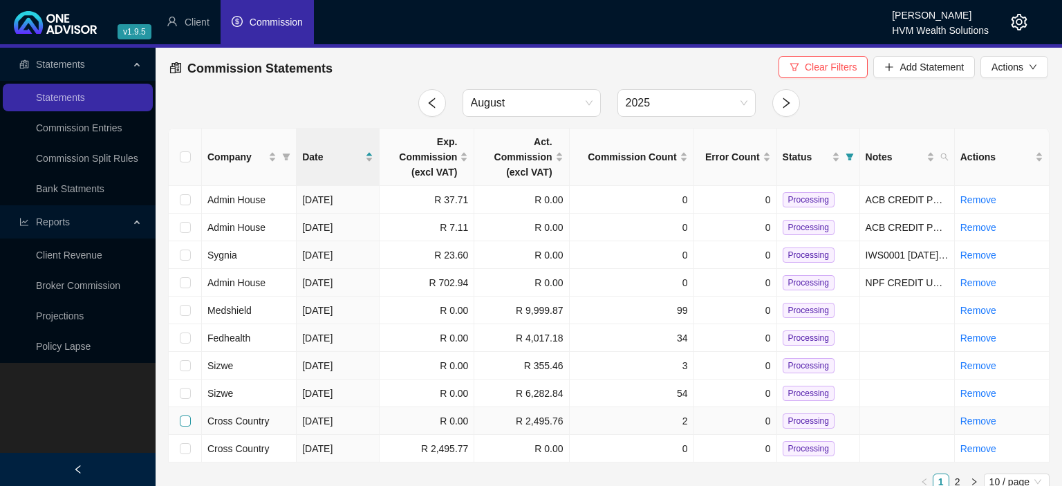
checkbox input "true"
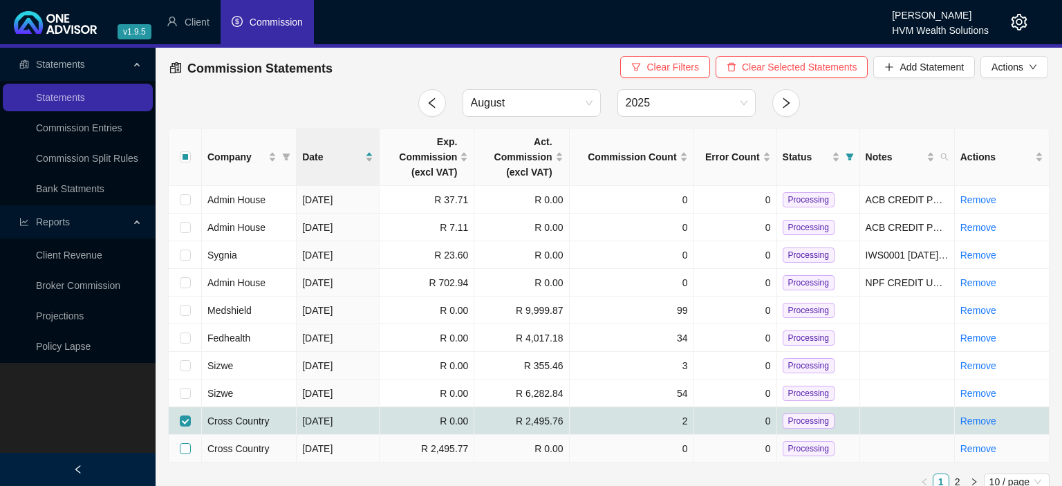
click at [181, 449] on input "checkbox" at bounding box center [185, 448] width 11 height 11
checkbox input "true"
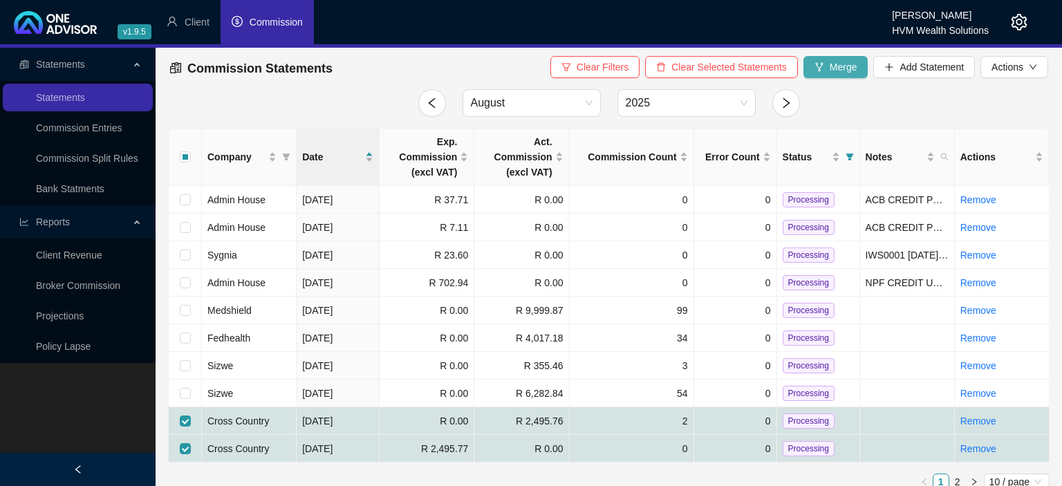
click at [838, 73] on span "Merge" at bounding box center [844, 66] width 28 height 15
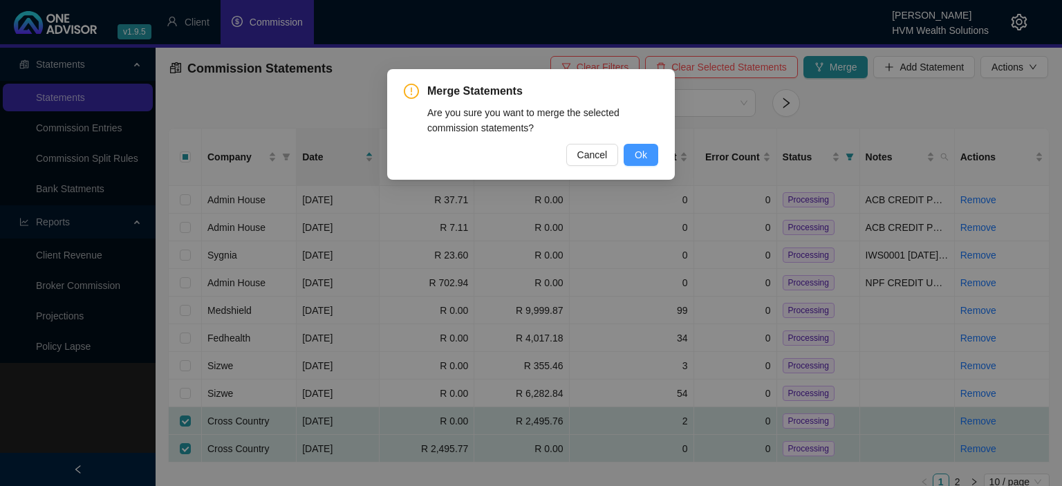
click at [643, 156] on span "Ok" at bounding box center [641, 154] width 12 height 15
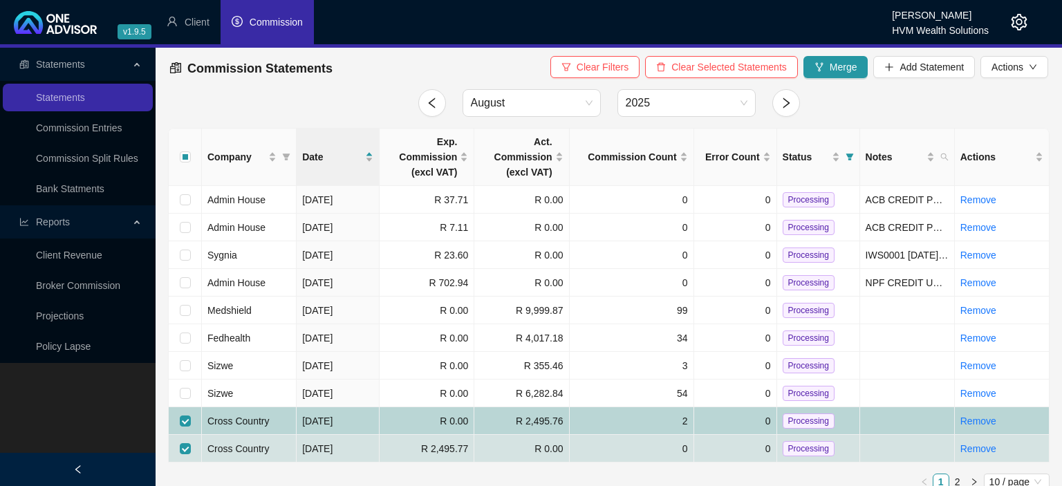
checkbox input "false"
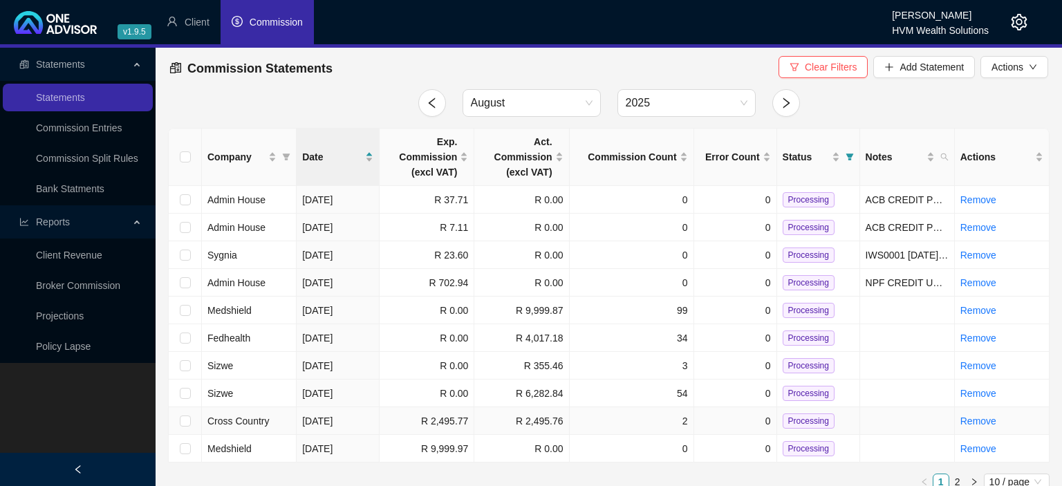
click at [798, 416] on span "Processing" at bounding box center [809, 420] width 52 height 15
click at [181, 306] on input "checkbox" at bounding box center [185, 310] width 11 height 11
checkbox input "true"
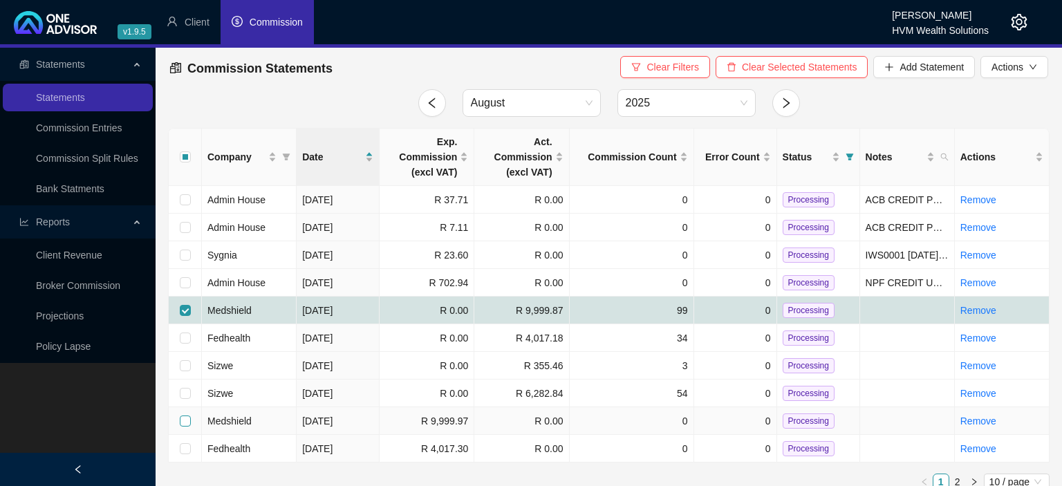
click at [182, 420] on input "checkbox" at bounding box center [185, 420] width 11 height 11
checkbox input "true"
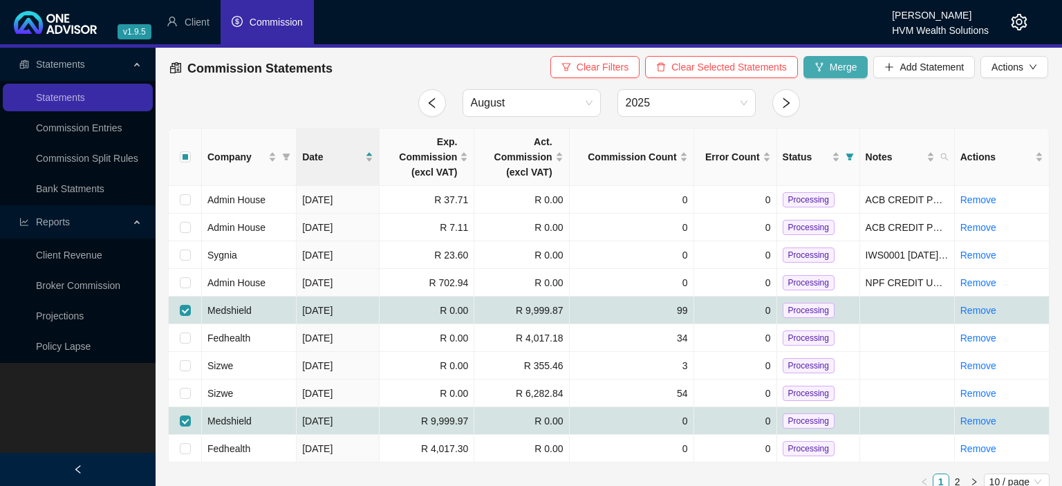
click at [833, 71] on span "Merge" at bounding box center [844, 66] width 28 height 15
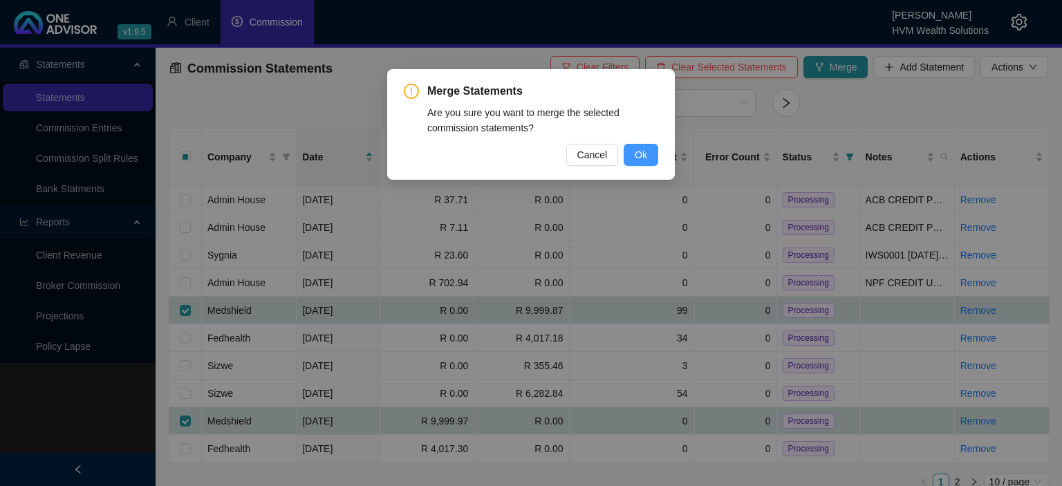
click at [637, 156] on span "Ok" at bounding box center [641, 154] width 12 height 15
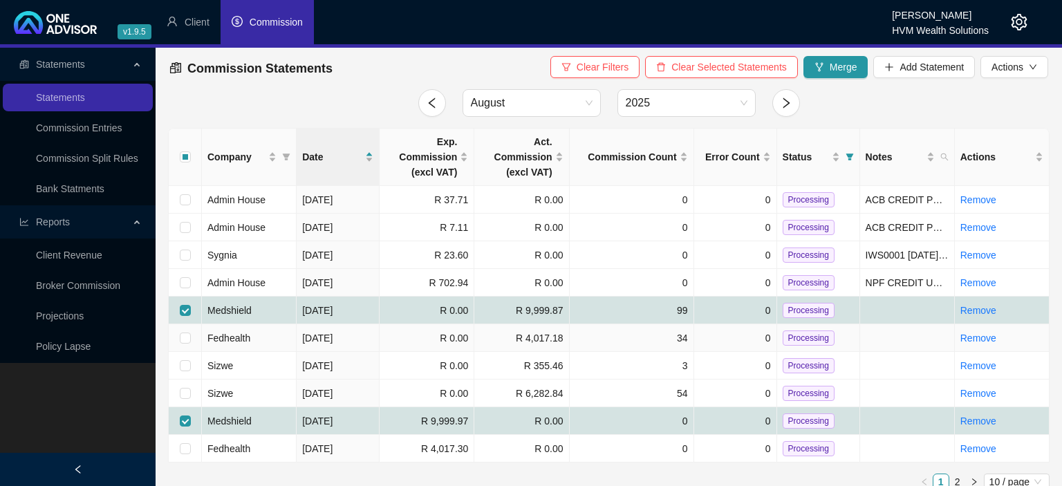
checkbox input "false"
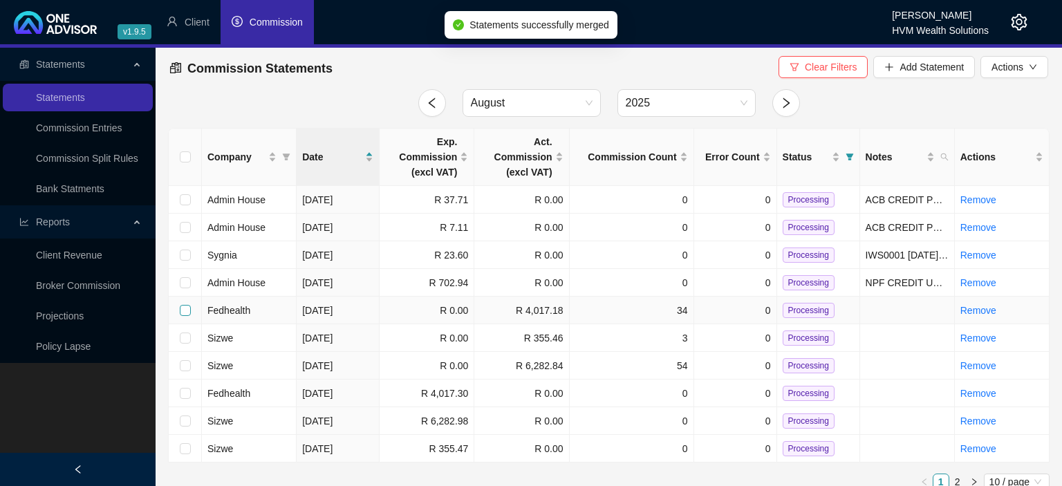
click at [183, 308] on input "checkbox" at bounding box center [185, 310] width 11 height 11
checkbox input "true"
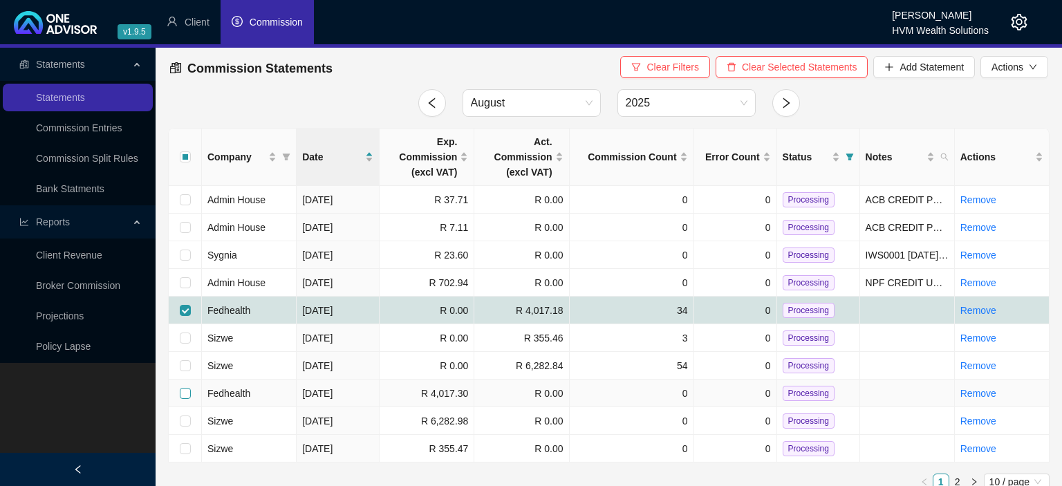
click at [181, 392] on input "checkbox" at bounding box center [185, 393] width 11 height 11
checkbox input "true"
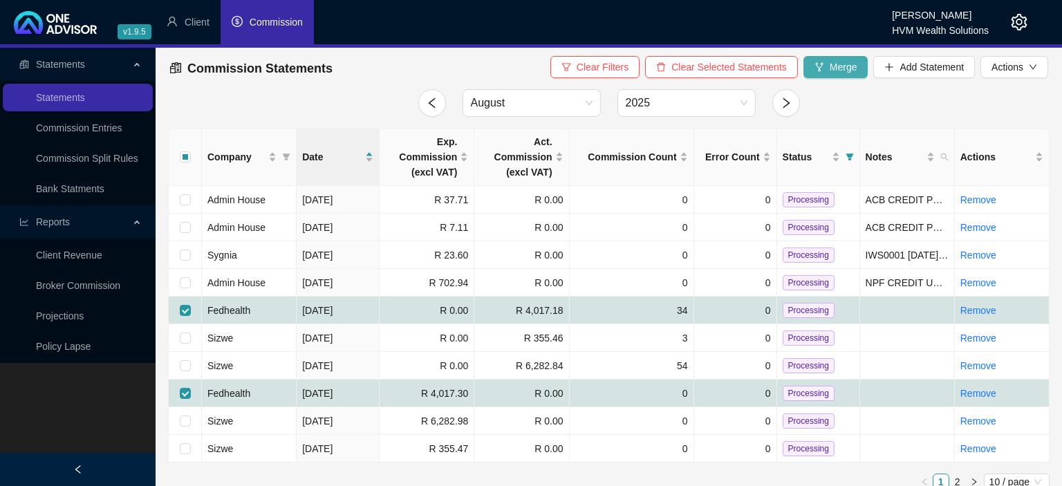
click at [825, 68] on button "Merge" at bounding box center [835, 67] width 65 height 22
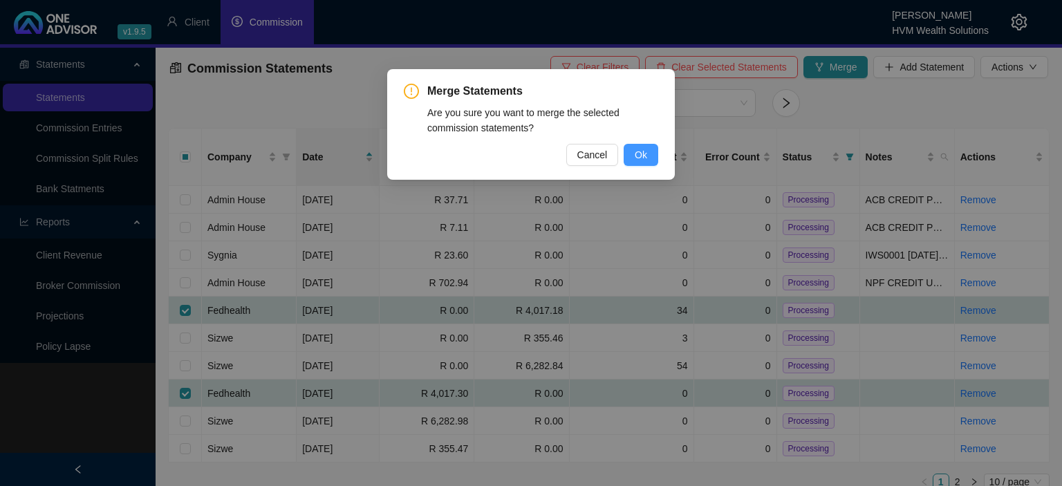
click at [644, 153] on span "Ok" at bounding box center [641, 154] width 12 height 15
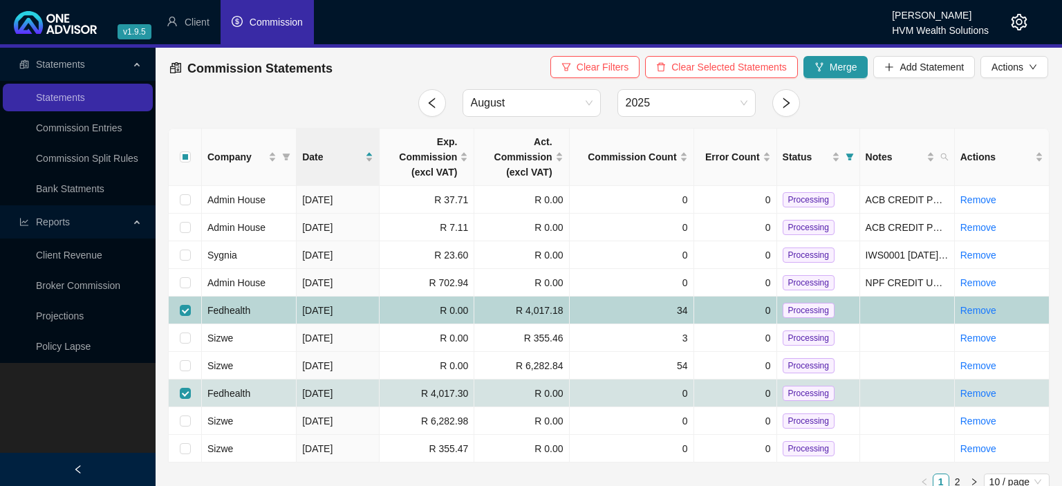
checkbox input "false"
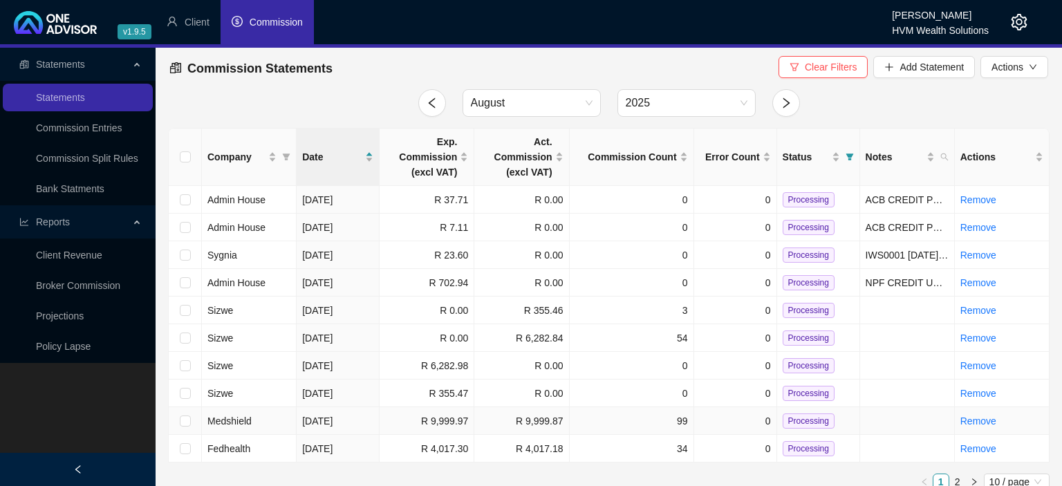
click at [803, 416] on span "Processing" at bounding box center [809, 420] width 52 height 15
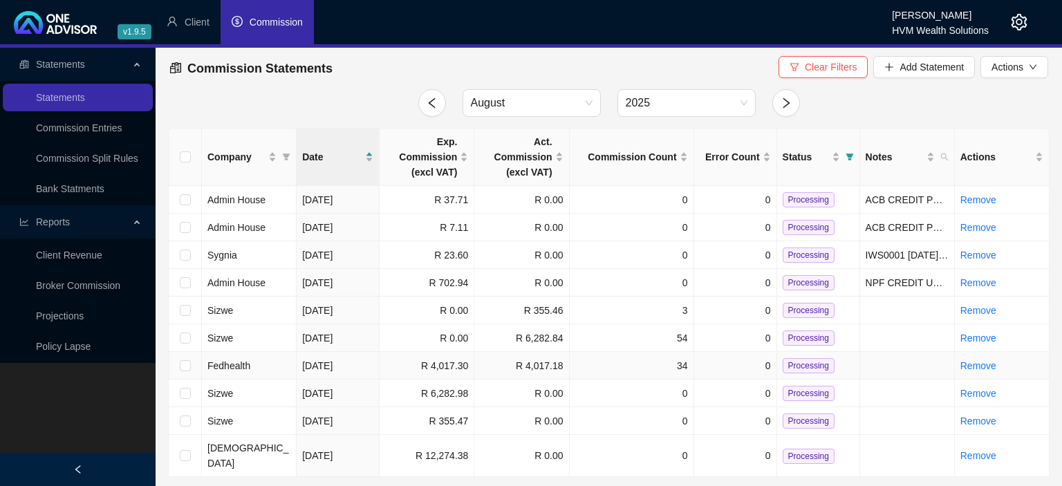
click at [815, 361] on span "Processing" at bounding box center [809, 365] width 52 height 15
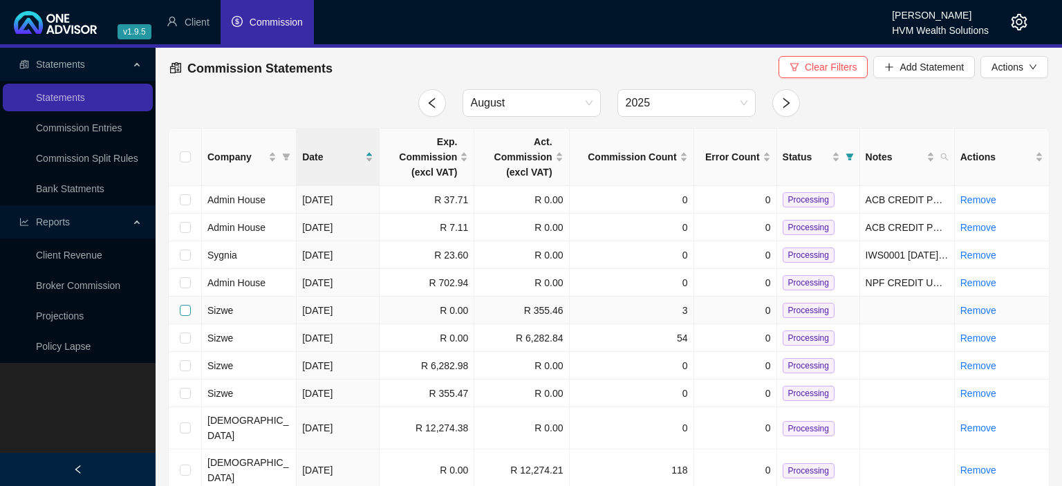
click at [186, 305] on input "checkbox" at bounding box center [185, 310] width 11 height 11
checkbox input "true"
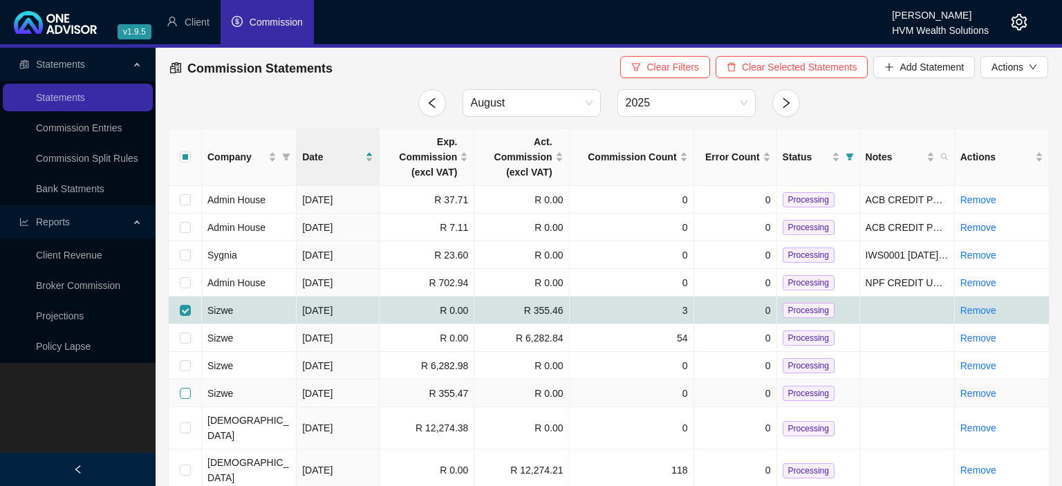
click at [186, 393] on input "checkbox" at bounding box center [185, 393] width 11 height 11
checkbox input "true"
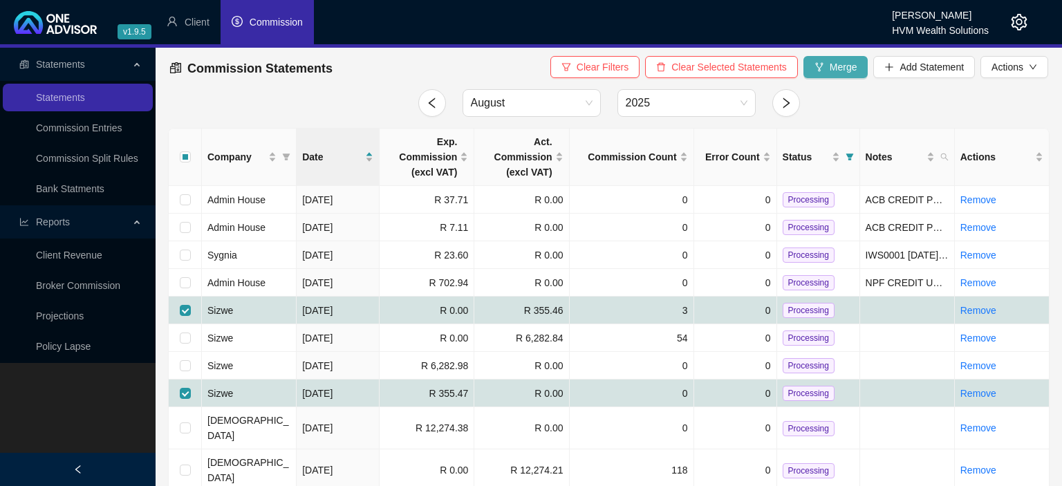
click at [833, 69] on span "Merge" at bounding box center [844, 66] width 28 height 15
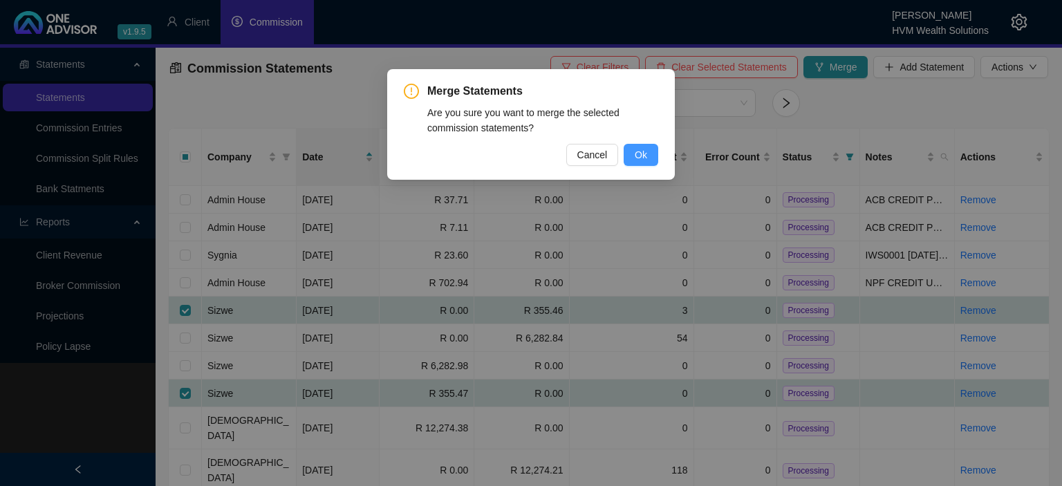
click at [638, 151] on span "Ok" at bounding box center [641, 154] width 12 height 15
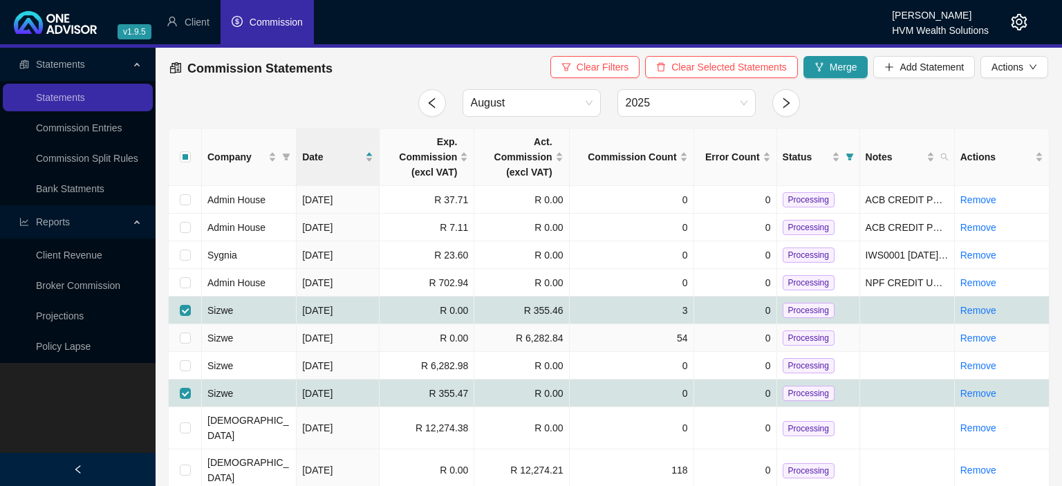
checkbox input "false"
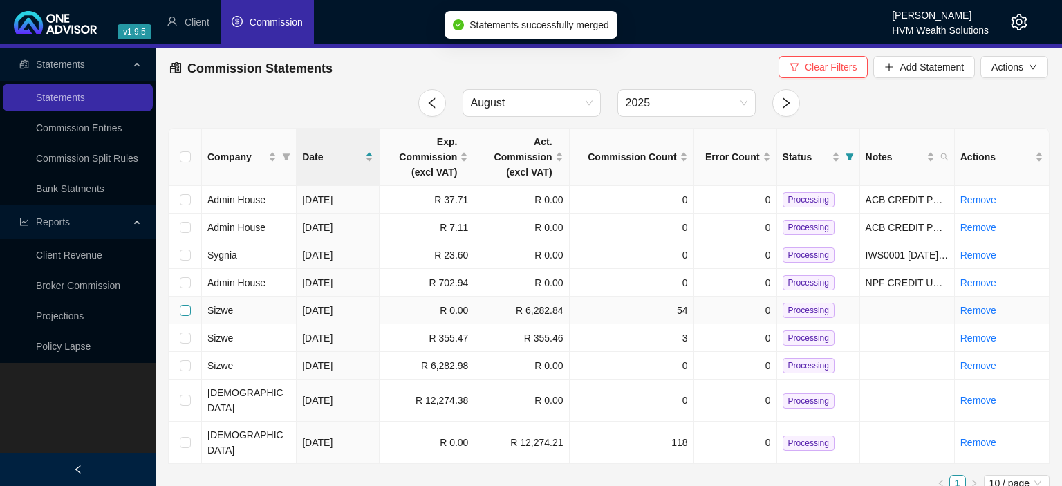
click at [183, 309] on input "checkbox" at bounding box center [185, 310] width 11 height 11
checkbox input "true"
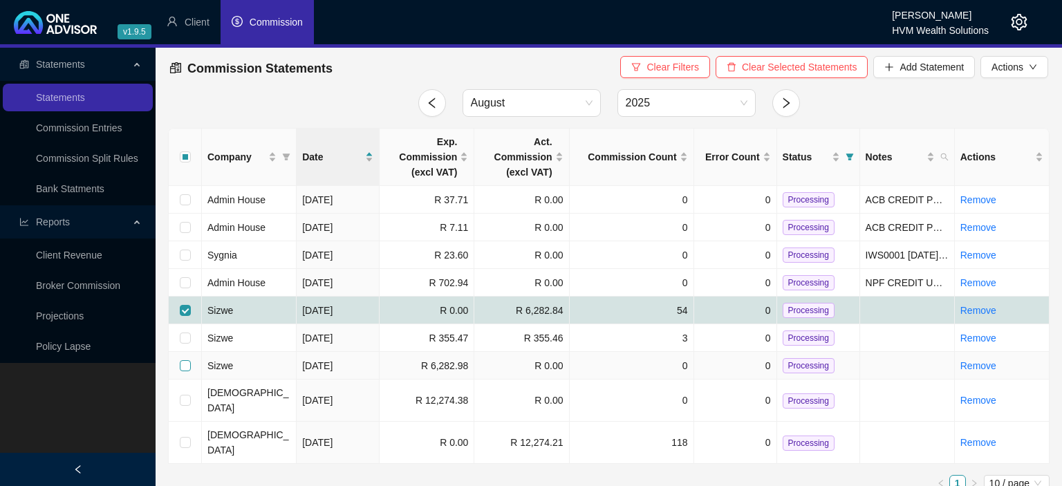
click at [187, 363] on input "checkbox" at bounding box center [185, 365] width 11 height 11
checkbox input "true"
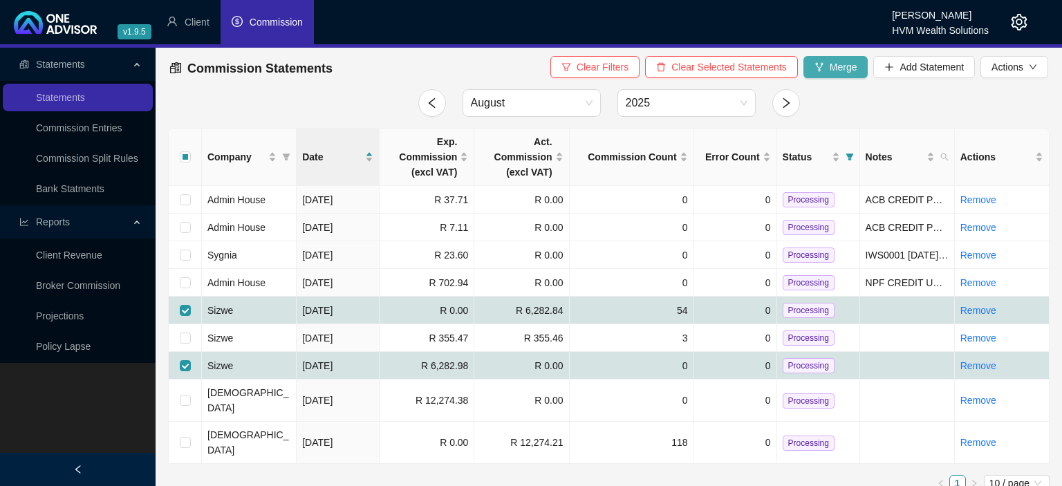
click at [834, 68] on span "Merge" at bounding box center [844, 66] width 28 height 15
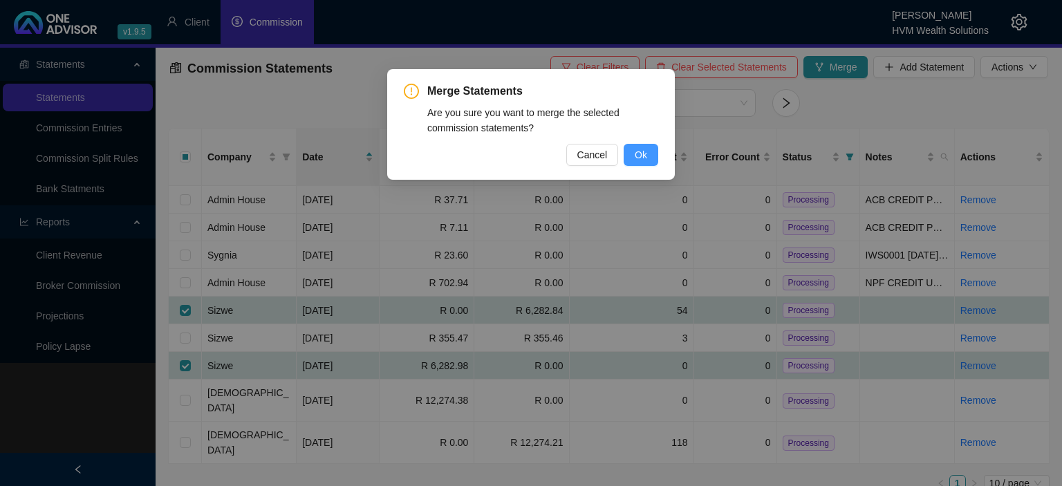
click at [635, 153] on button "Ok" at bounding box center [641, 155] width 35 height 22
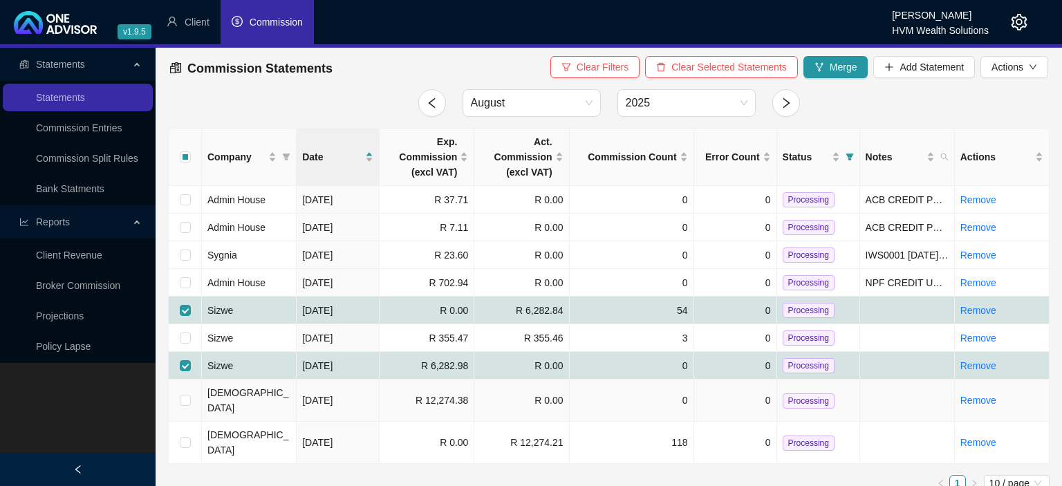
checkbox input "false"
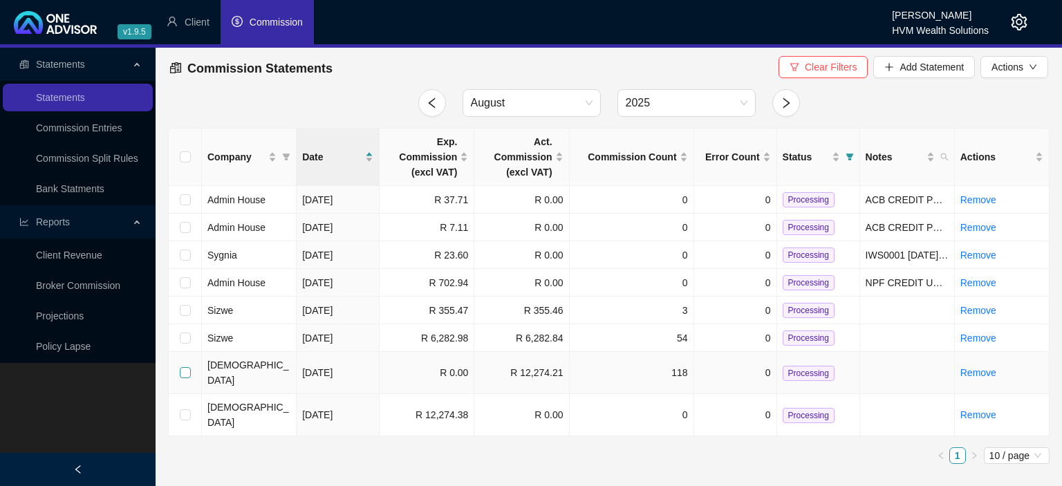
click at [189, 368] on input "checkbox" at bounding box center [185, 372] width 11 height 11
checkbox input "true"
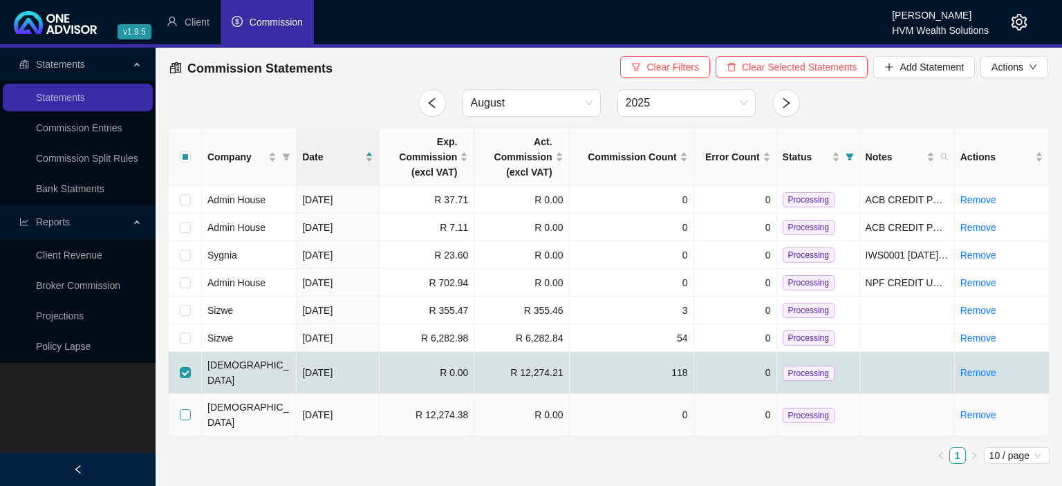
click at [187, 409] on input "checkbox" at bounding box center [185, 414] width 11 height 11
checkbox input "true"
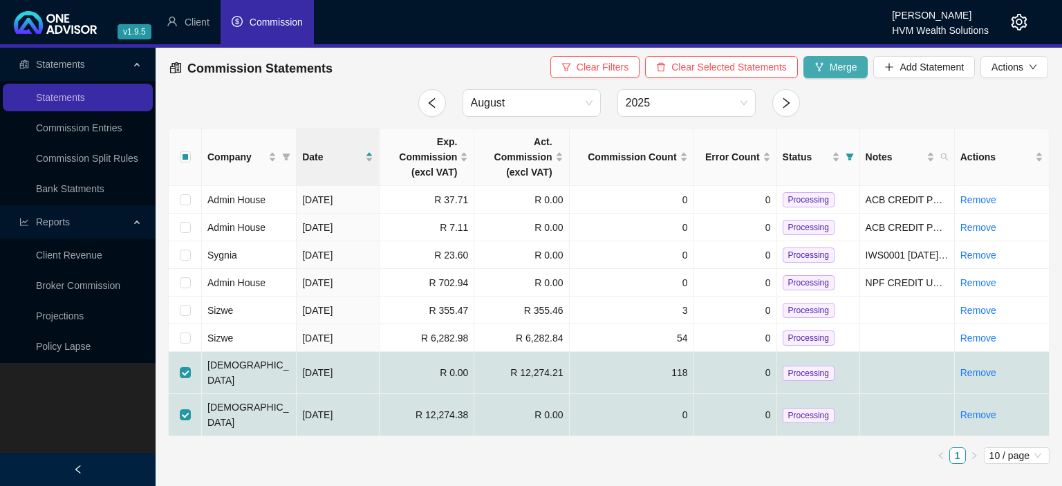
click at [817, 73] on button "Merge" at bounding box center [835, 67] width 65 height 22
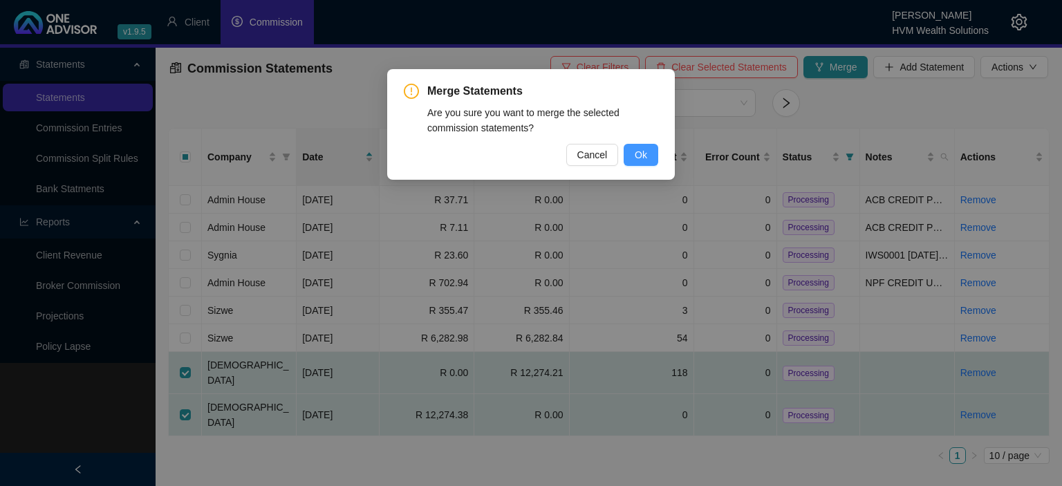
click at [648, 151] on button "Ok" at bounding box center [641, 155] width 35 height 22
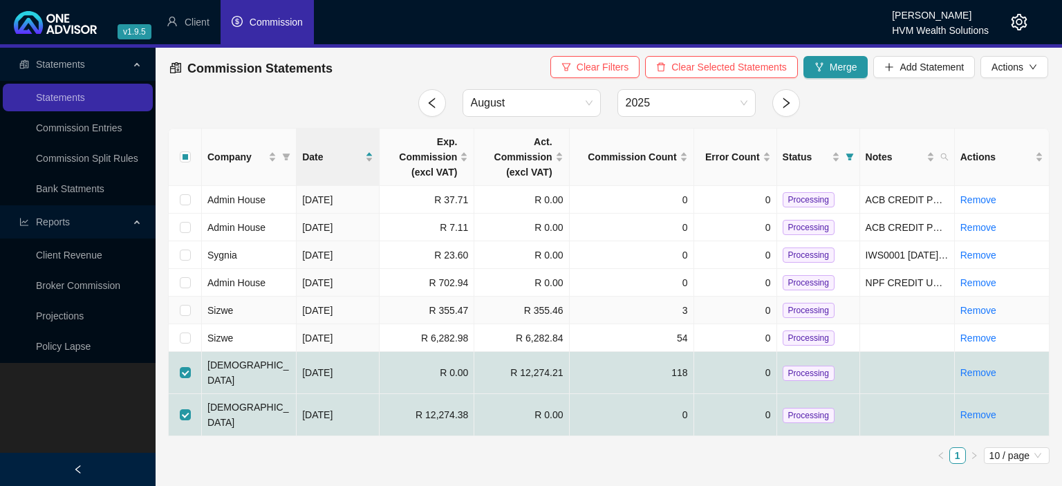
checkbox input "false"
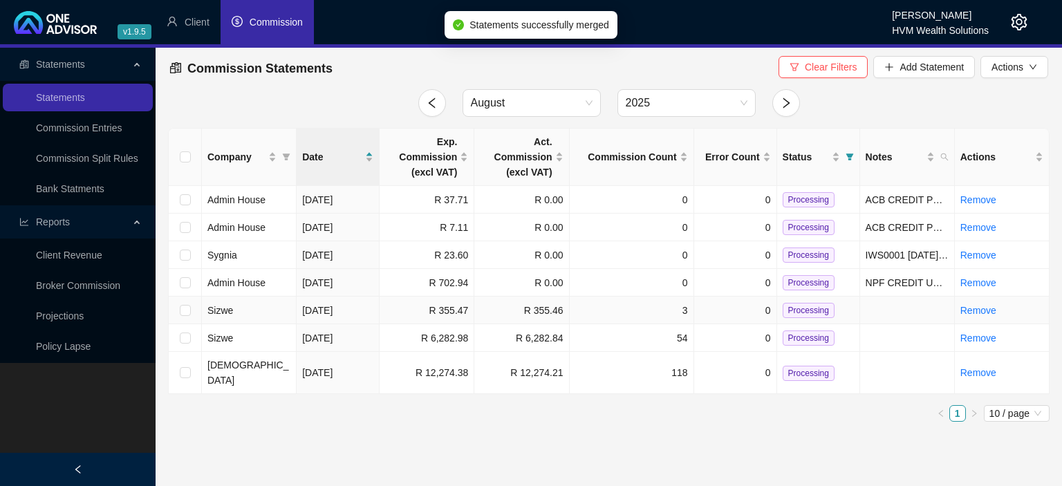
click at [807, 312] on span "Processing" at bounding box center [809, 310] width 52 height 15
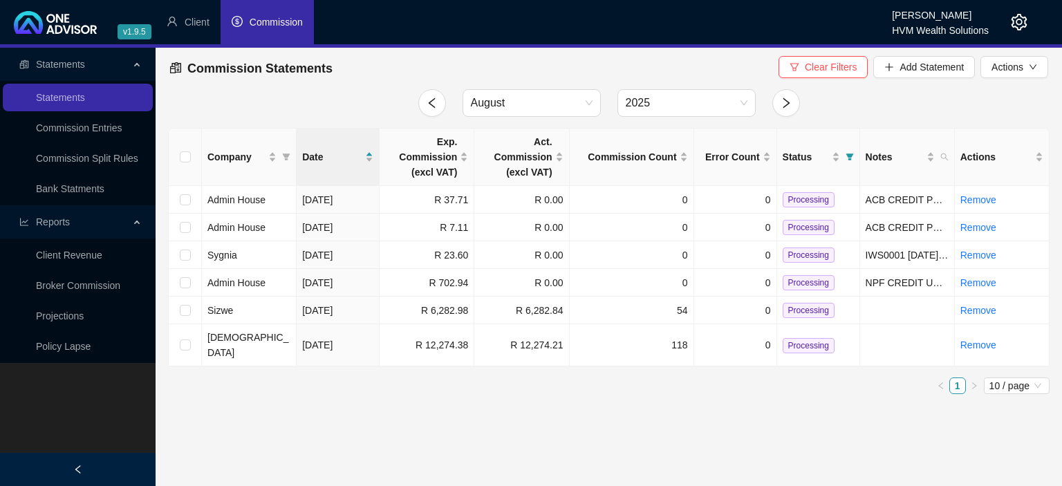
click at [807, 312] on span "Processing" at bounding box center [809, 310] width 52 height 15
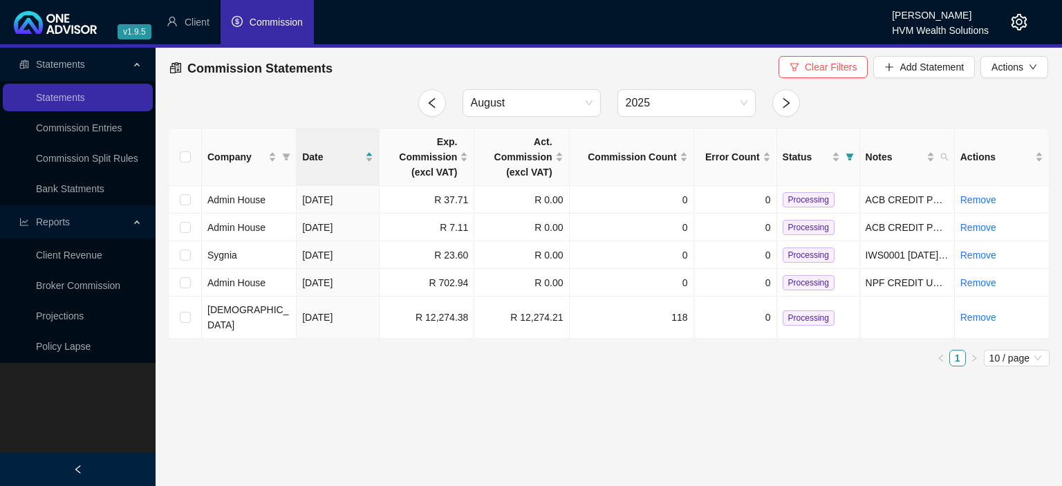
click at [807, 312] on span "Processing" at bounding box center [809, 317] width 52 height 15
